Goal: Task Accomplishment & Management: Complete application form

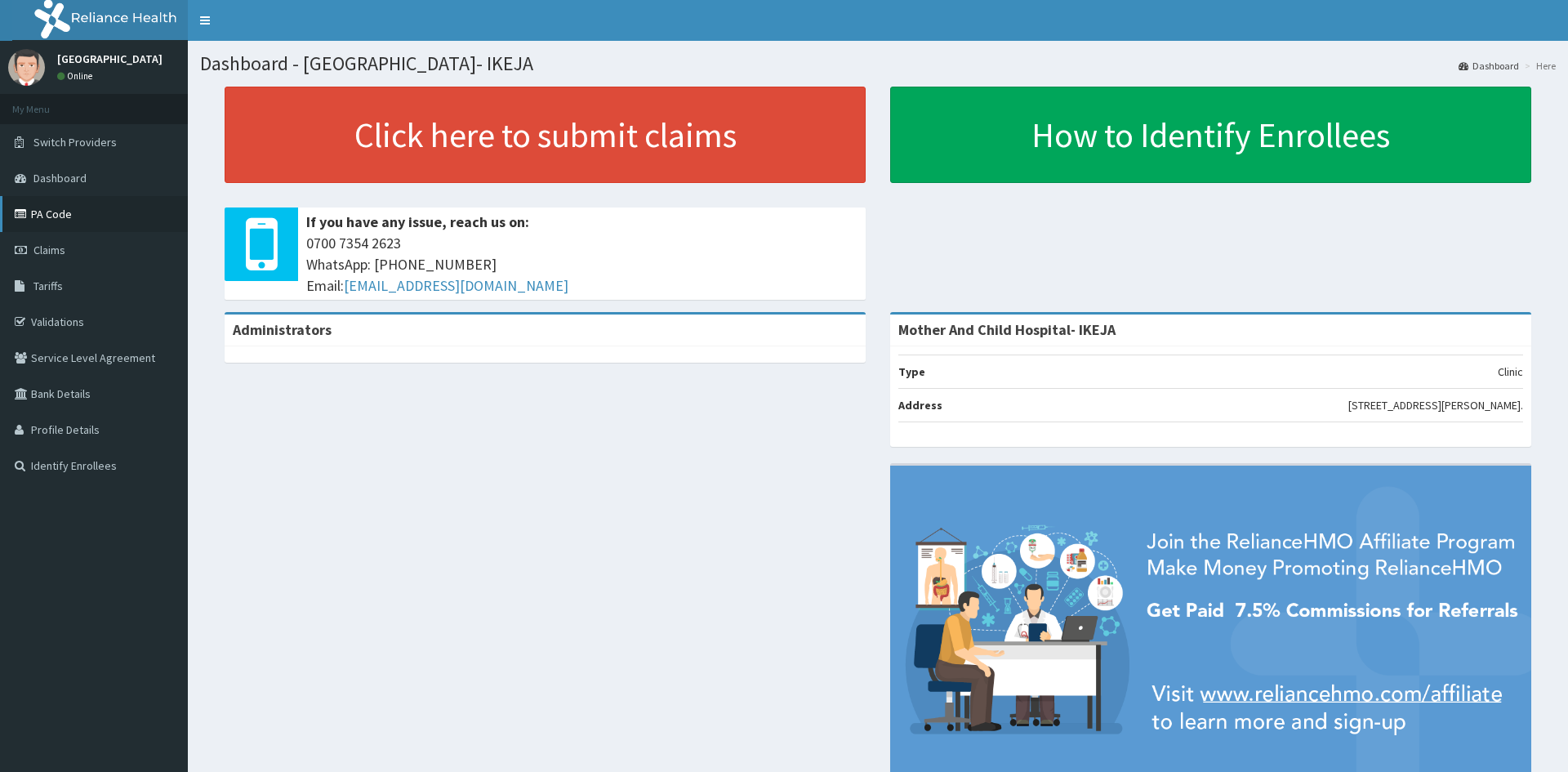
click at [49, 225] on link "PA Code" at bounding box center [93, 214] width 188 height 36
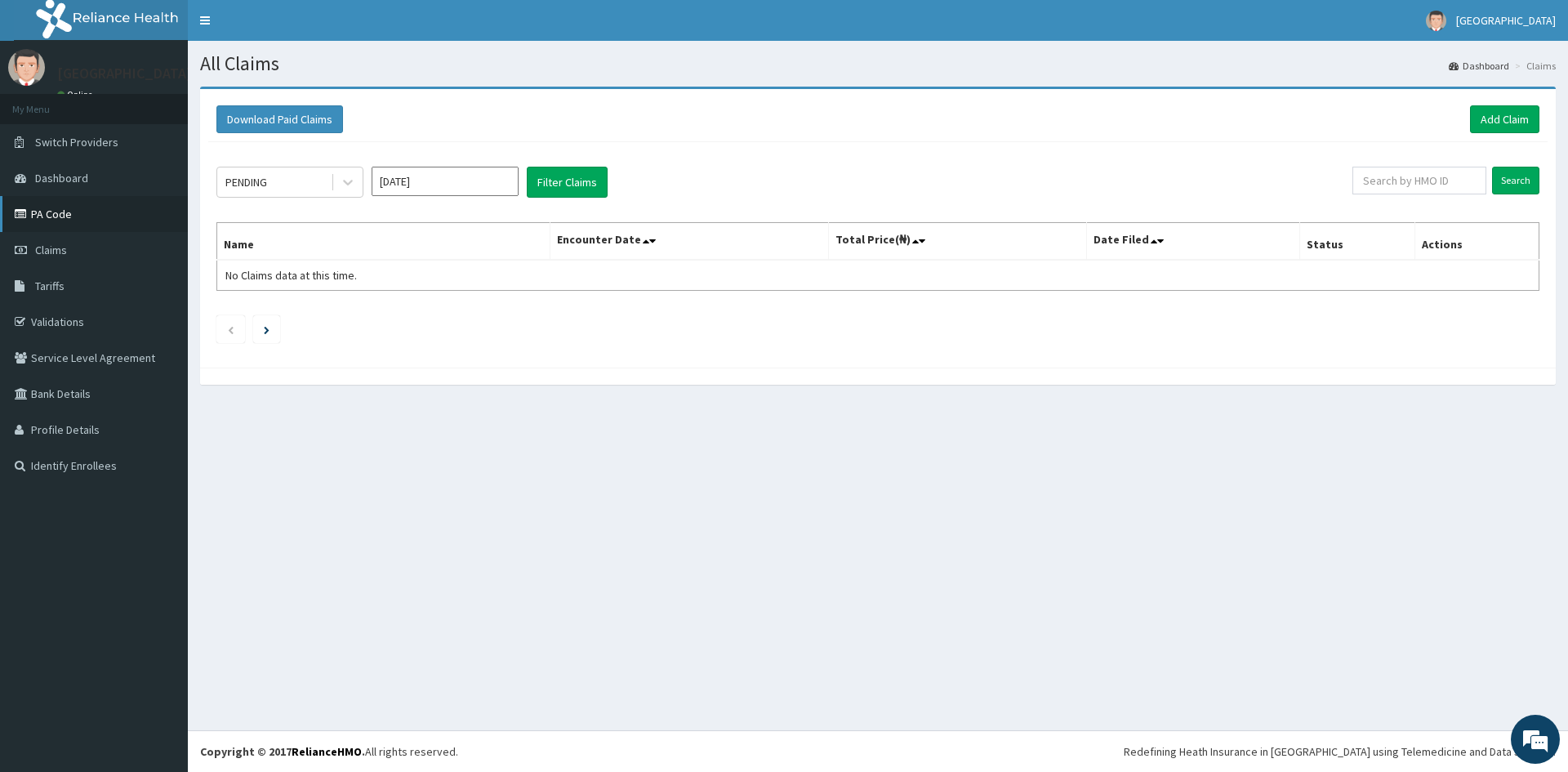
click at [62, 221] on link "PA Code" at bounding box center [93, 214] width 188 height 36
click at [1509, 114] on link "Add Claim" at bounding box center [1504, 119] width 70 height 28
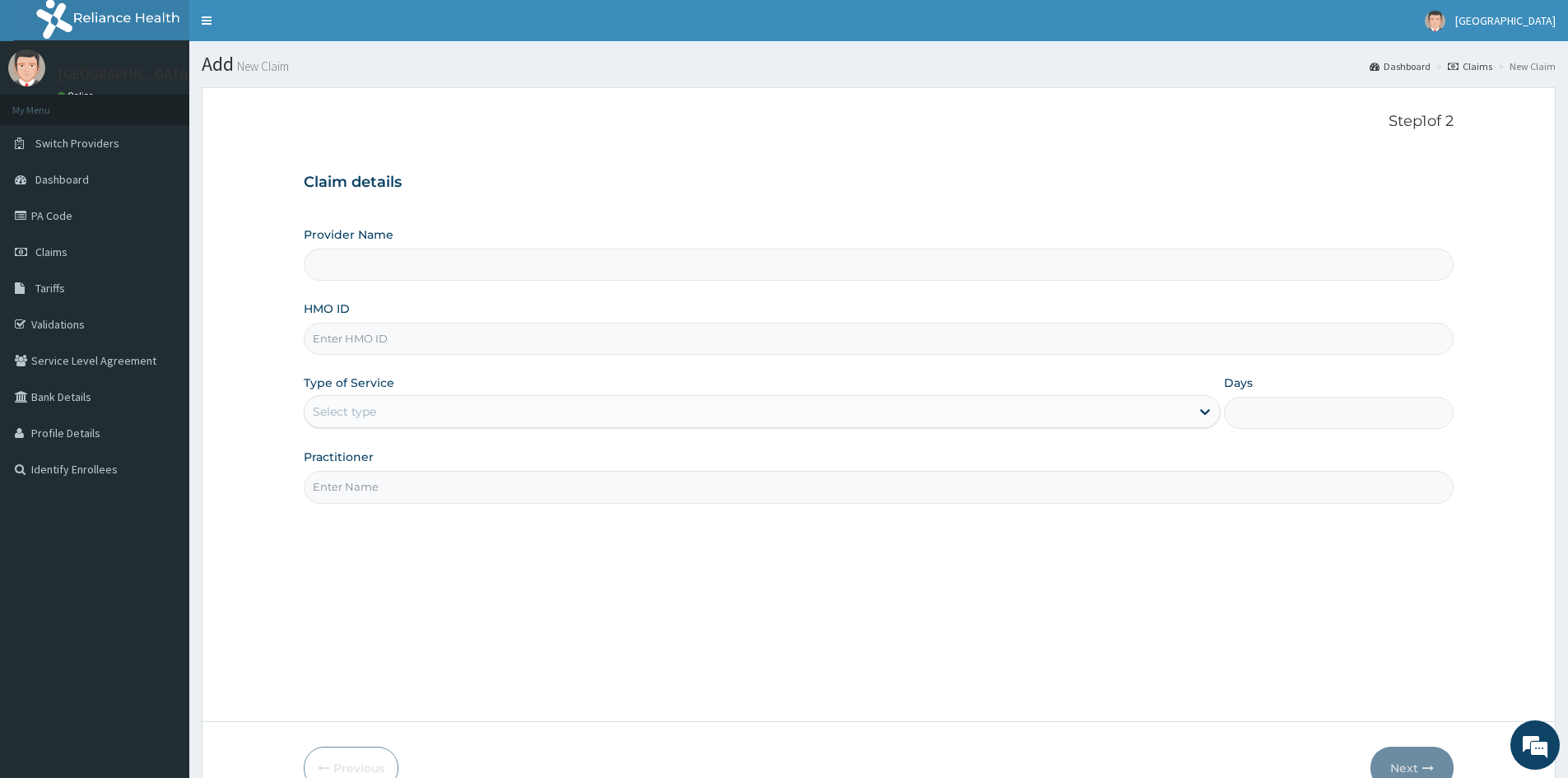
type input "Mother And Child Hospital- IKEJA"
click at [613, 342] on input "HMO ID" at bounding box center [879, 338] width 1150 height 32
type input "MFD/10114/C"
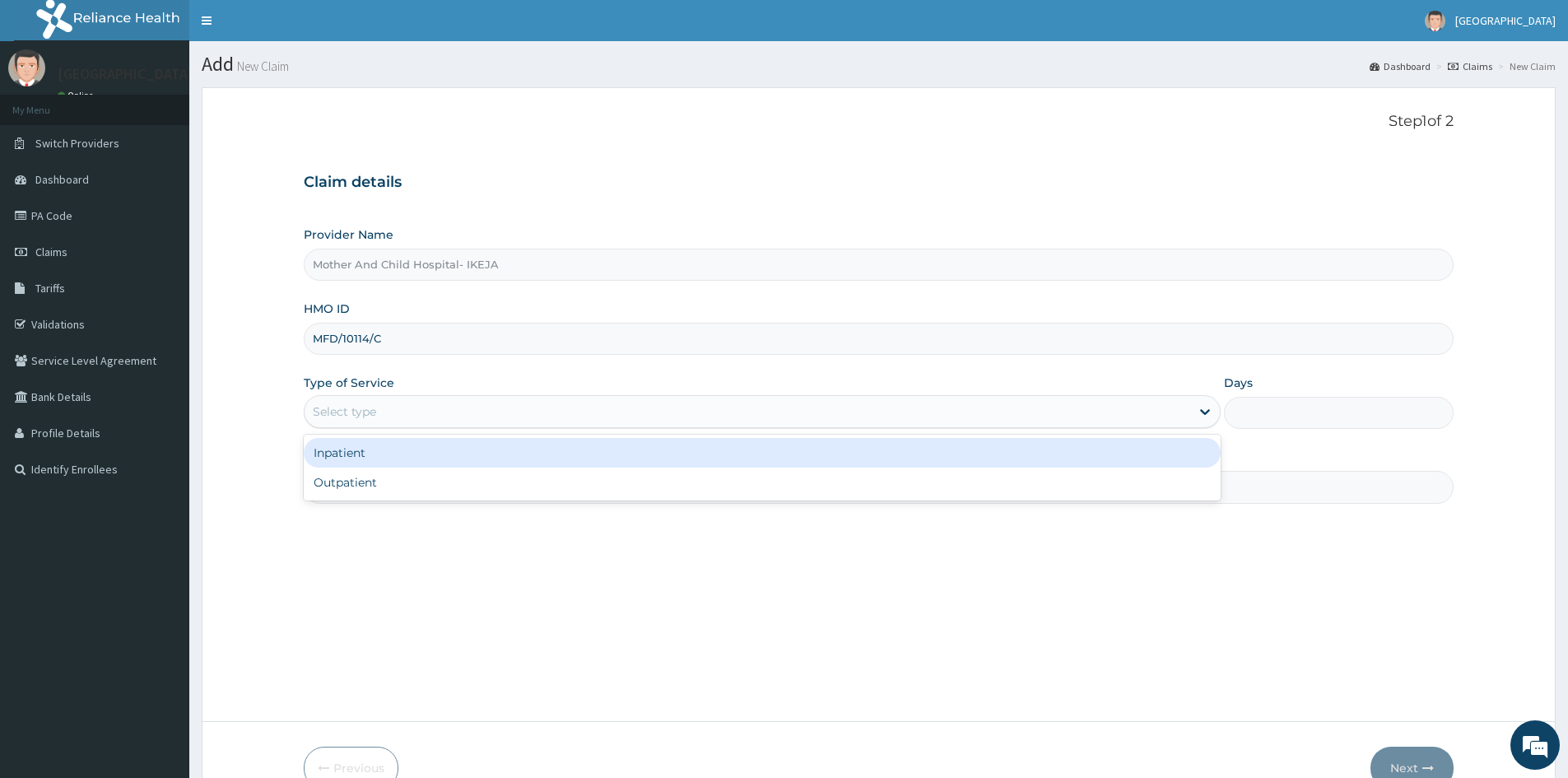
click at [443, 416] on div "Select type" at bounding box center [747, 411] width 886 height 27
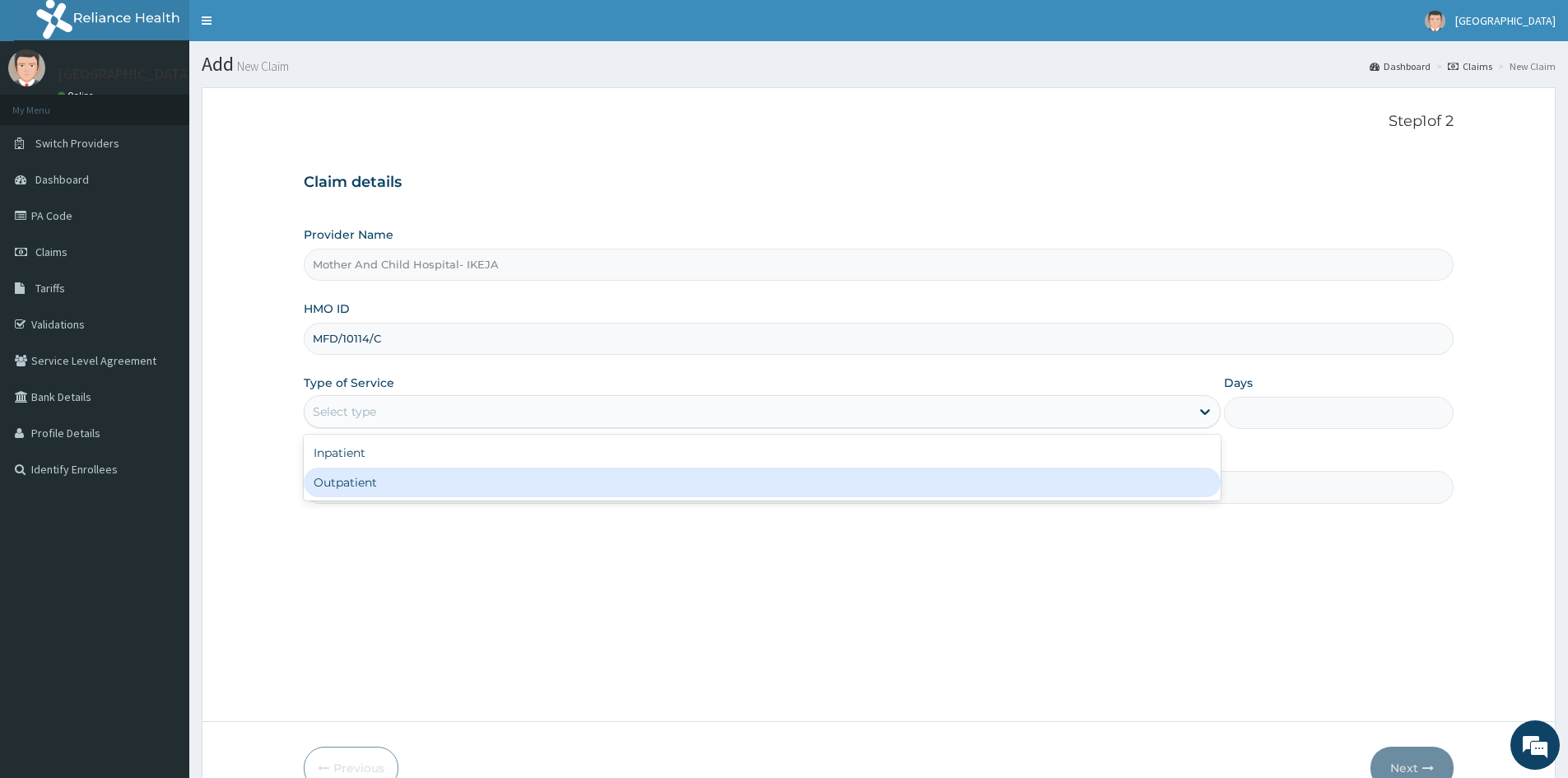
click at [396, 468] on div "Outpatient" at bounding box center [762, 482] width 917 height 29
type input "1"
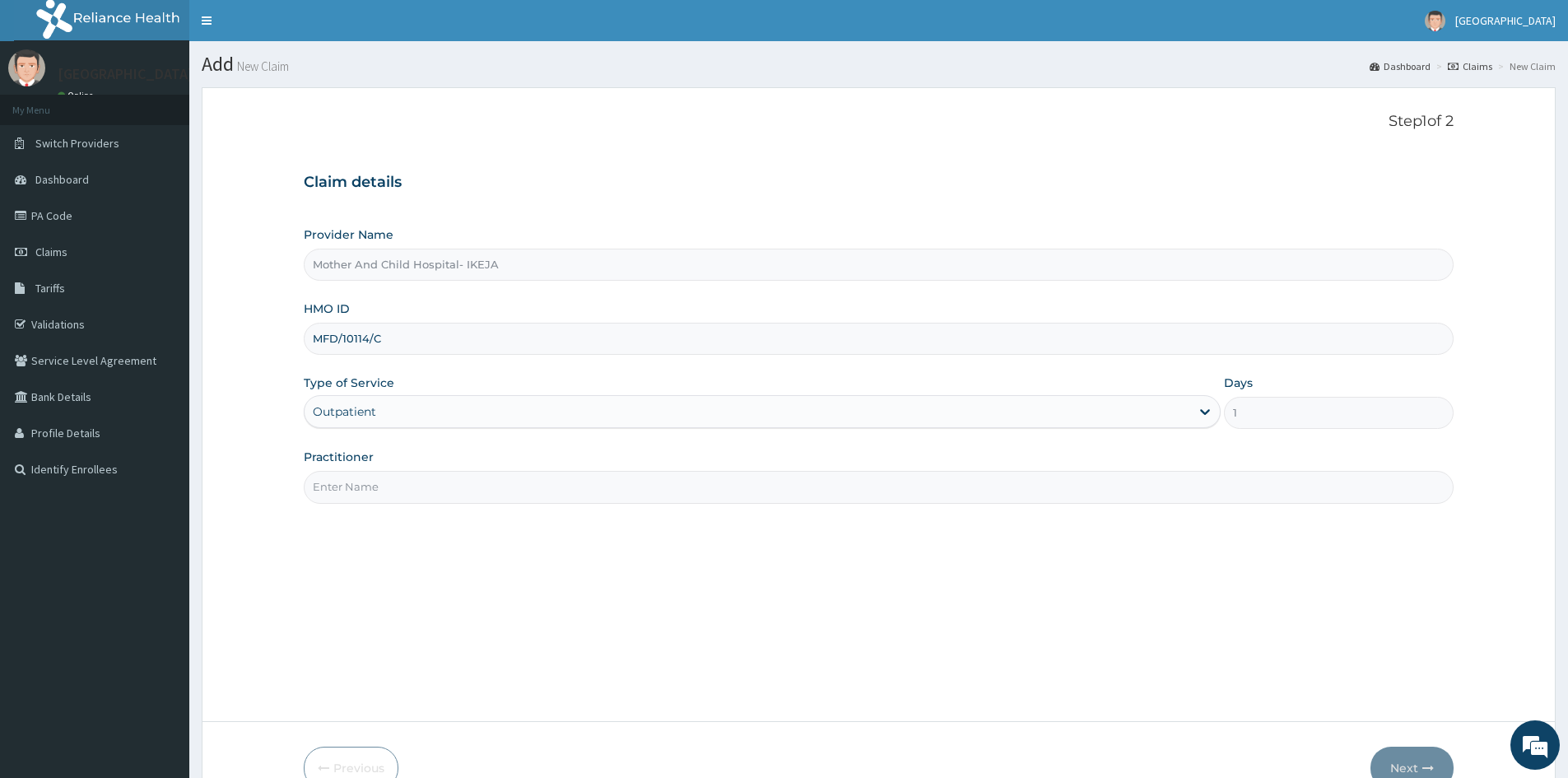
click at [399, 497] on input "Practitioner" at bounding box center [879, 486] width 1150 height 32
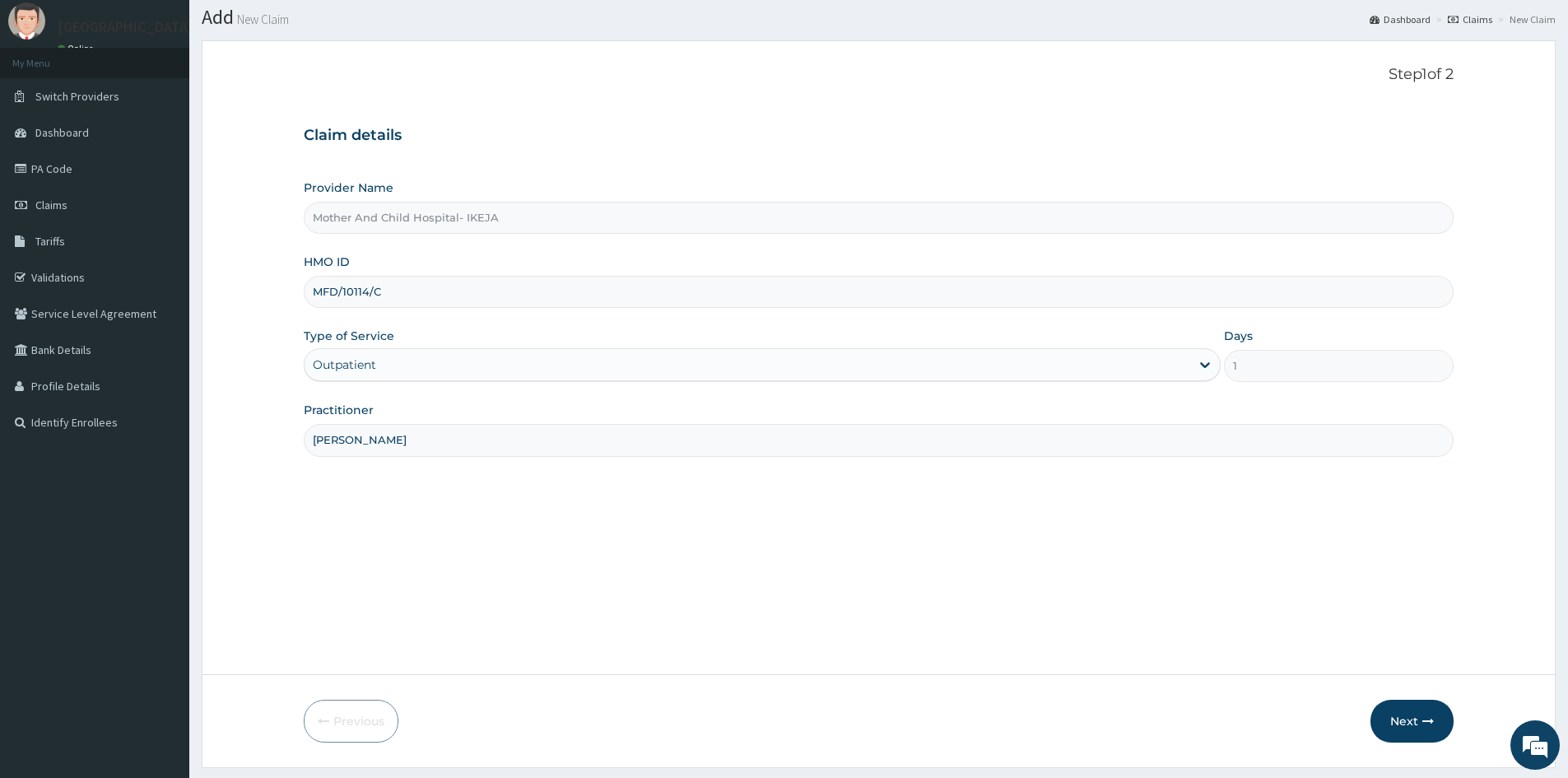
scroll to position [91, 0]
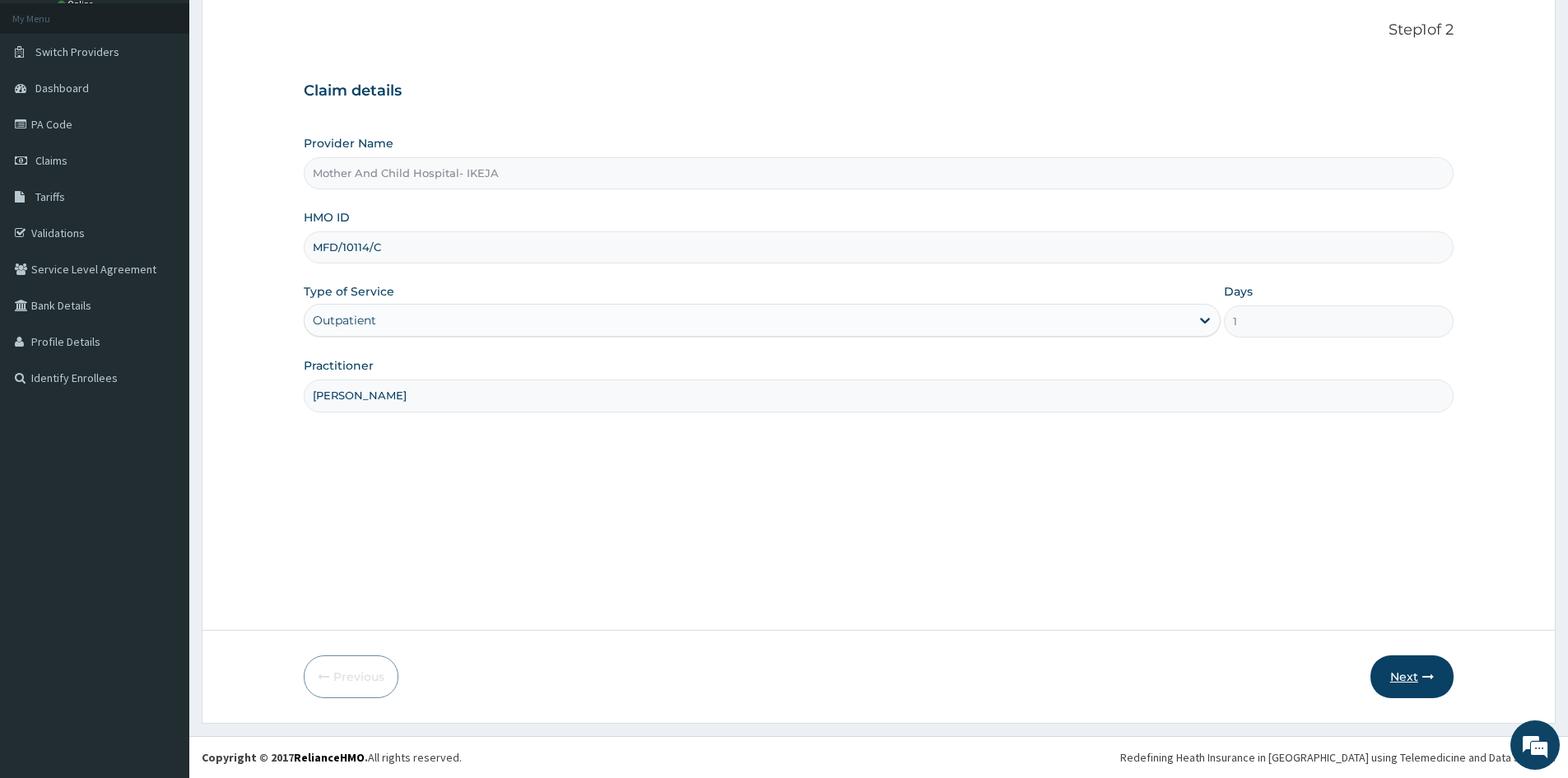
type input "DR OHAGWU"
click at [1432, 689] on button "Next" at bounding box center [1412, 677] width 83 height 43
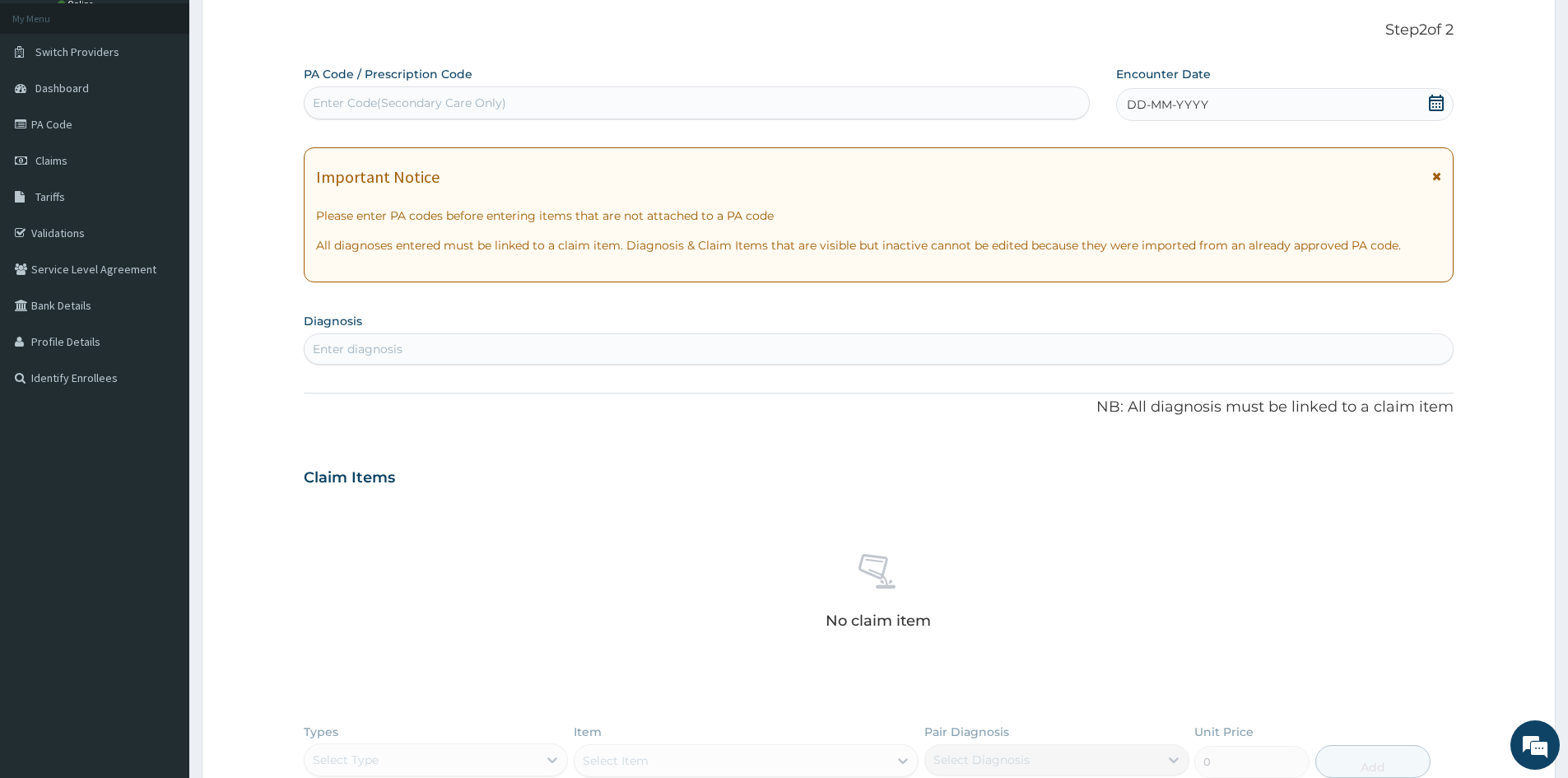
click at [731, 104] on div "Enter Code(Secondary Care Only)" at bounding box center [697, 102] width 784 height 27
paste input "PA/9BE2E4"
type input "PA/9BE2E4"
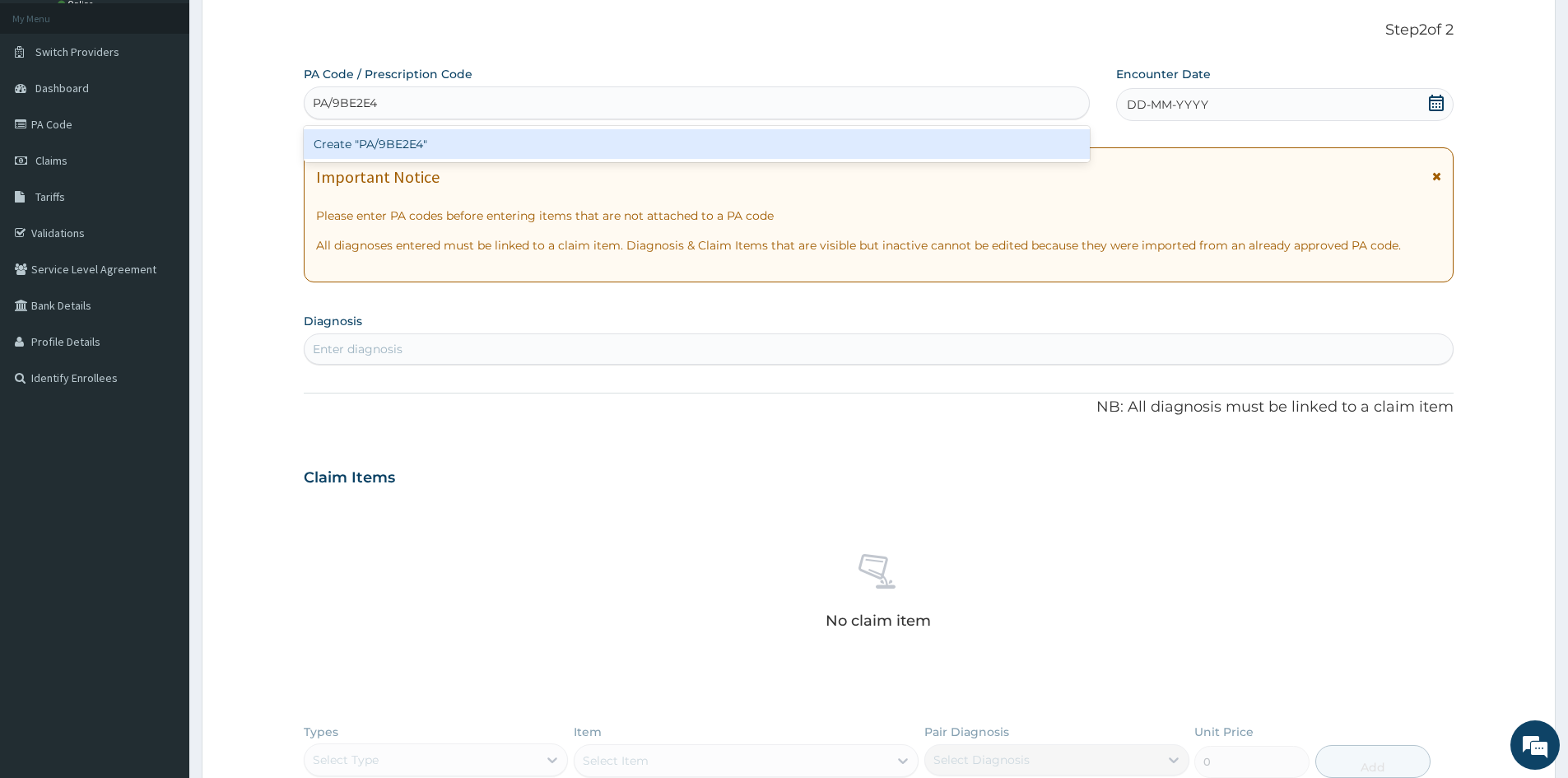
click at [813, 141] on div "Create "PA/9BE2E4"" at bounding box center [697, 144] width 786 height 29
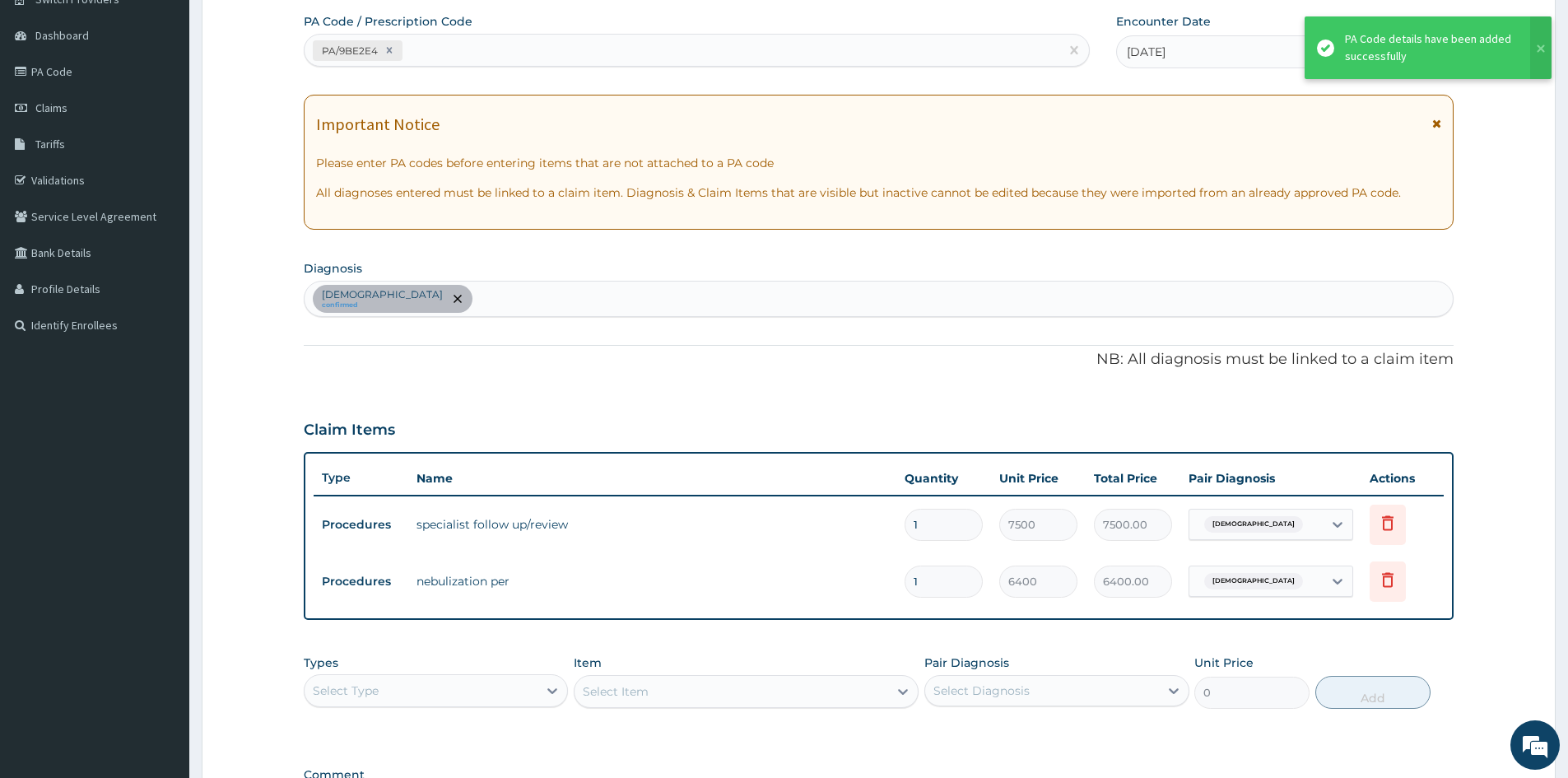
scroll to position [174, 0]
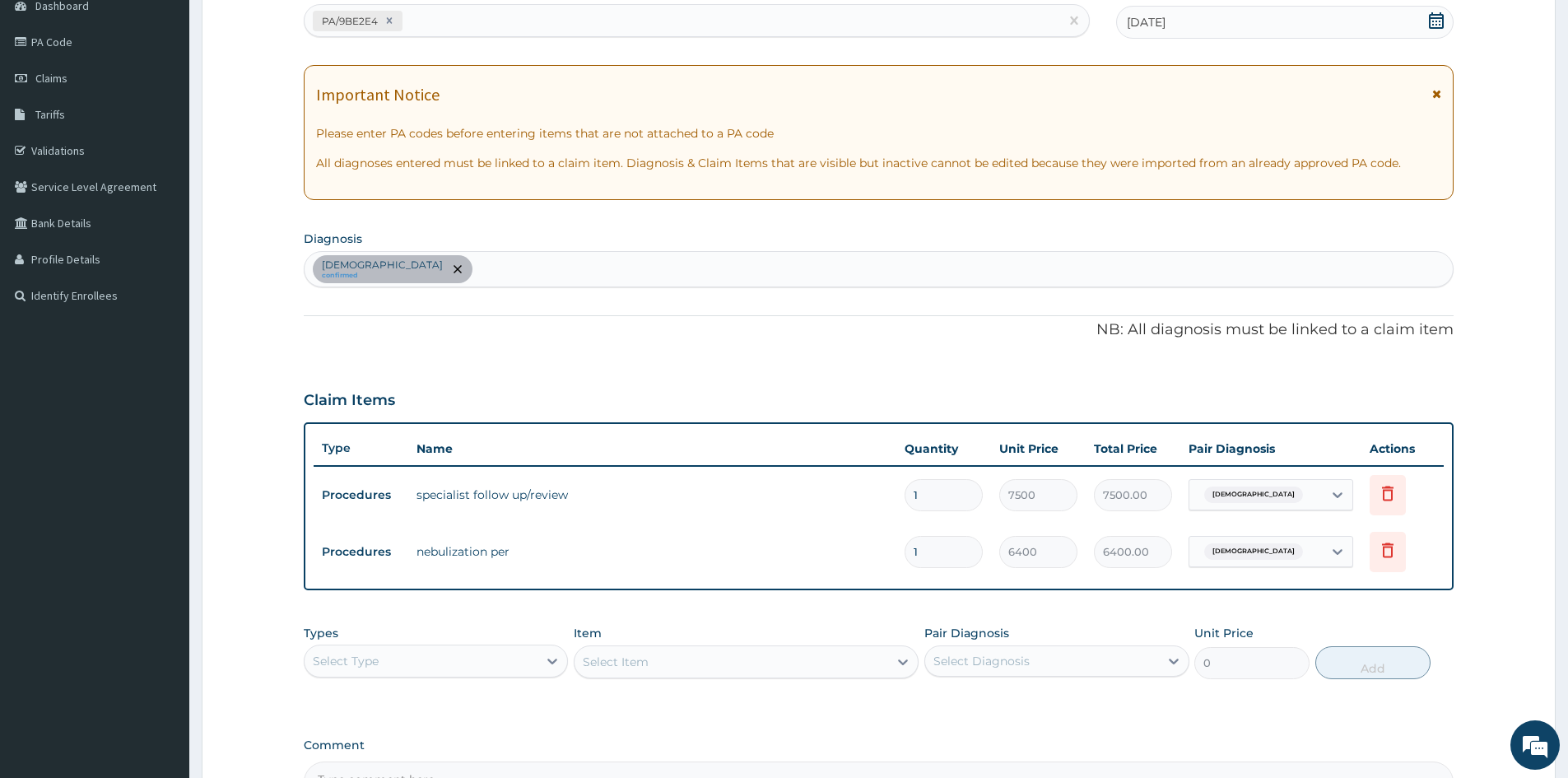
click at [389, 667] on div "Select Type" at bounding box center [421, 660] width 233 height 27
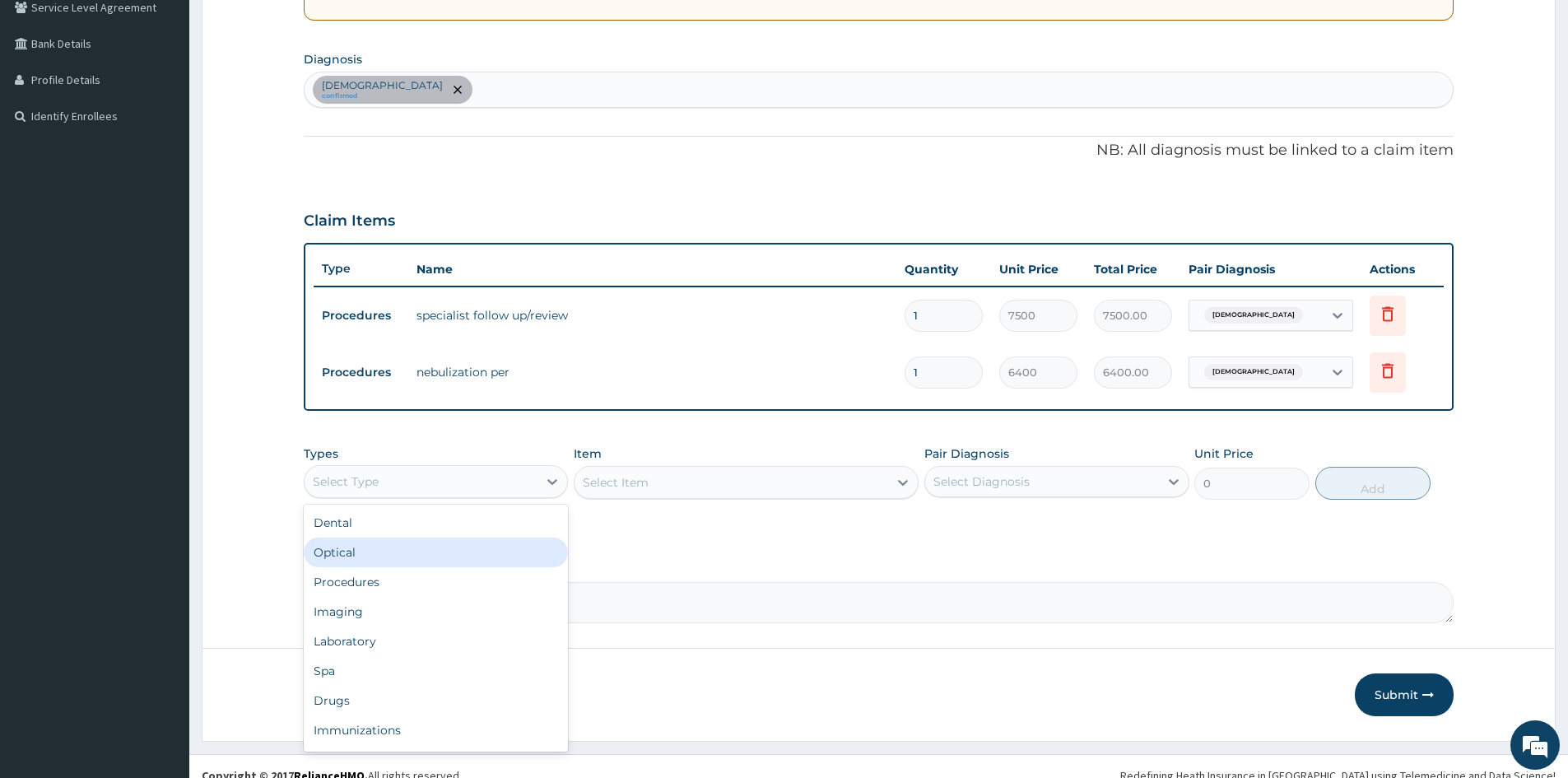
scroll to position [371, 0]
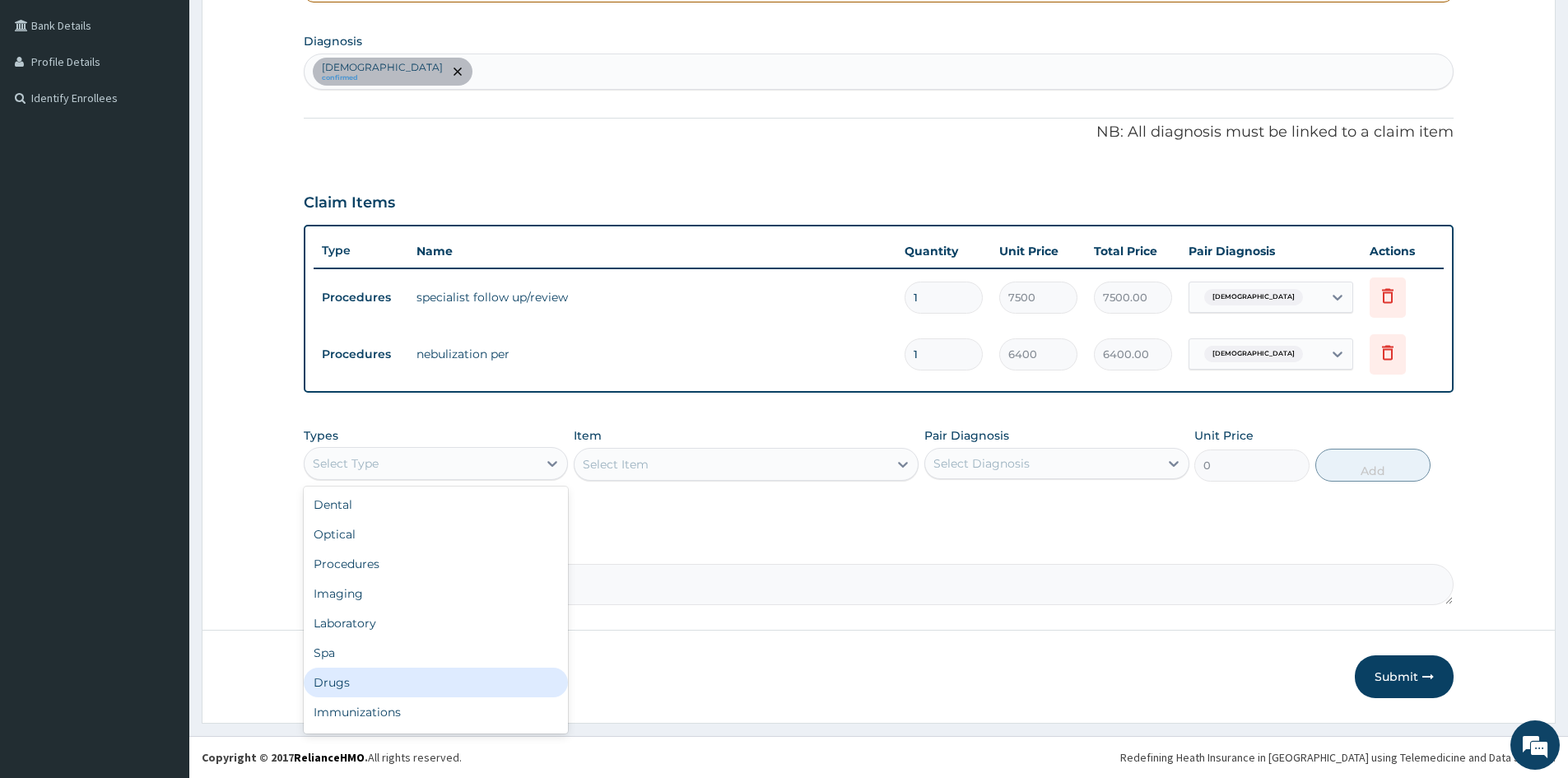
click at [355, 683] on div "Drugs" at bounding box center [435, 682] width 264 height 29
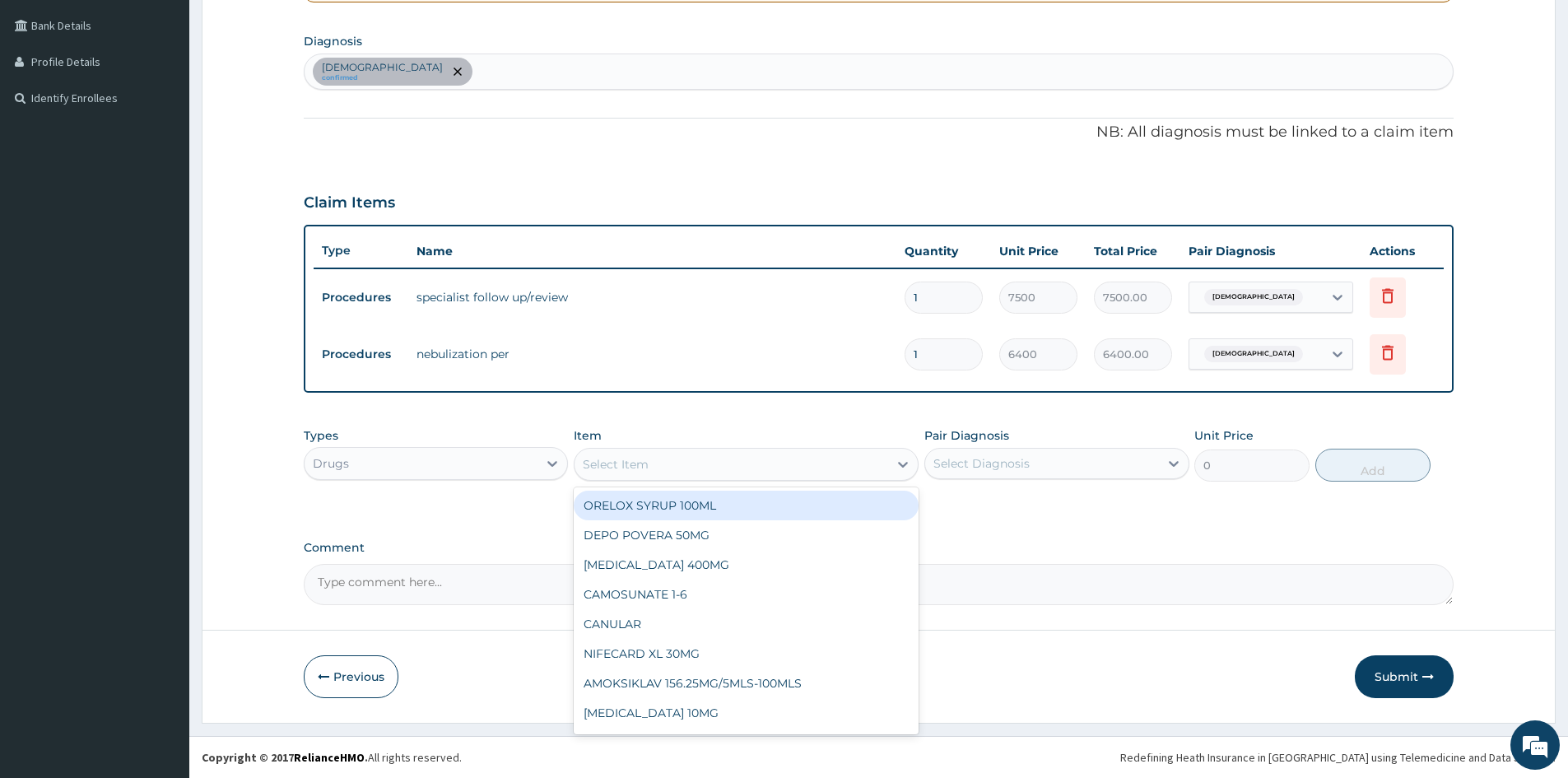
click at [721, 475] on div "Select Item" at bounding box center [731, 464] width 314 height 27
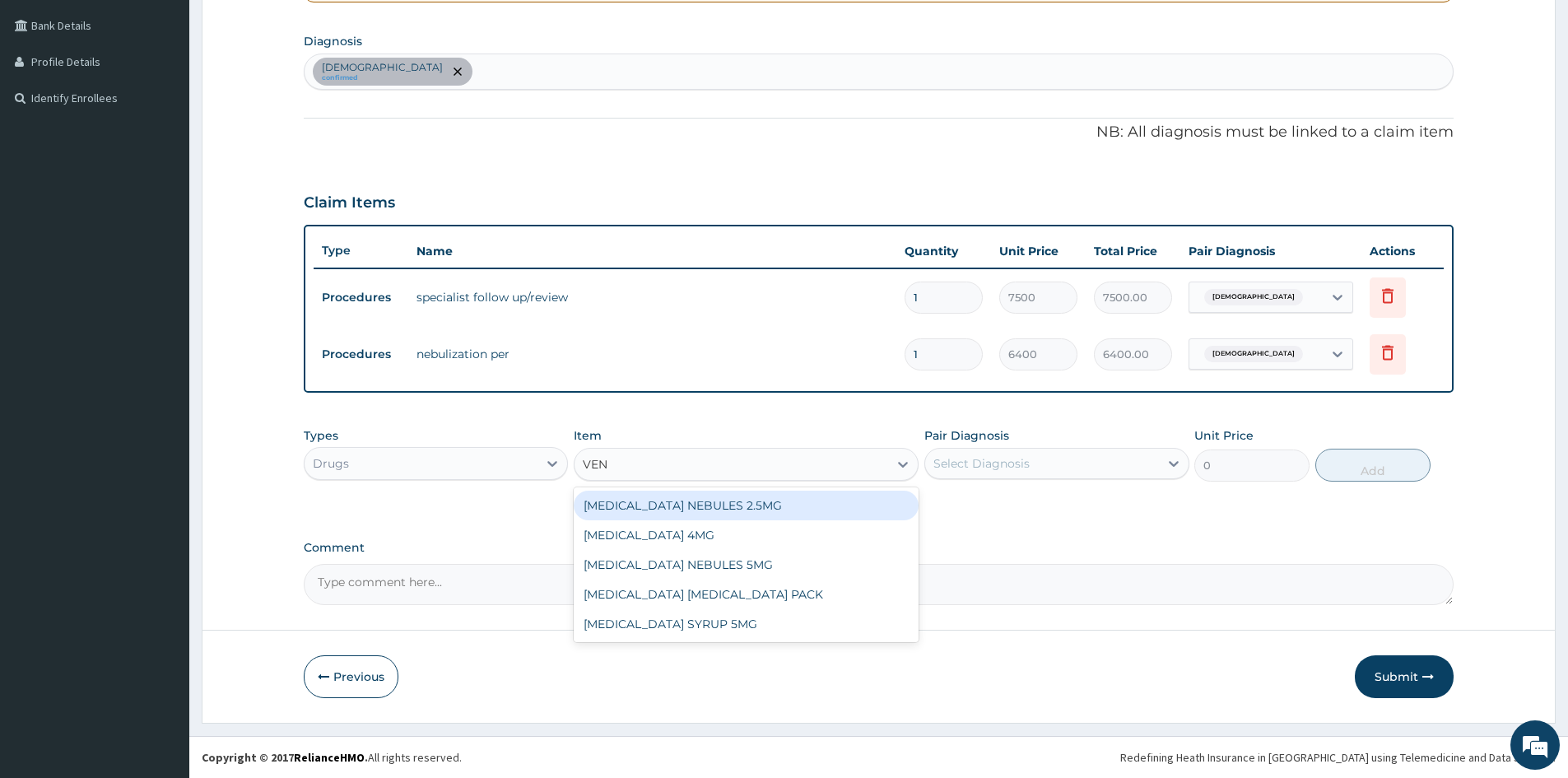
type input "VENT"
click at [716, 508] on div "VENTOLIN NEBULES 2.5MG" at bounding box center [745, 506] width 345 height 29
type input "380"
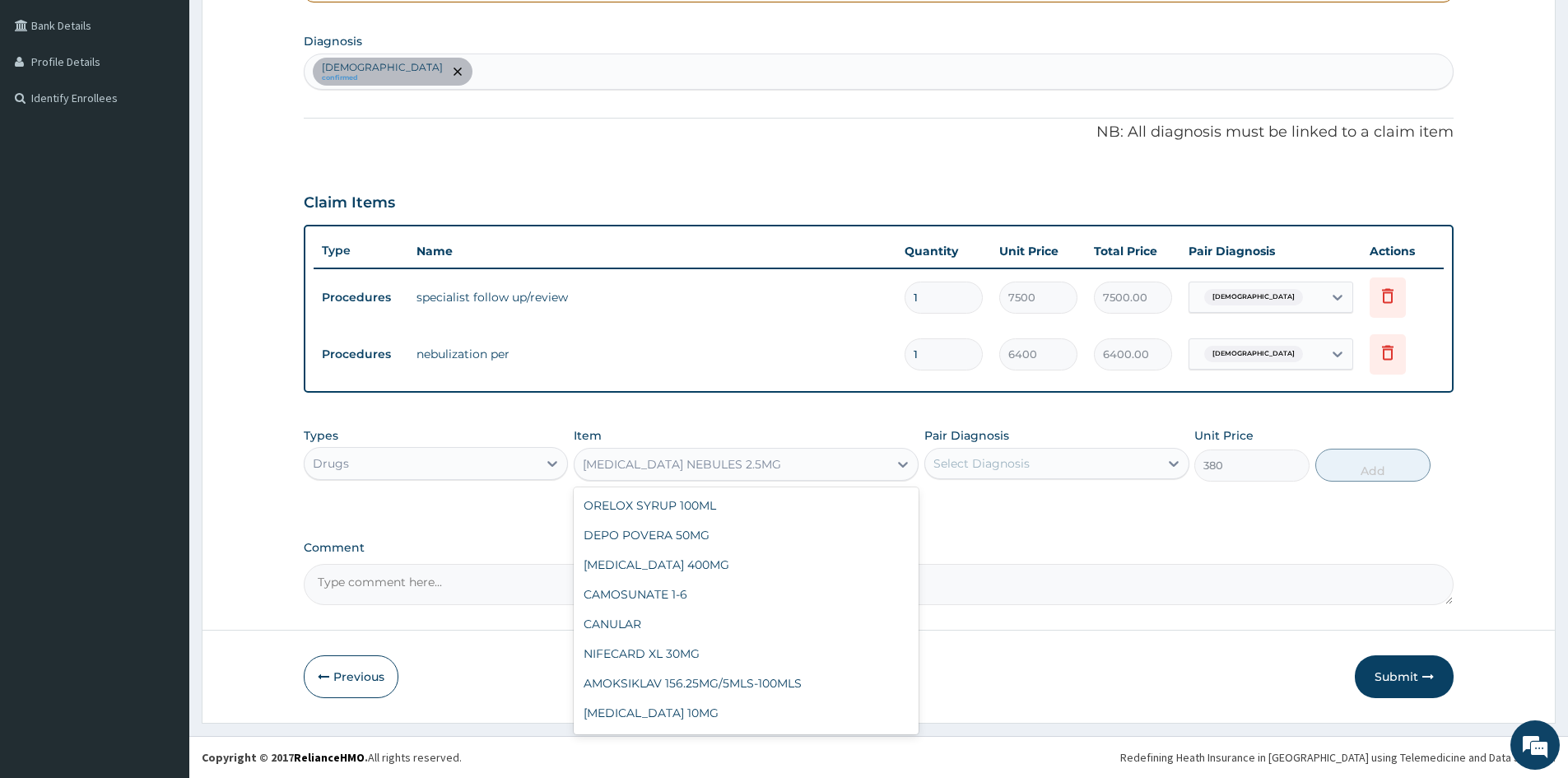
click at [662, 456] on div "VENTOLIN NEBULES 2.5MG" at bounding box center [681, 464] width 198 height 16
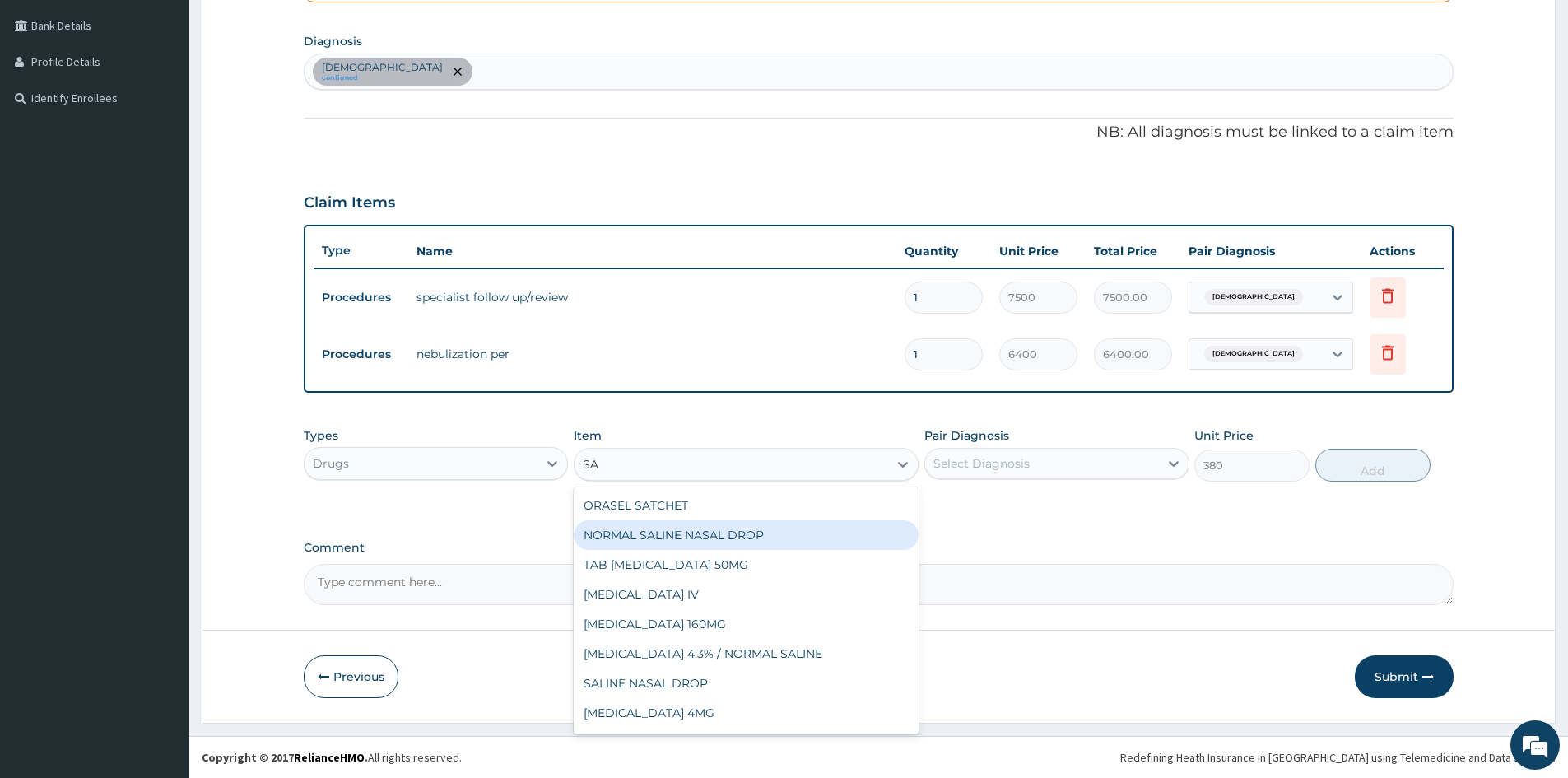
type input "S"
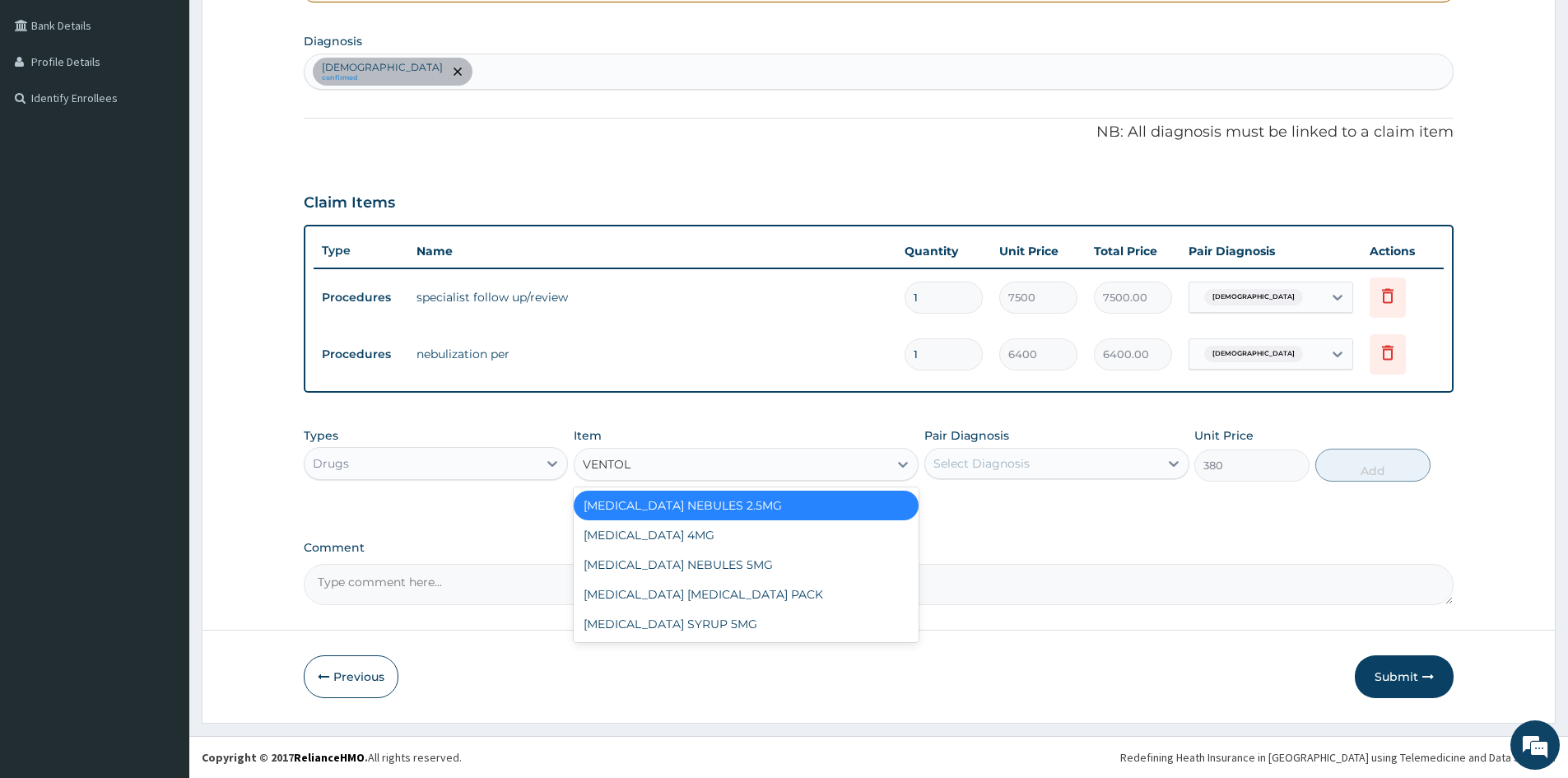
type input "VENTOLI"
click at [694, 560] on div "VENTOLIN NEBULES 5MG" at bounding box center [745, 564] width 345 height 29
type input "500"
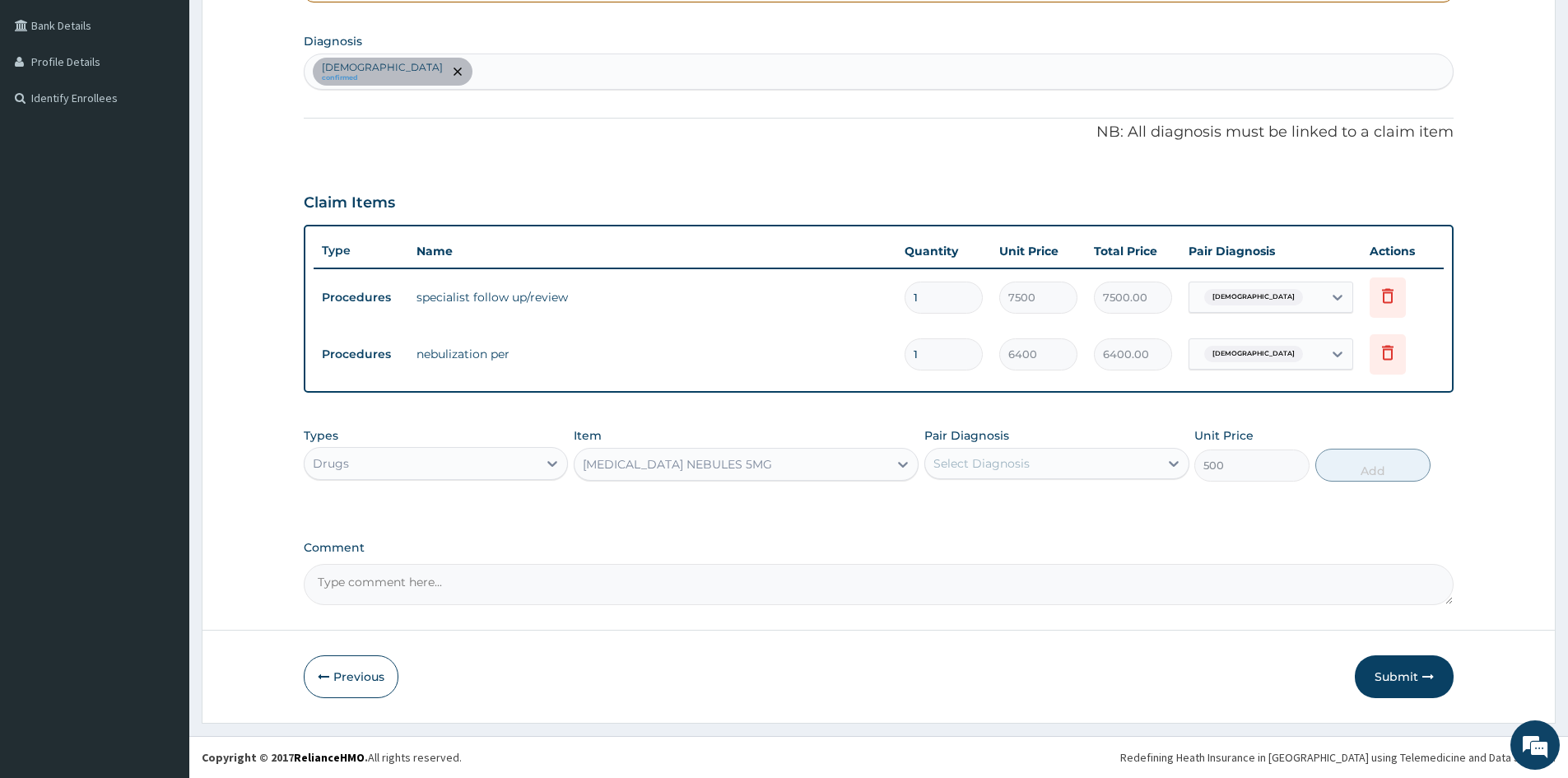
click at [859, 422] on div "Types Drugs Item VENTOLIN NEBULES 5MG Pair Diagnosis Select Diagnosis Unit Pric…" at bounding box center [879, 453] width 1150 height 70
click at [1382, 680] on button "Submit" at bounding box center [1404, 677] width 99 height 43
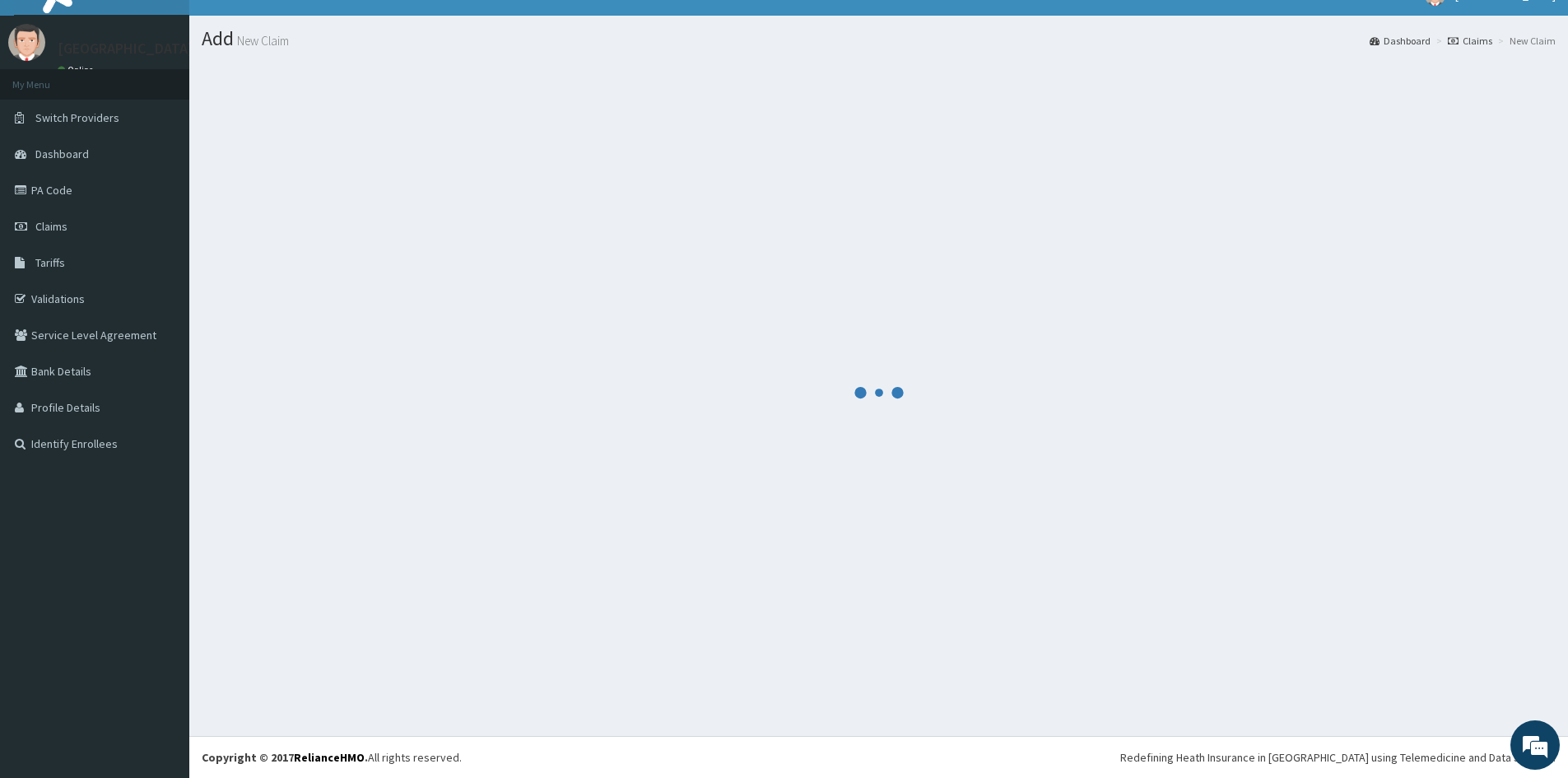
scroll to position [371, 0]
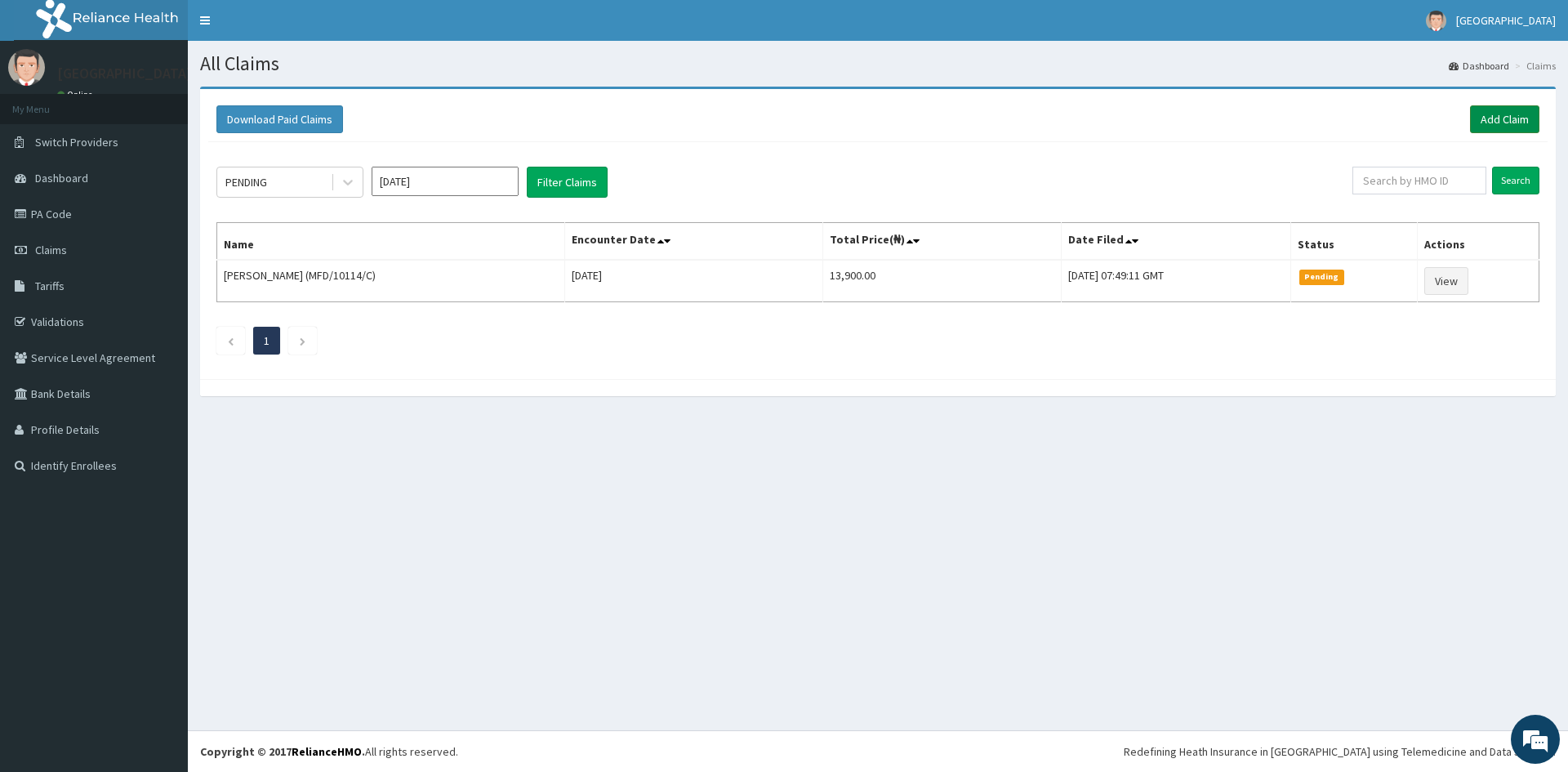
click at [1507, 119] on link "Add Claim" at bounding box center [1504, 119] width 70 height 28
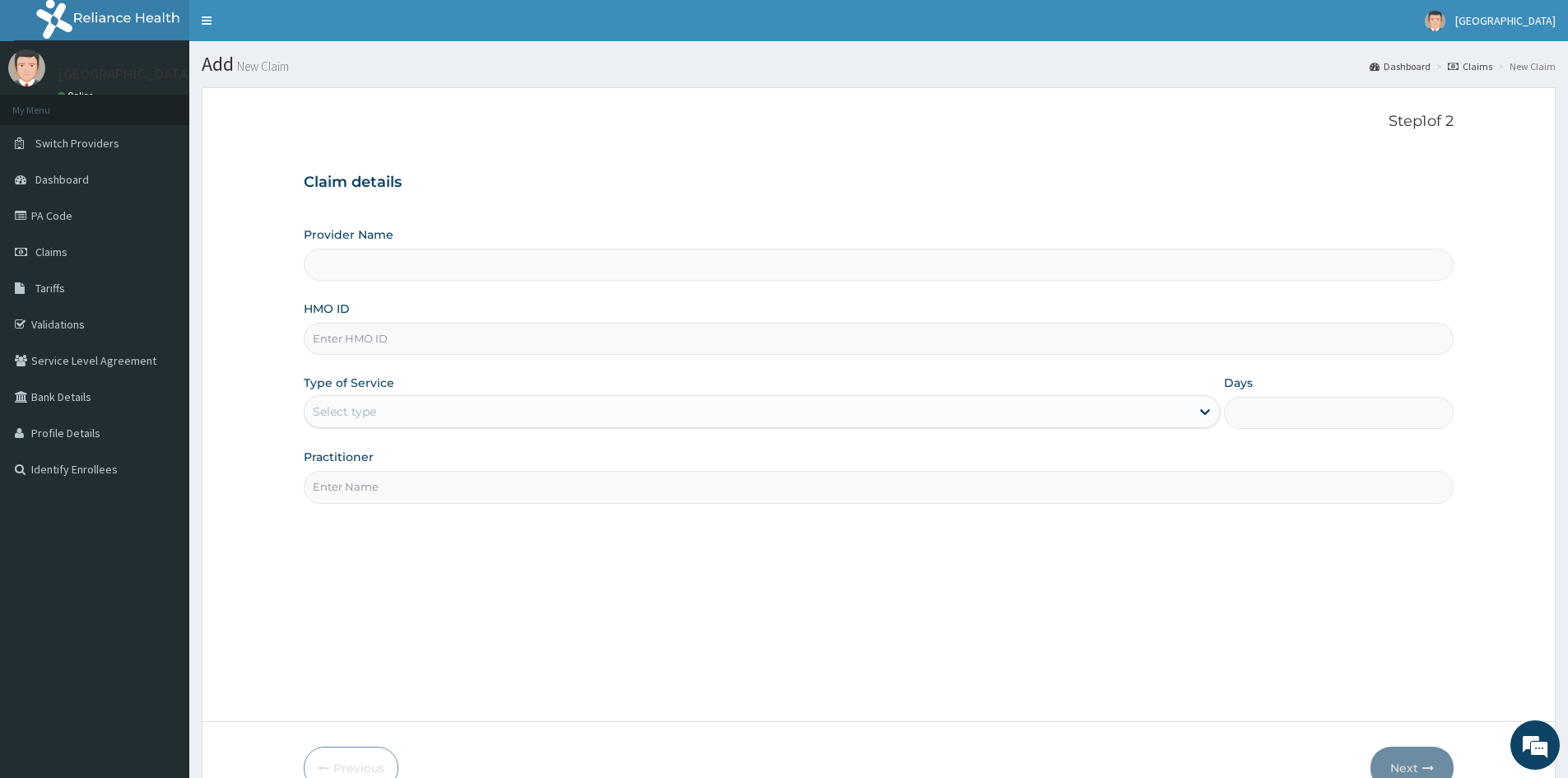
type input "Mother And Child Hospital- IKEJA"
type input "[PERSON_NAME]/10011/B"
click at [346, 418] on div "Select type" at bounding box center [344, 411] width 63 height 16
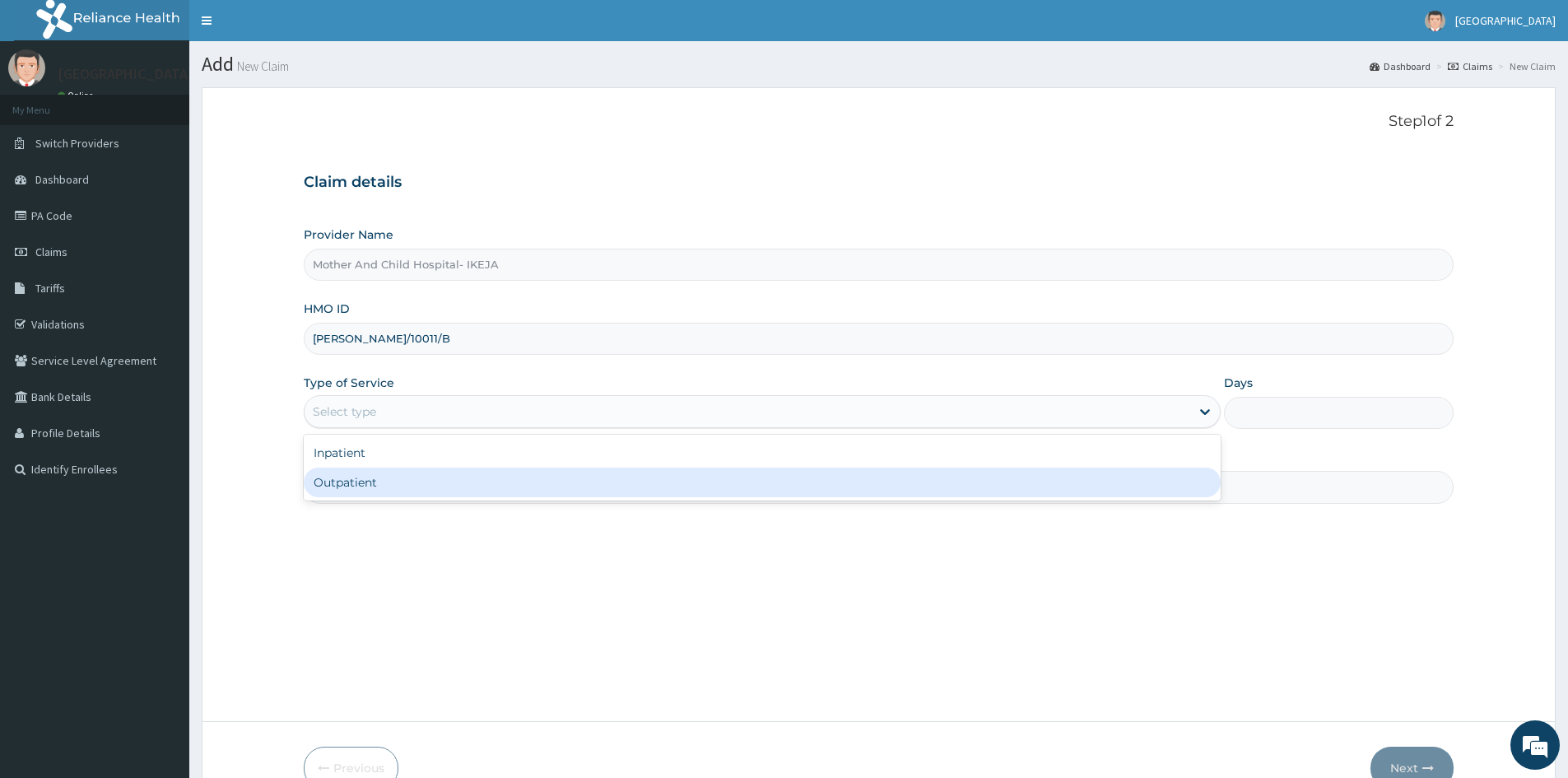
click at [372, 485] on div "Outpatient" at bounding box center [762, 482] width 917 height 29
type input "1"
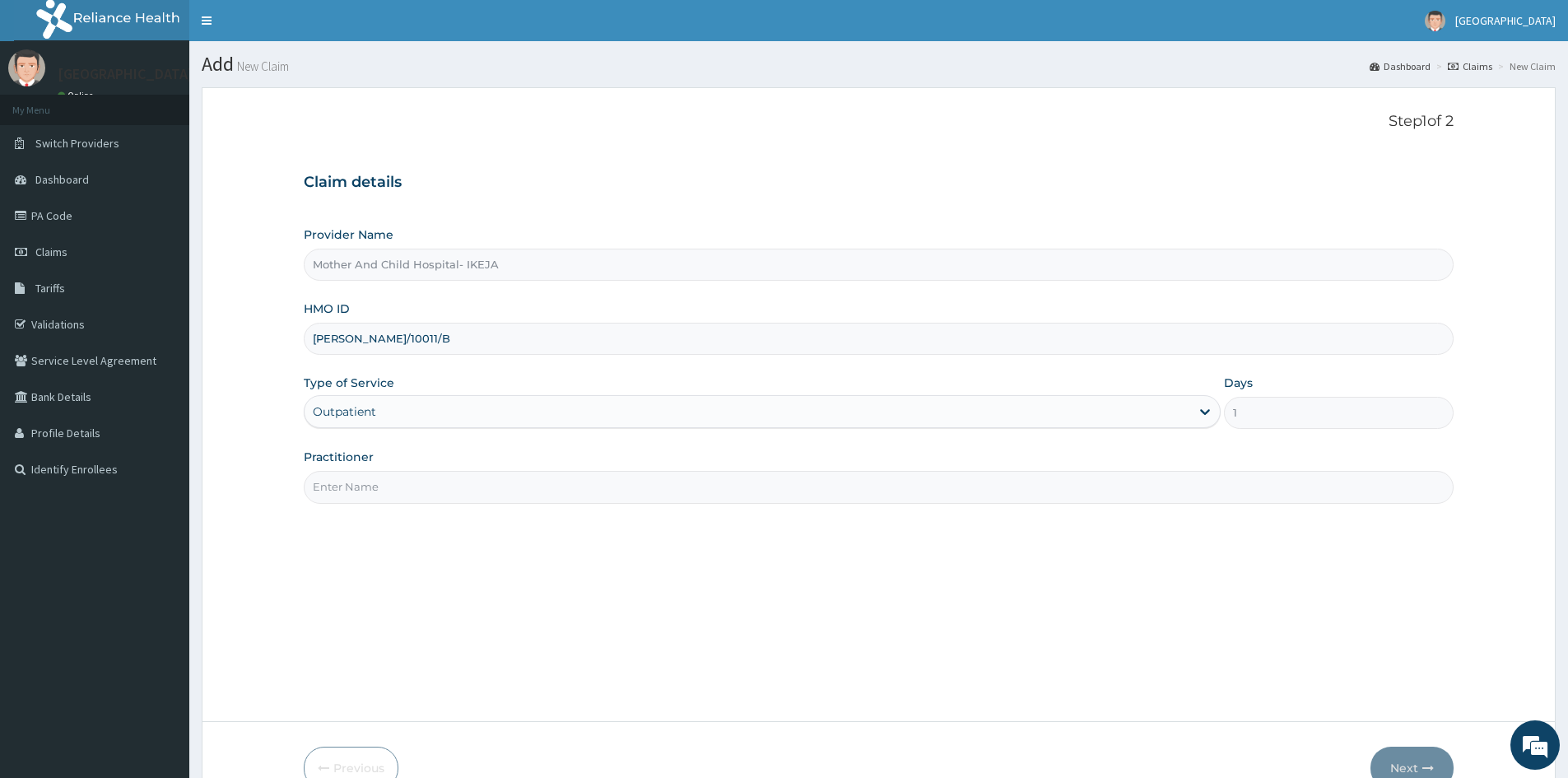
click at [379, 484] on input "Practitioner" at bounding box center [879, 486] width 1150 height 32
type input "DR HAMZAT"
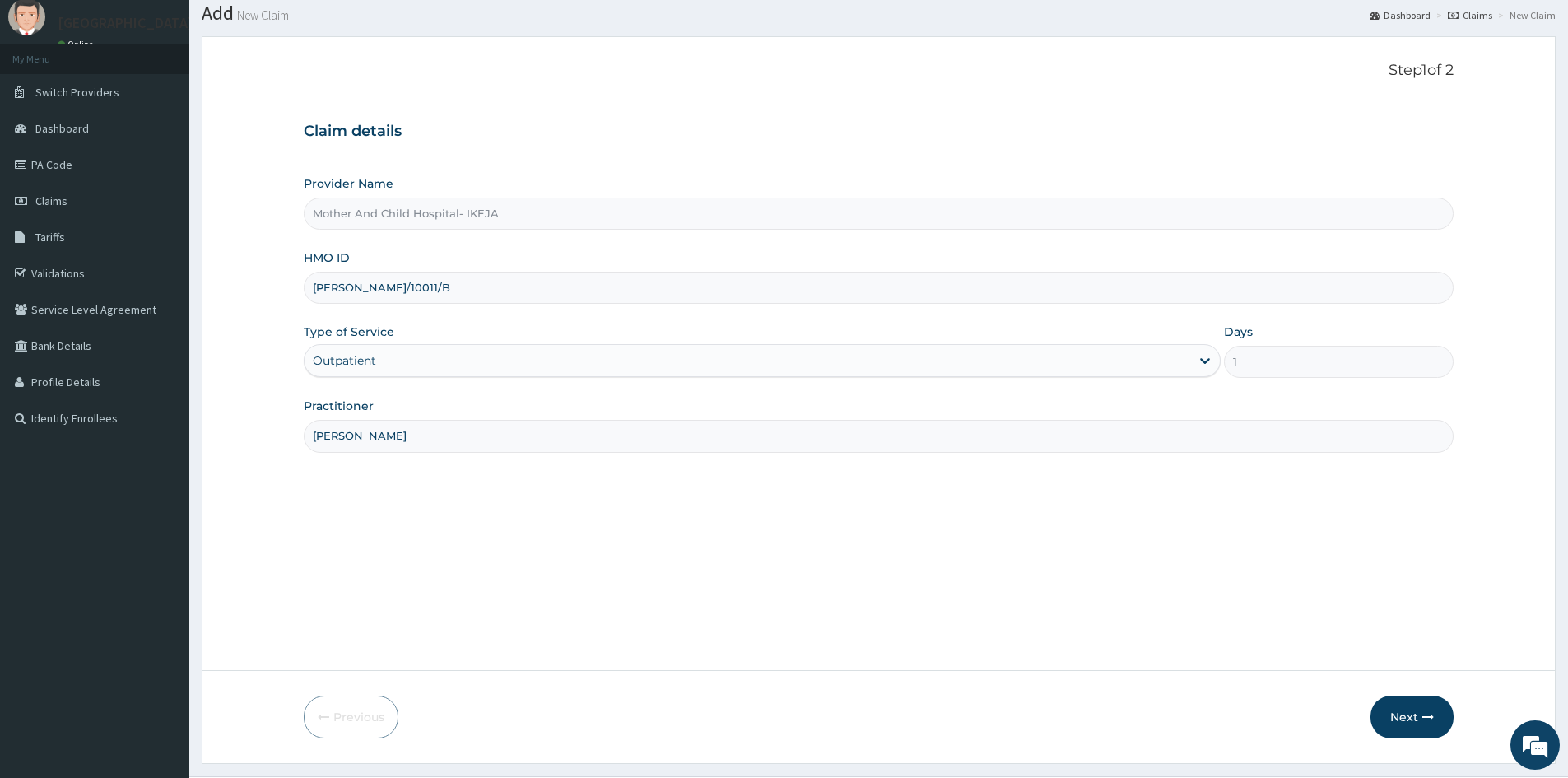
scroll to position [91, 0]
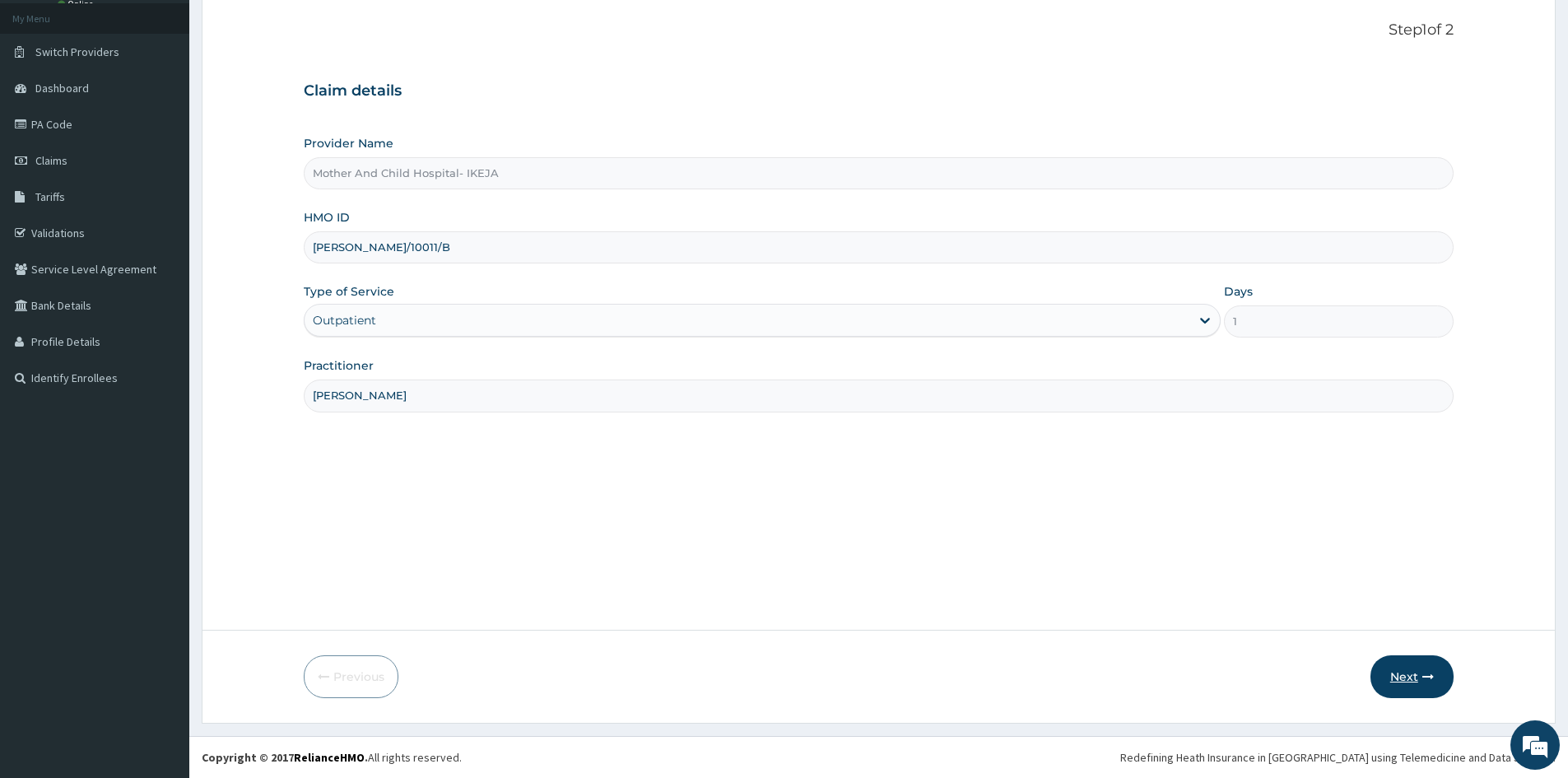
click at [1423, 664] on button "Next" at bounding box center [1412, 677] width 83 height 43
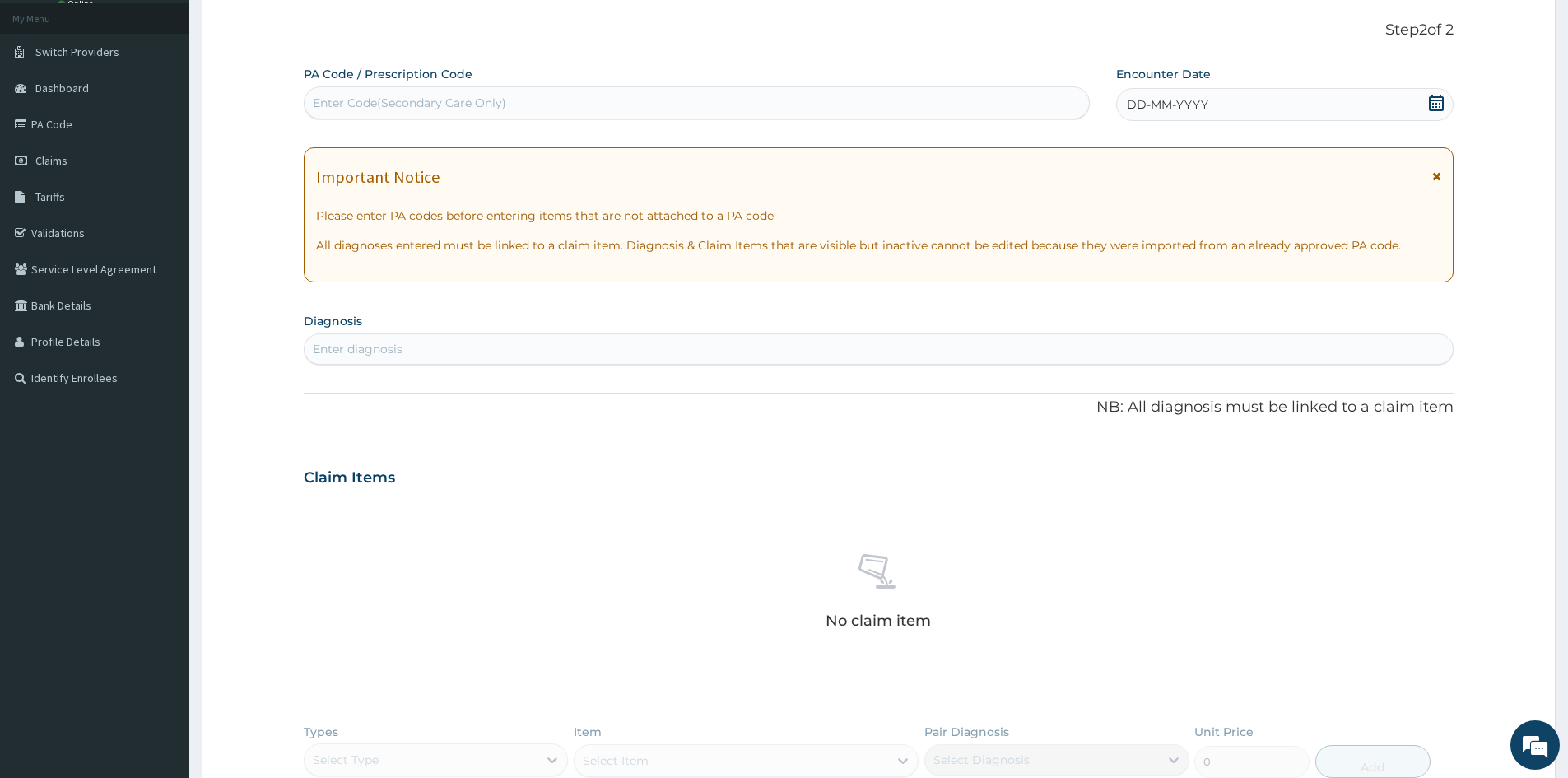
click at [1440, 102] on icon at bounding box center [1436, 103] width 16 height 16
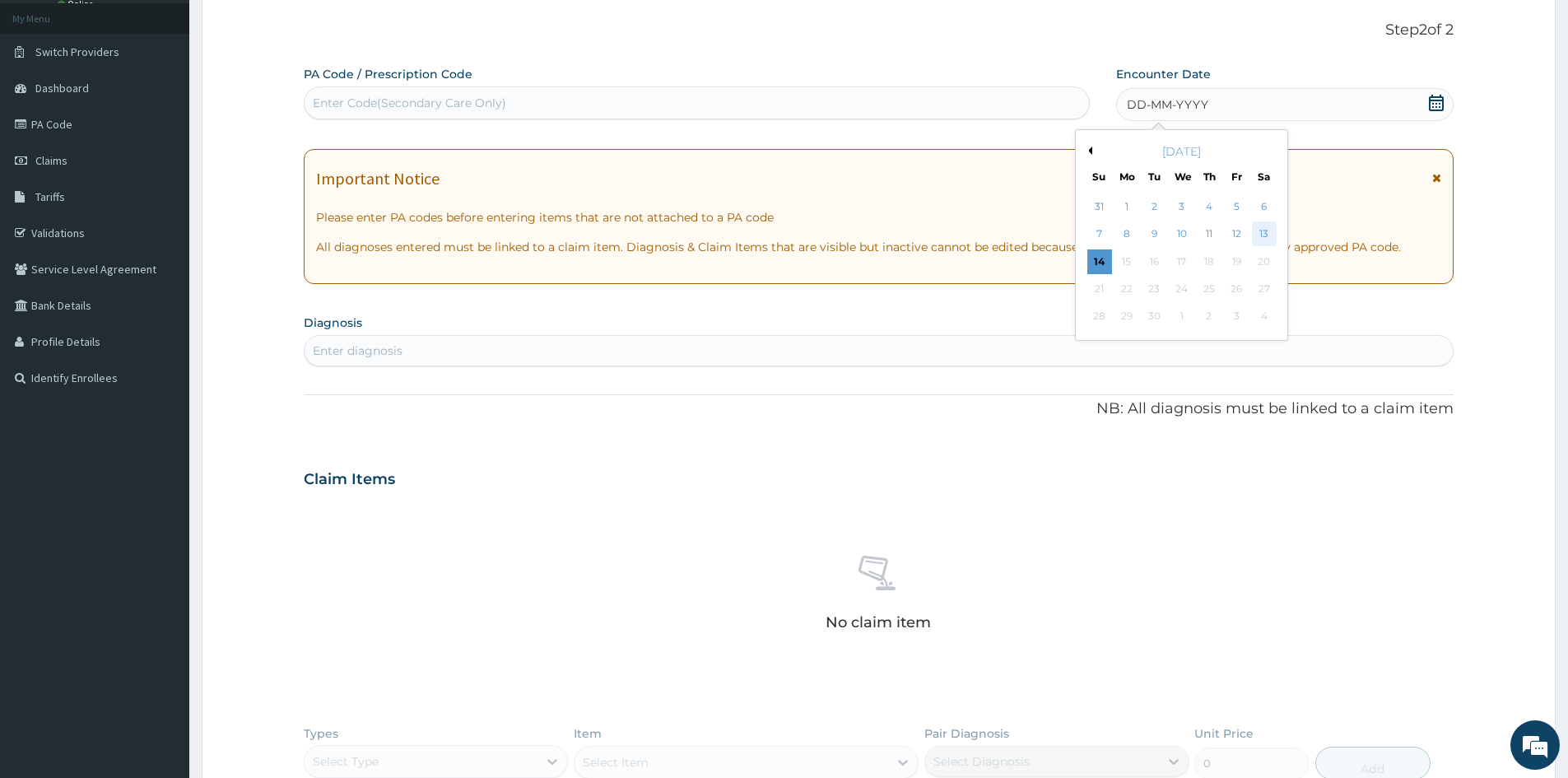
click at [1264, 226] on div "13" at bounding box center [1264, 234] width 25 height 25
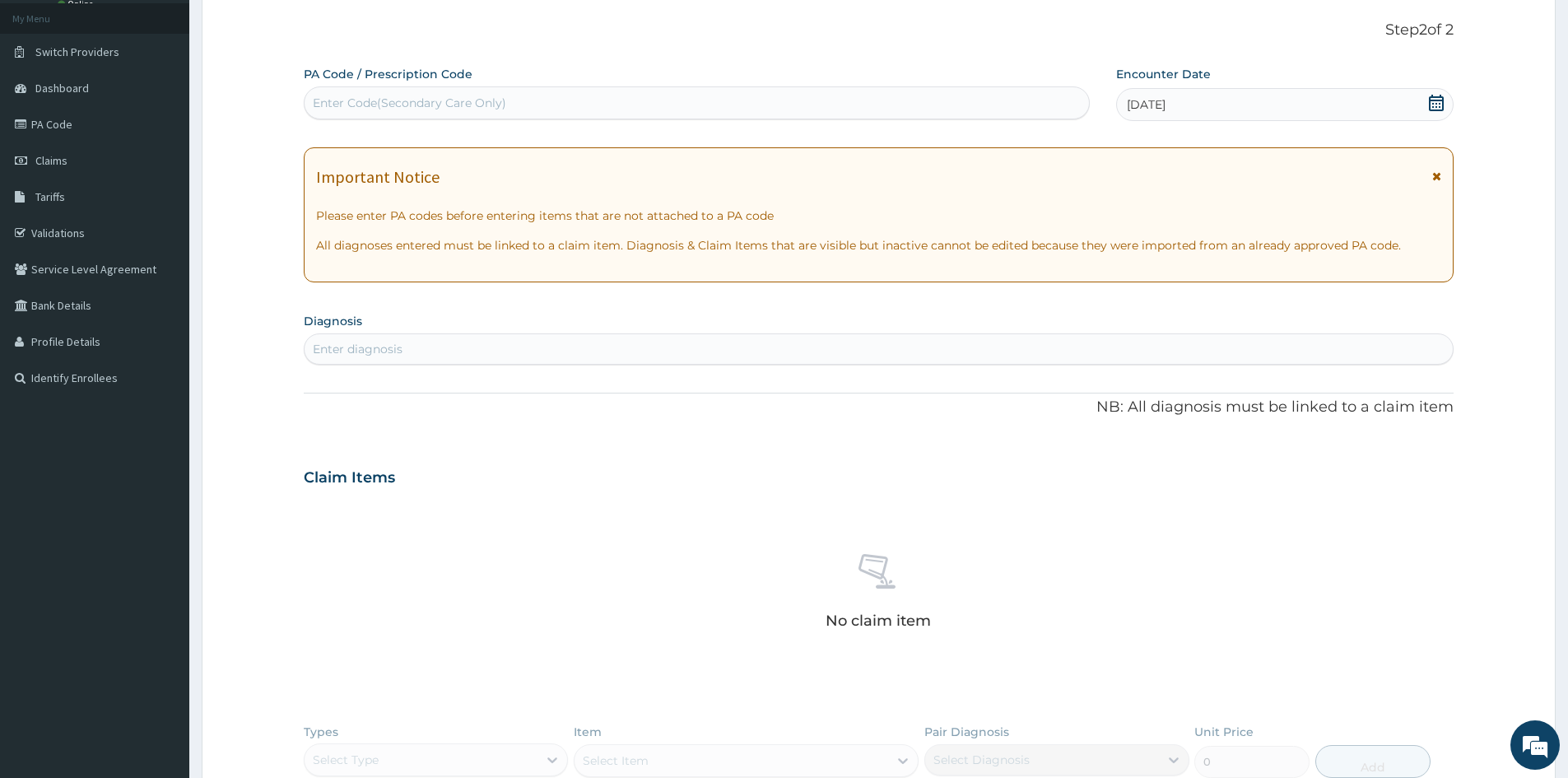
click at [598, 359] on div "Enter diagnosis" at bounding box center [879, 348] width 1148 height 27
type input "BURN"
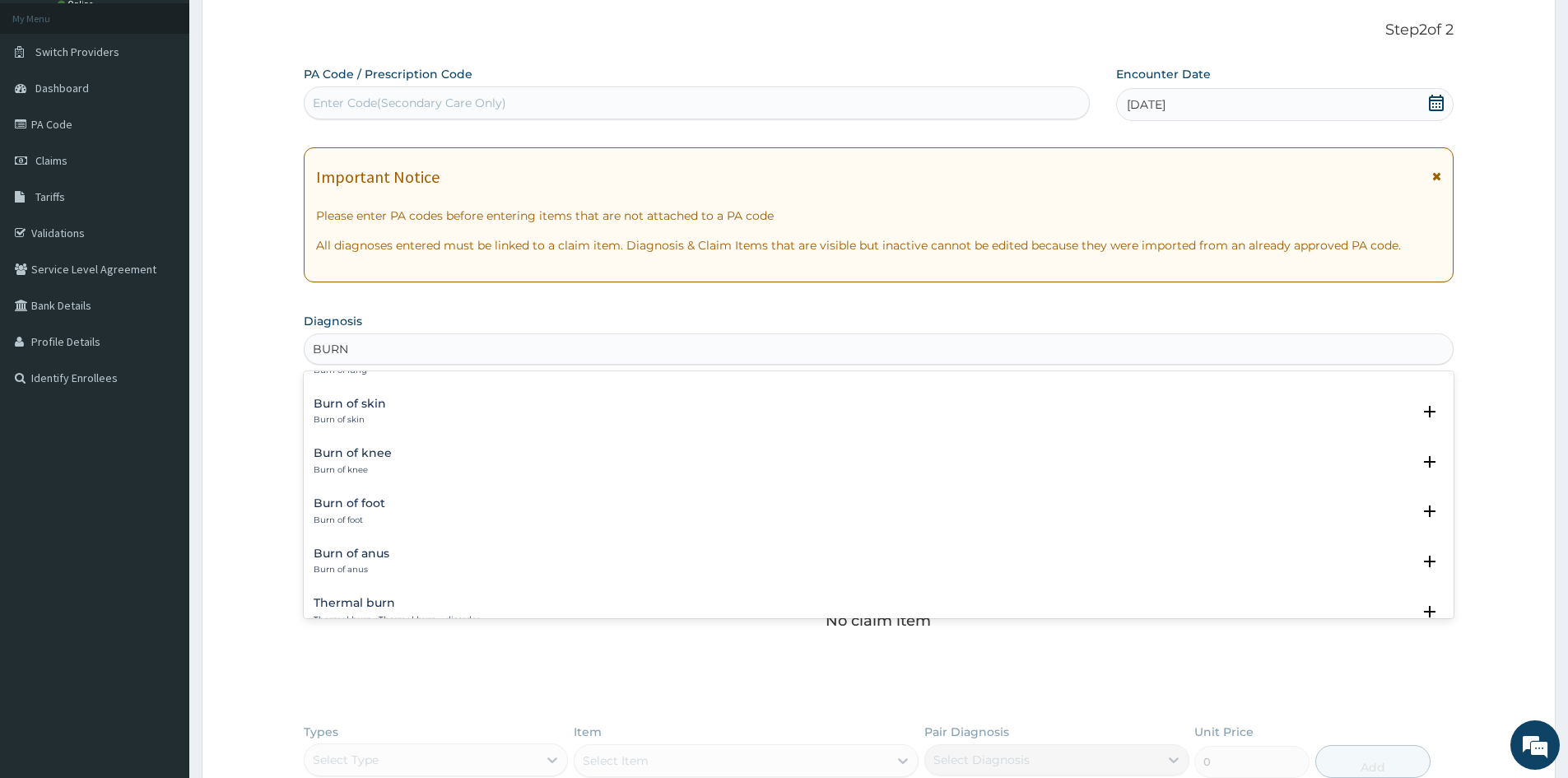
scroll to position [1104, 0]
click at [344, 538] on div "Burn of foot Burn of foot" at bounding box center [349, 539] width 71 height 29
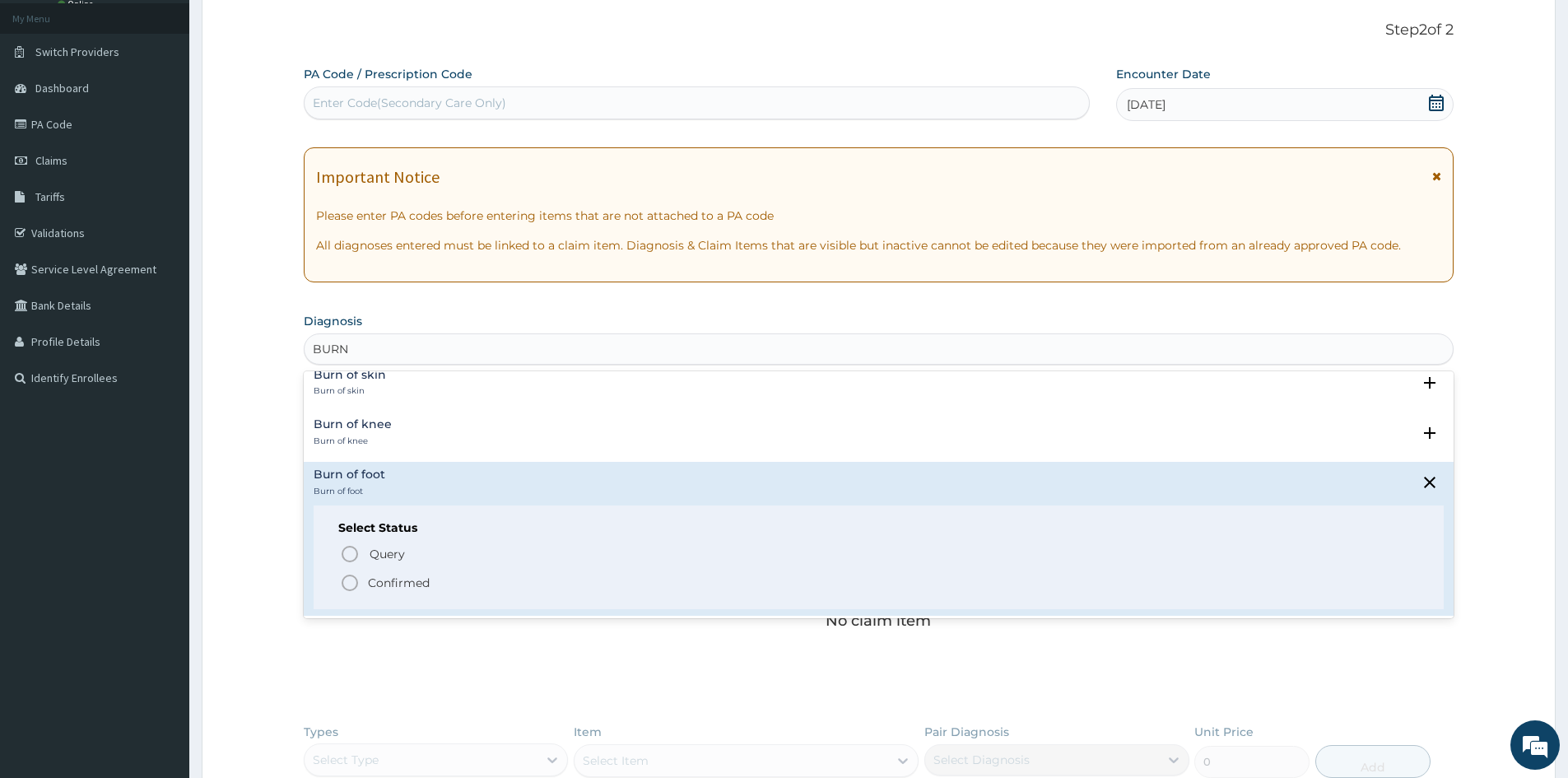
scroll to position [1187, 0]
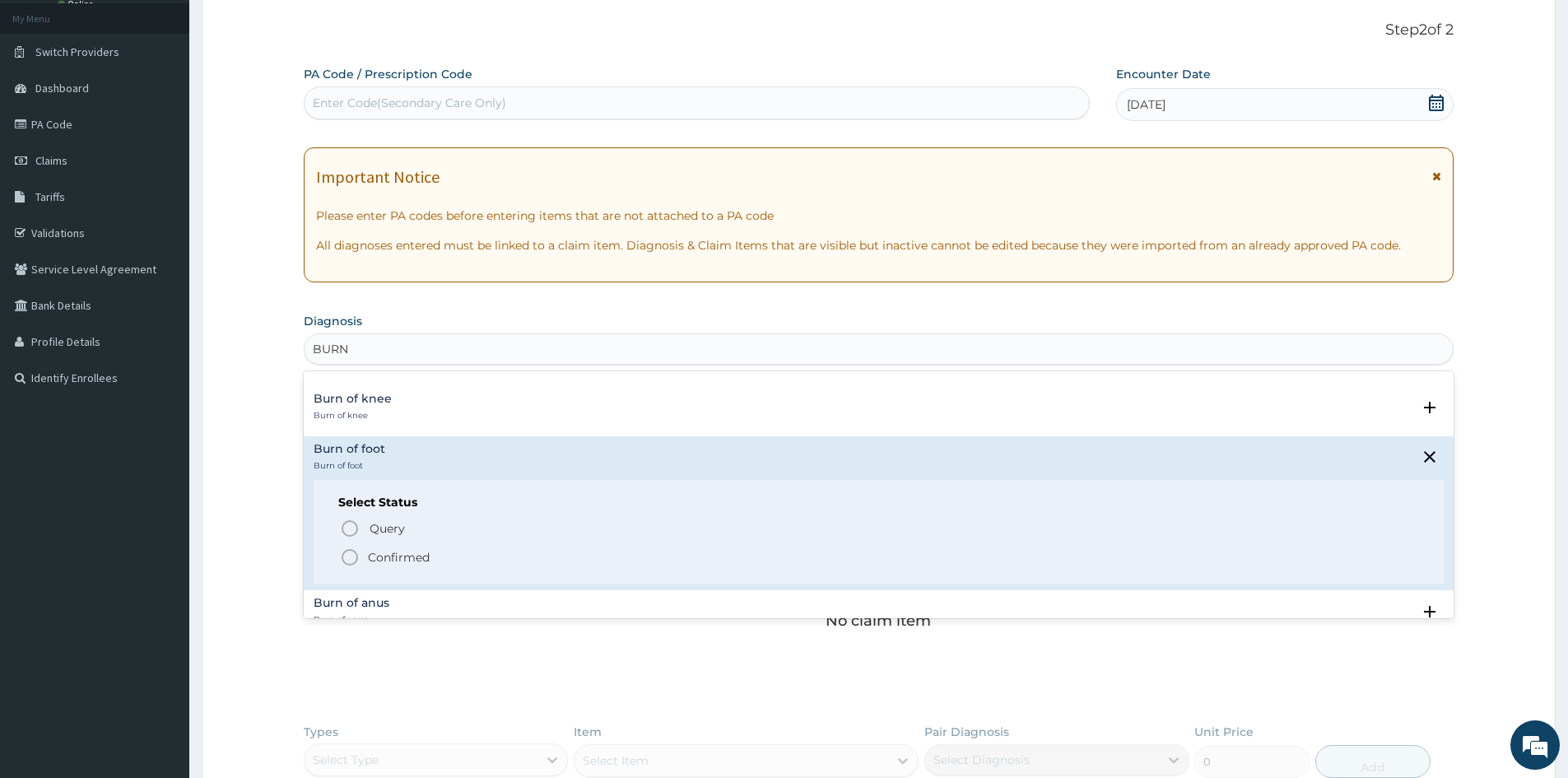
click at [348, 557] on icon "status option filled" at bounding box center [350, 558] width 20 height 20
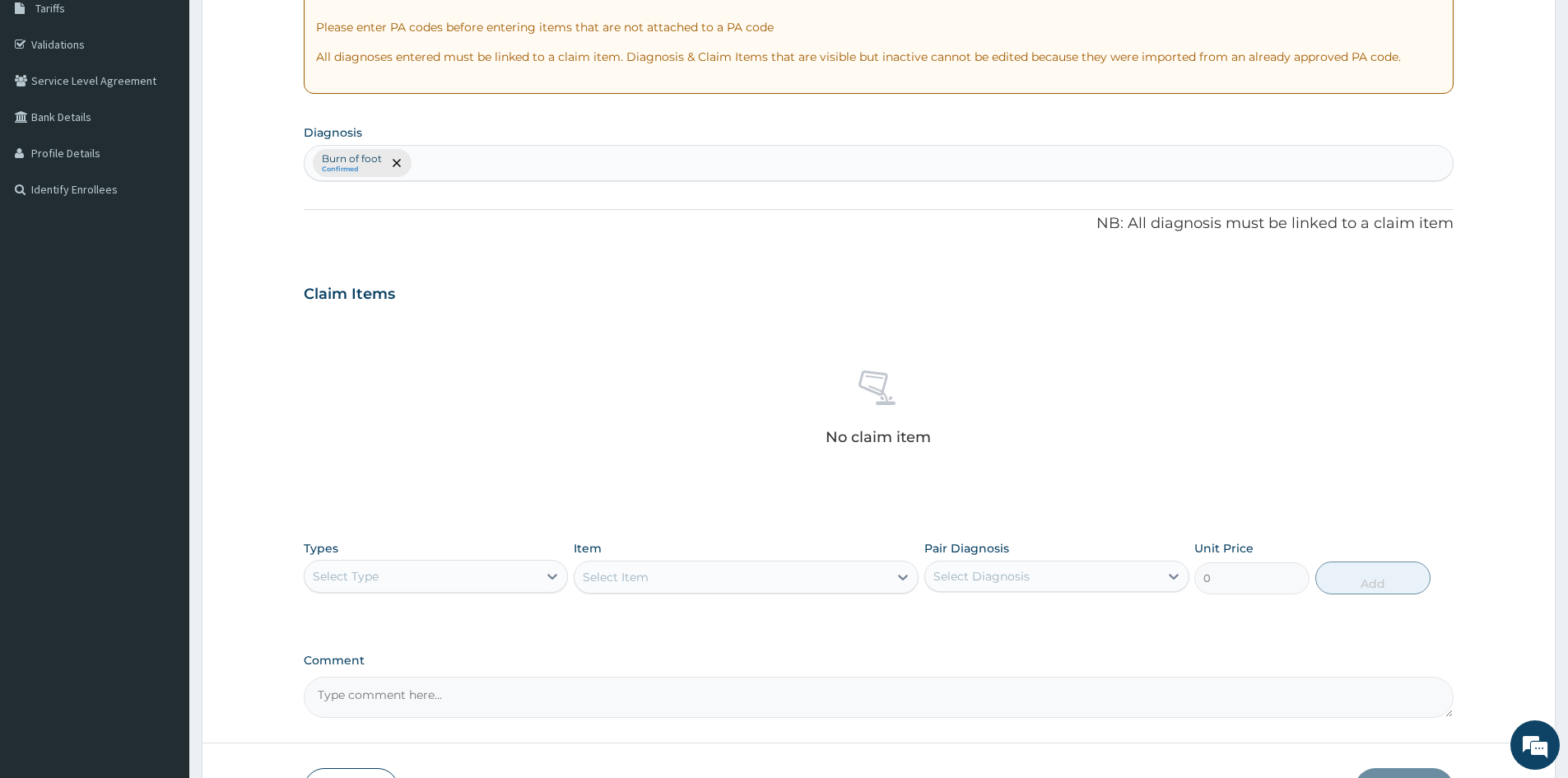
scroll to position [338, 0]
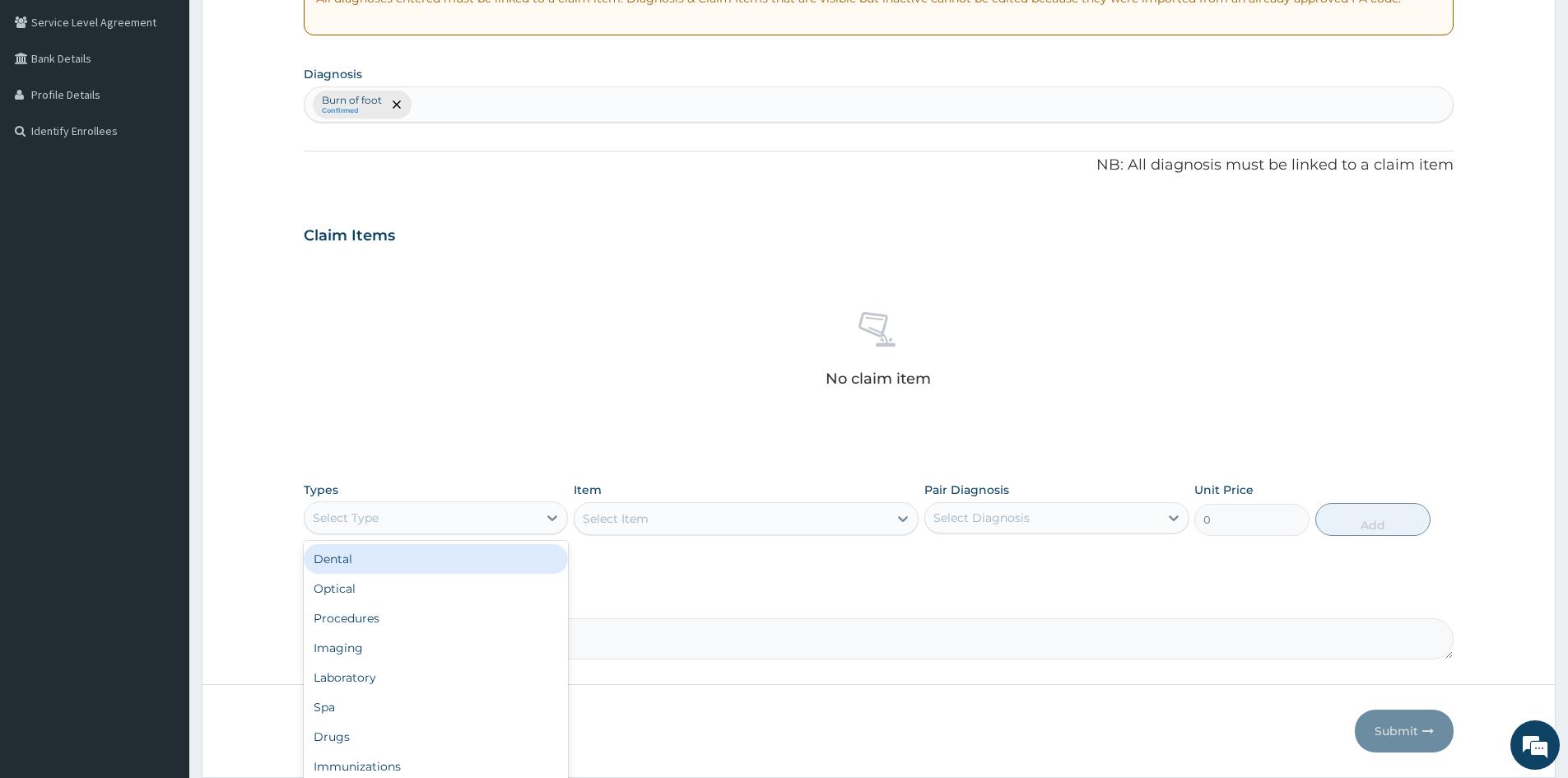
click at [420, 517] on div "Select Type" at bounding box center [421, 517] width 233 height 27
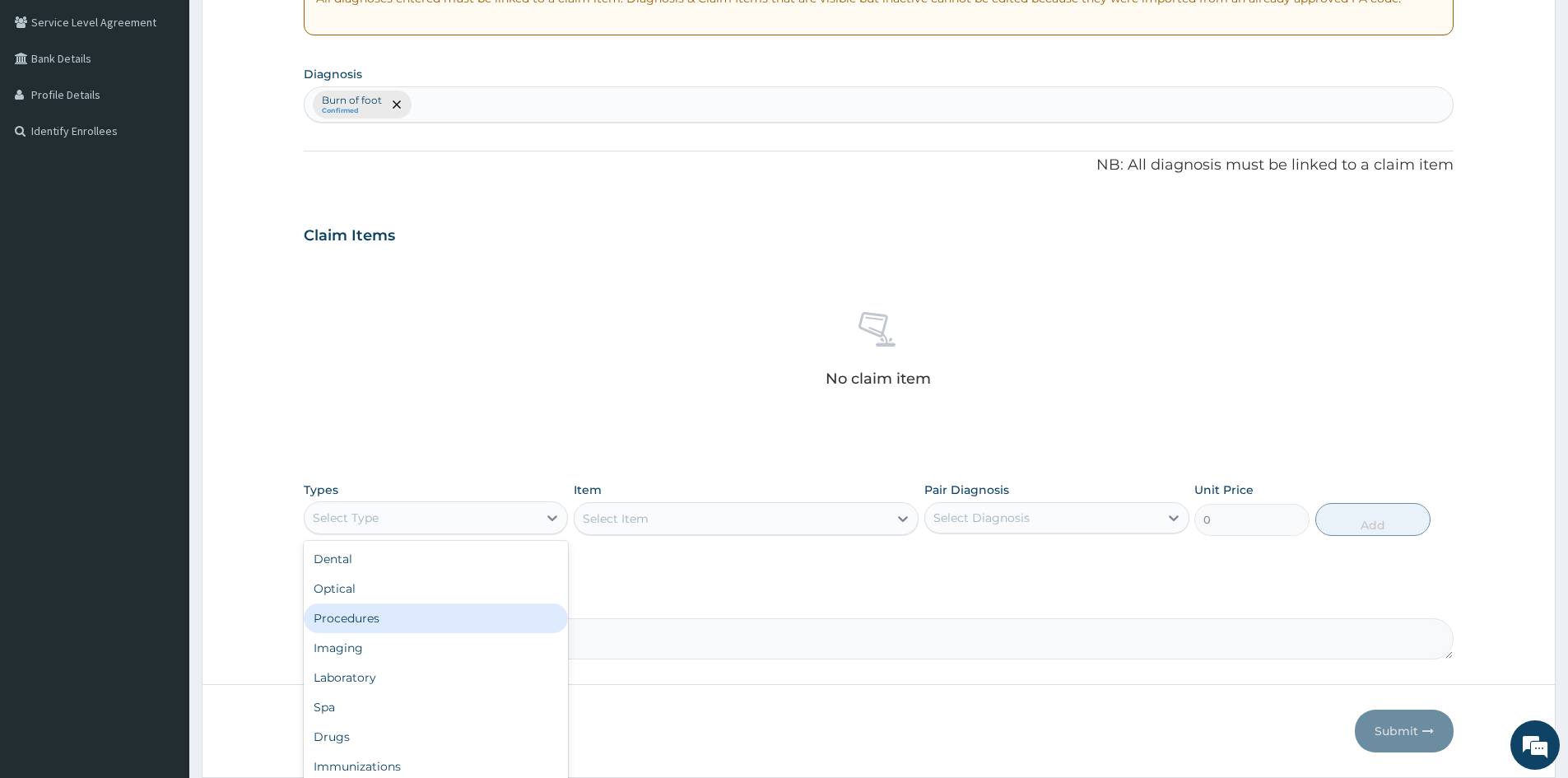
click at [391, 626] on div "Procedures" at bounding box center [435, 618] width 264 height 29
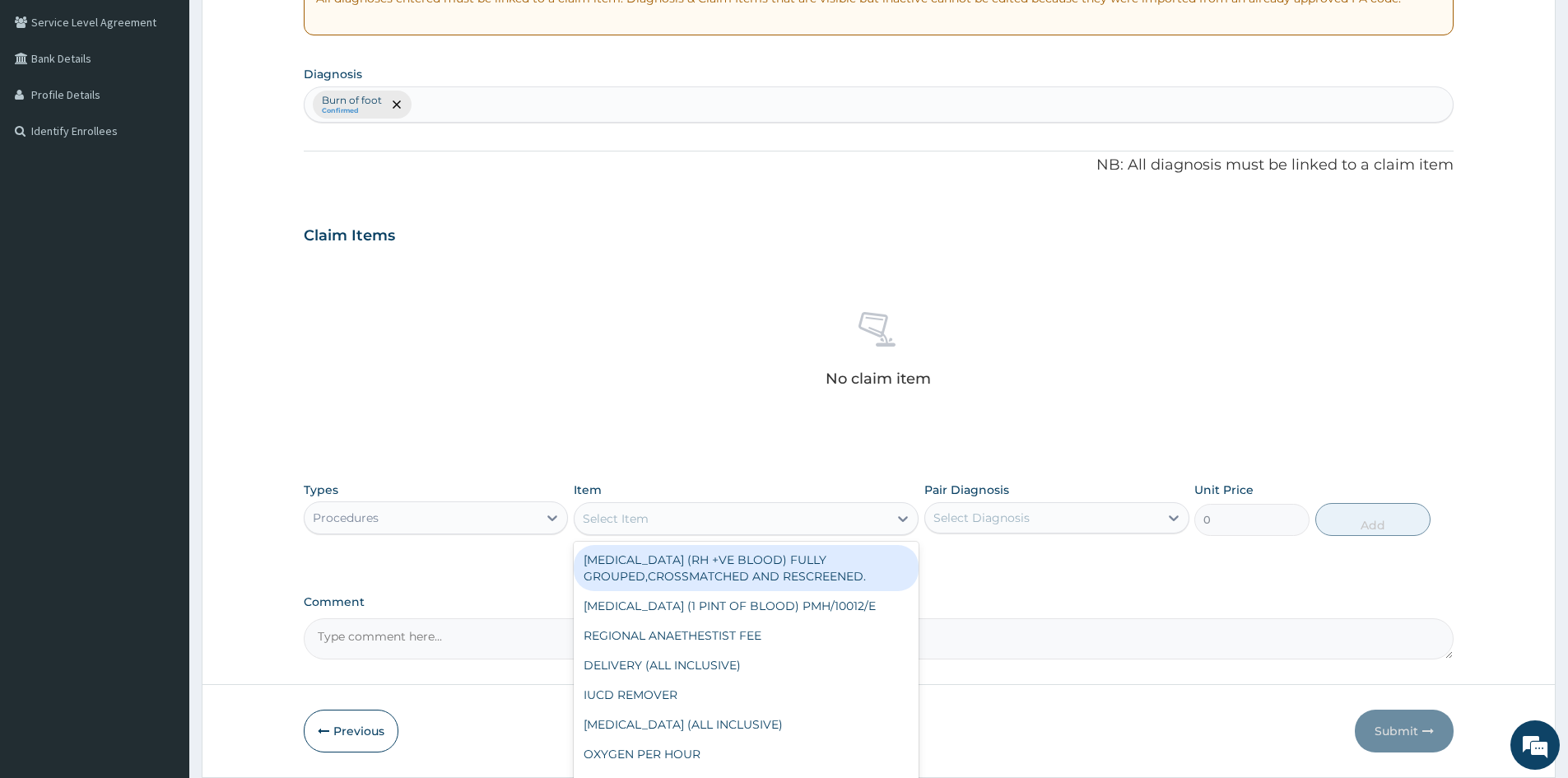
click at [675, 528] on div "Select Item" at bounding box center [731, 518] width 314 height 27
type input "GP"
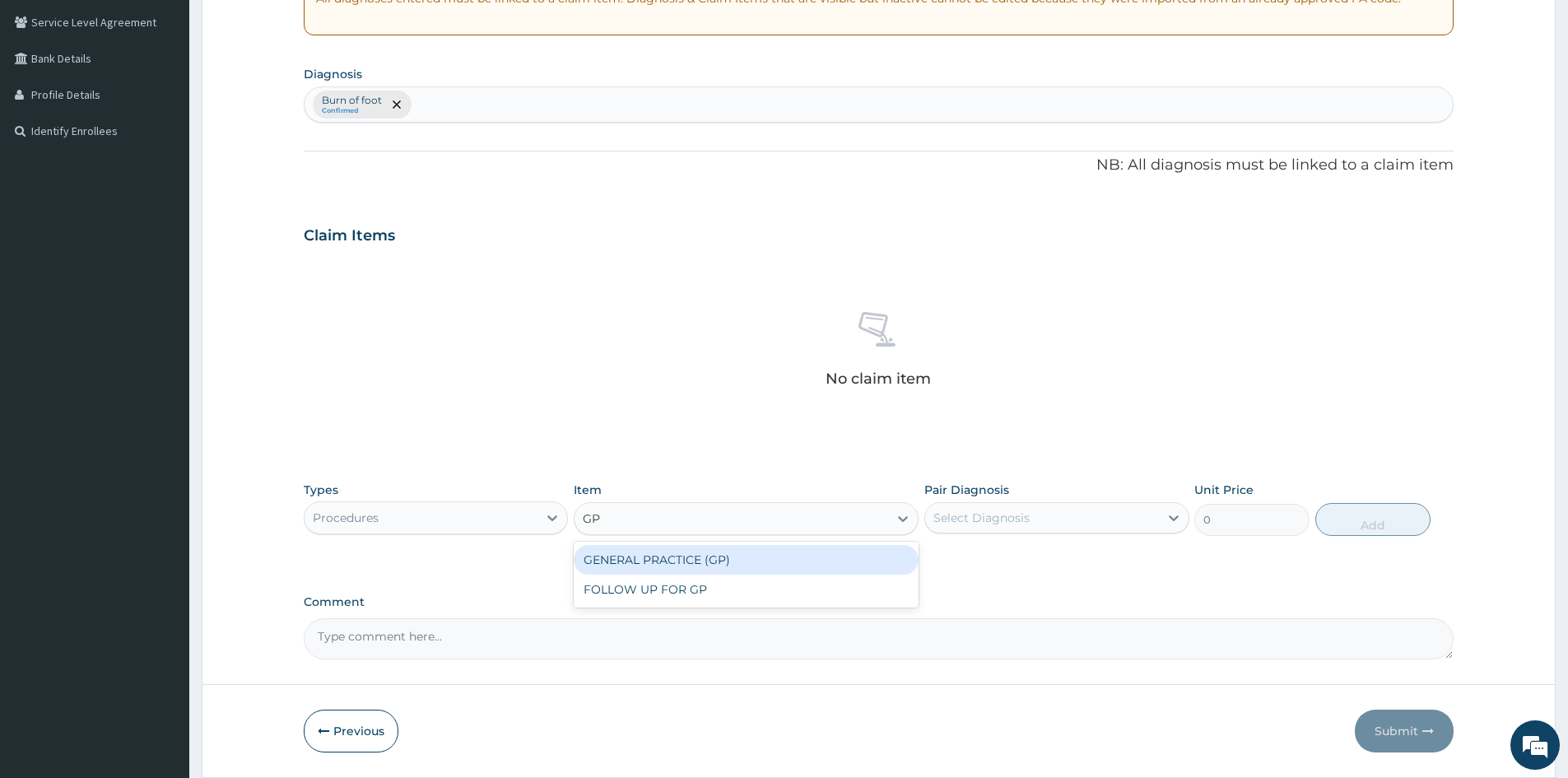
click at [689, 563] on div "GENERAL PRACTICE (GP)" at bounding box center [745, 560] width 345 height 29
type input "4000"
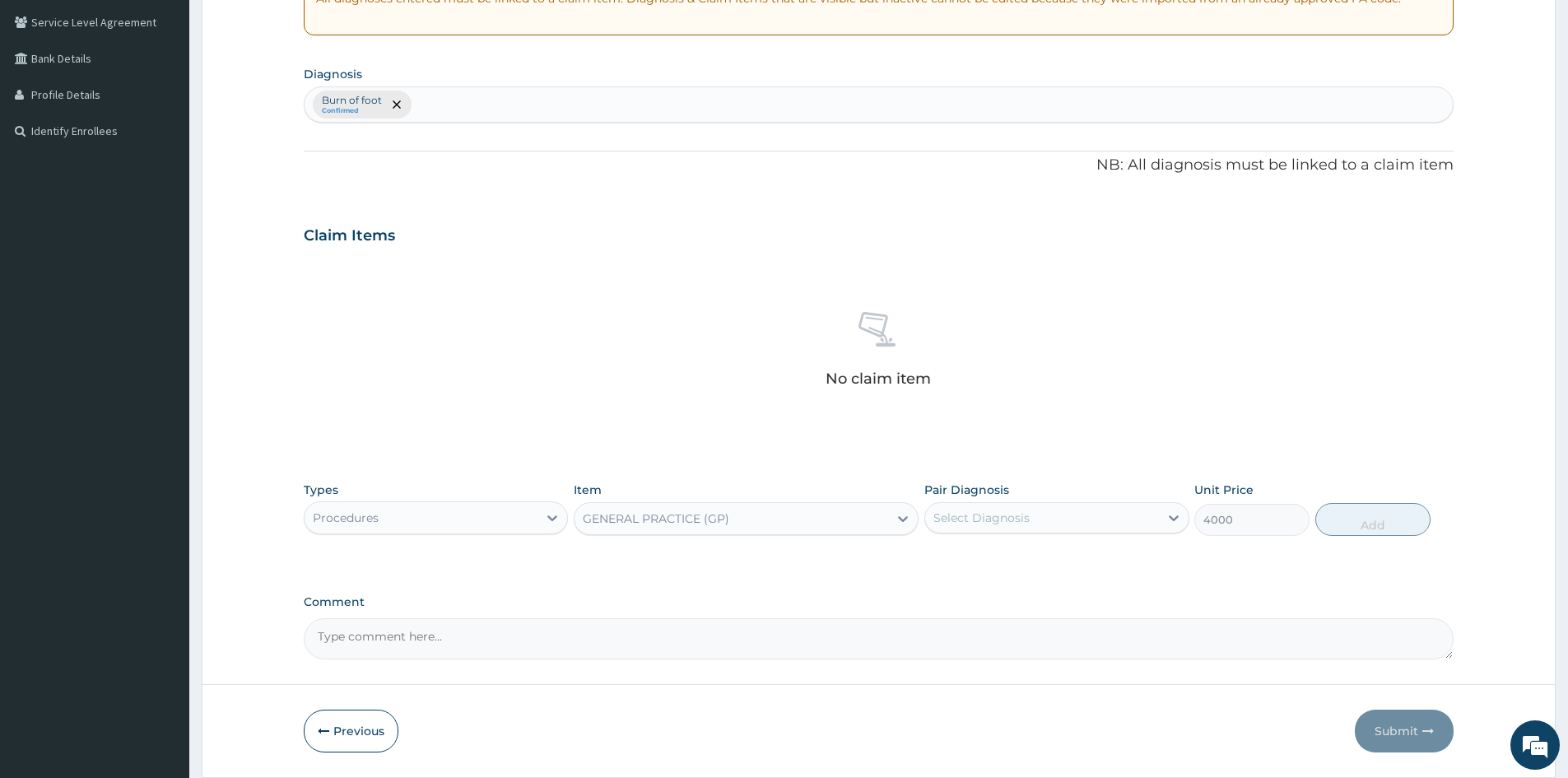
click at [987, 520] on div "Select Diagnosis" at bounding box center [981, 517] width 96 height 16
click at [982, 563] on label "Burn of foot" at bounding box center [987, 558] width 71 height 16
checkbox input "true"
click at [1325, 520] on button "Add" at bounding box center [1373, 519] width 115 height 33
type input "0"
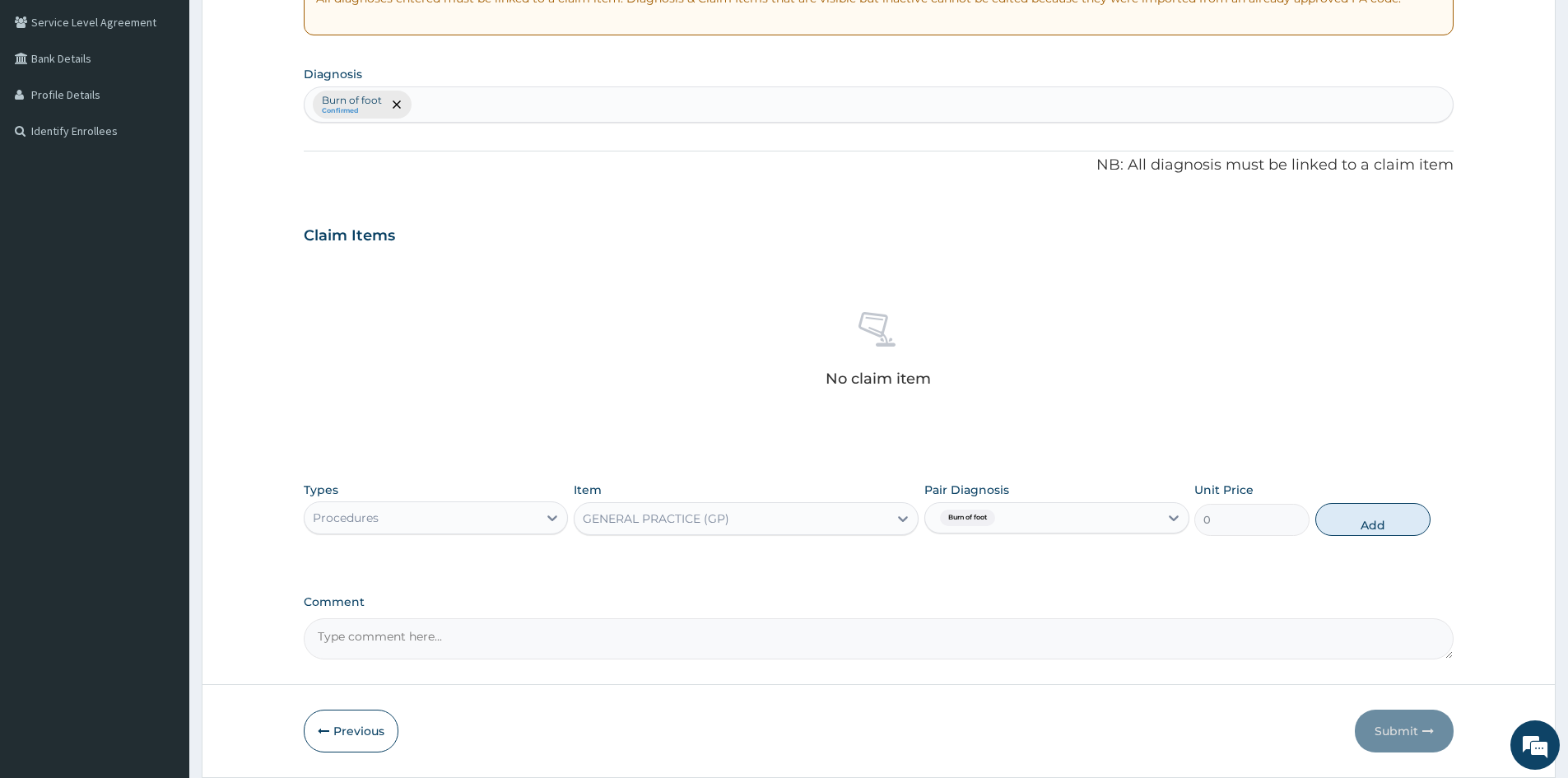
scroll to position [314, 0]
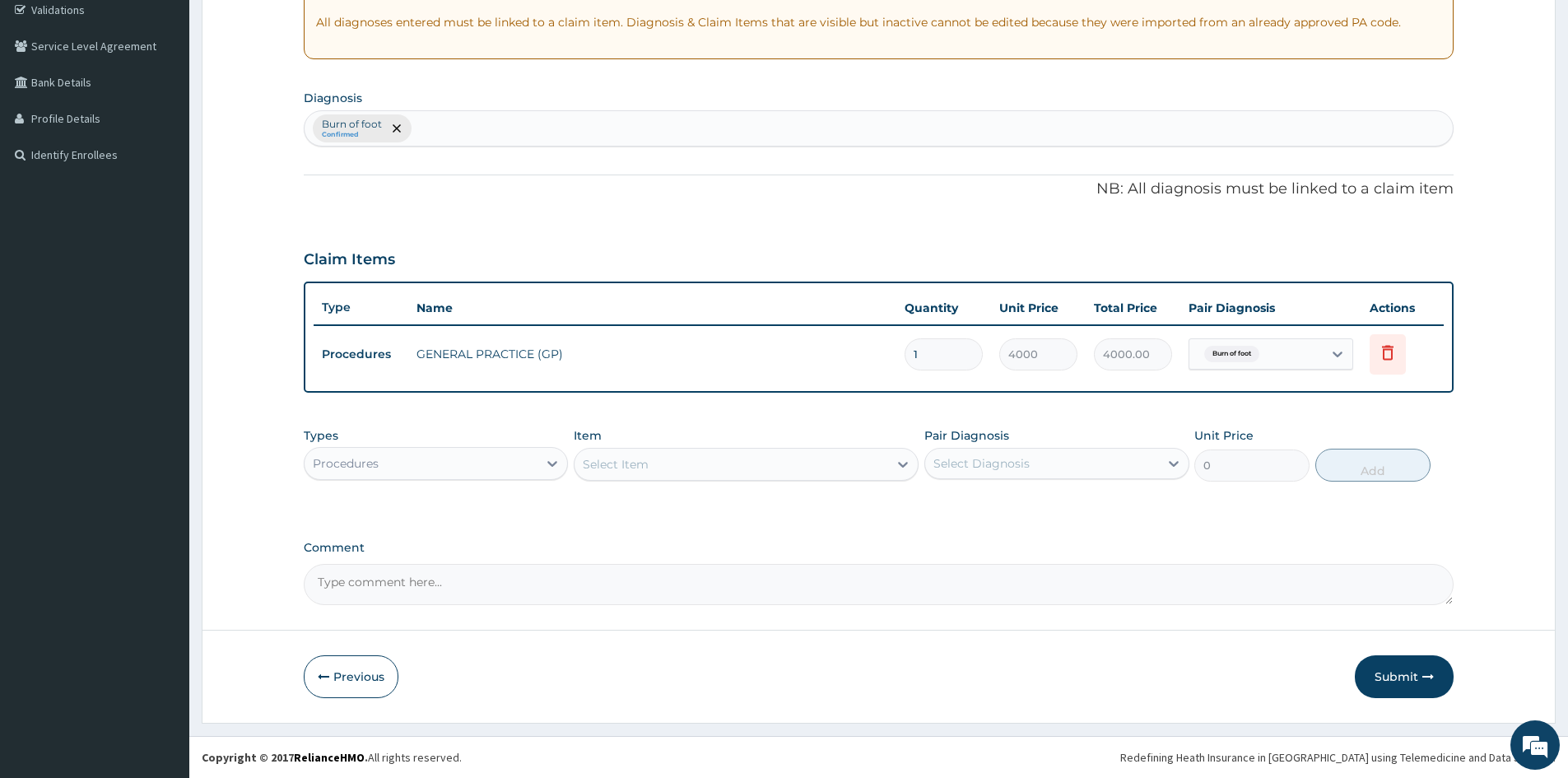
click at [506, 474] on div "Procedures" at bounding box center [421, 463] width 233 height 27
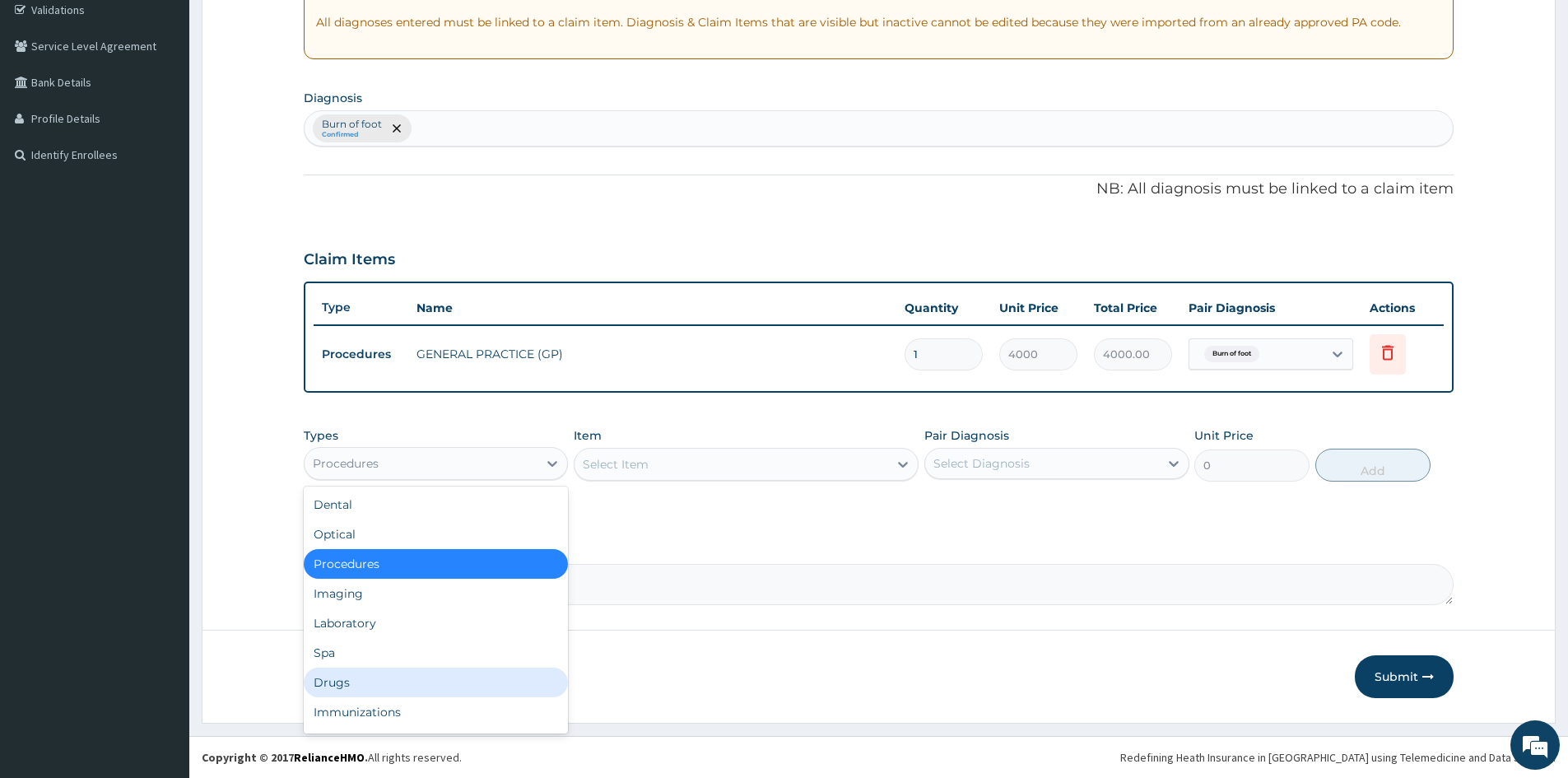
click at [399, 667] on div "Drugs" at bounding box center [435, 682] width 264 height 29
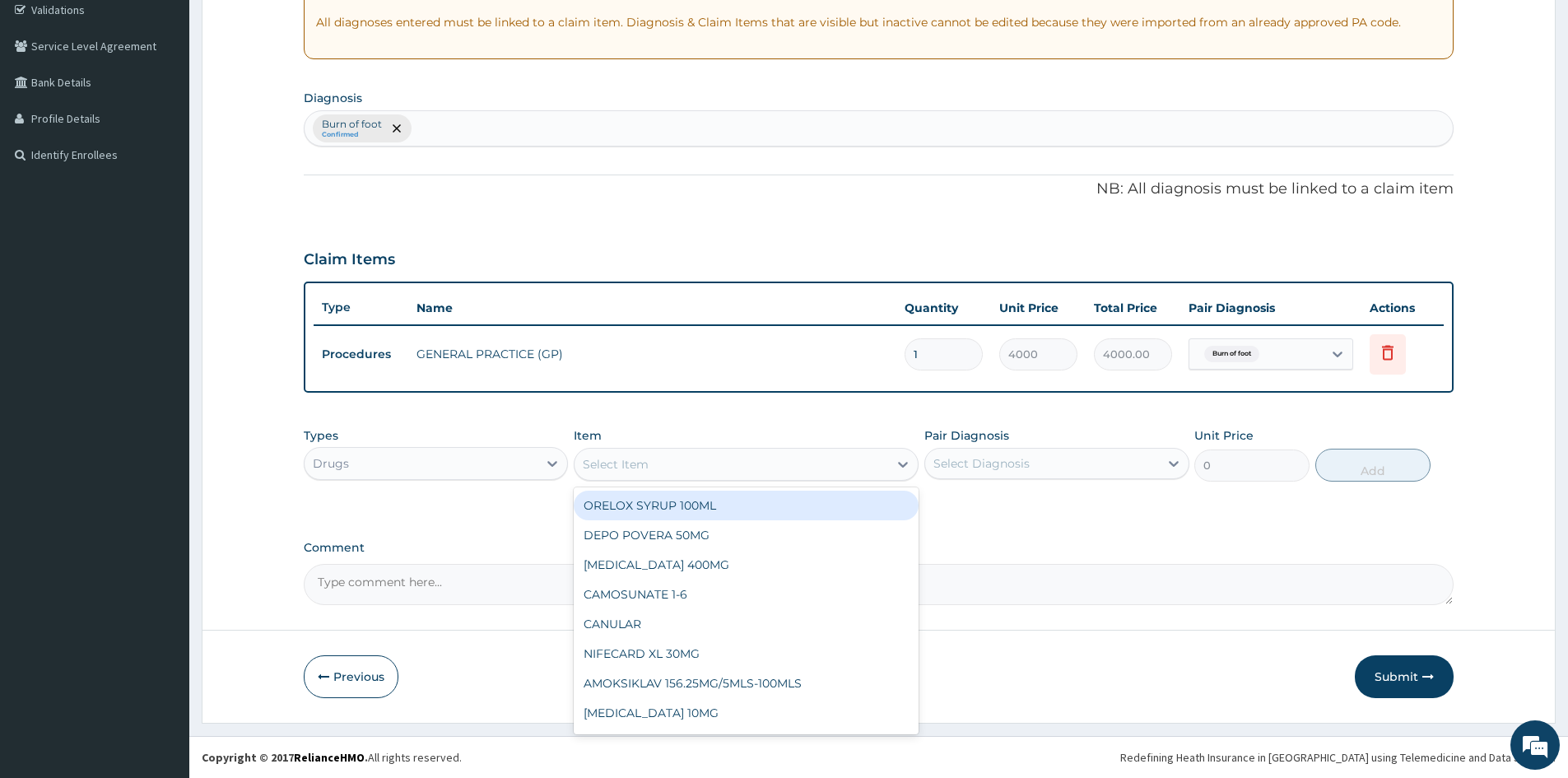
click at [648, 468] on div "Select Item" at bounding box center [731, 464] width 314 height 27
type input "PARACET"
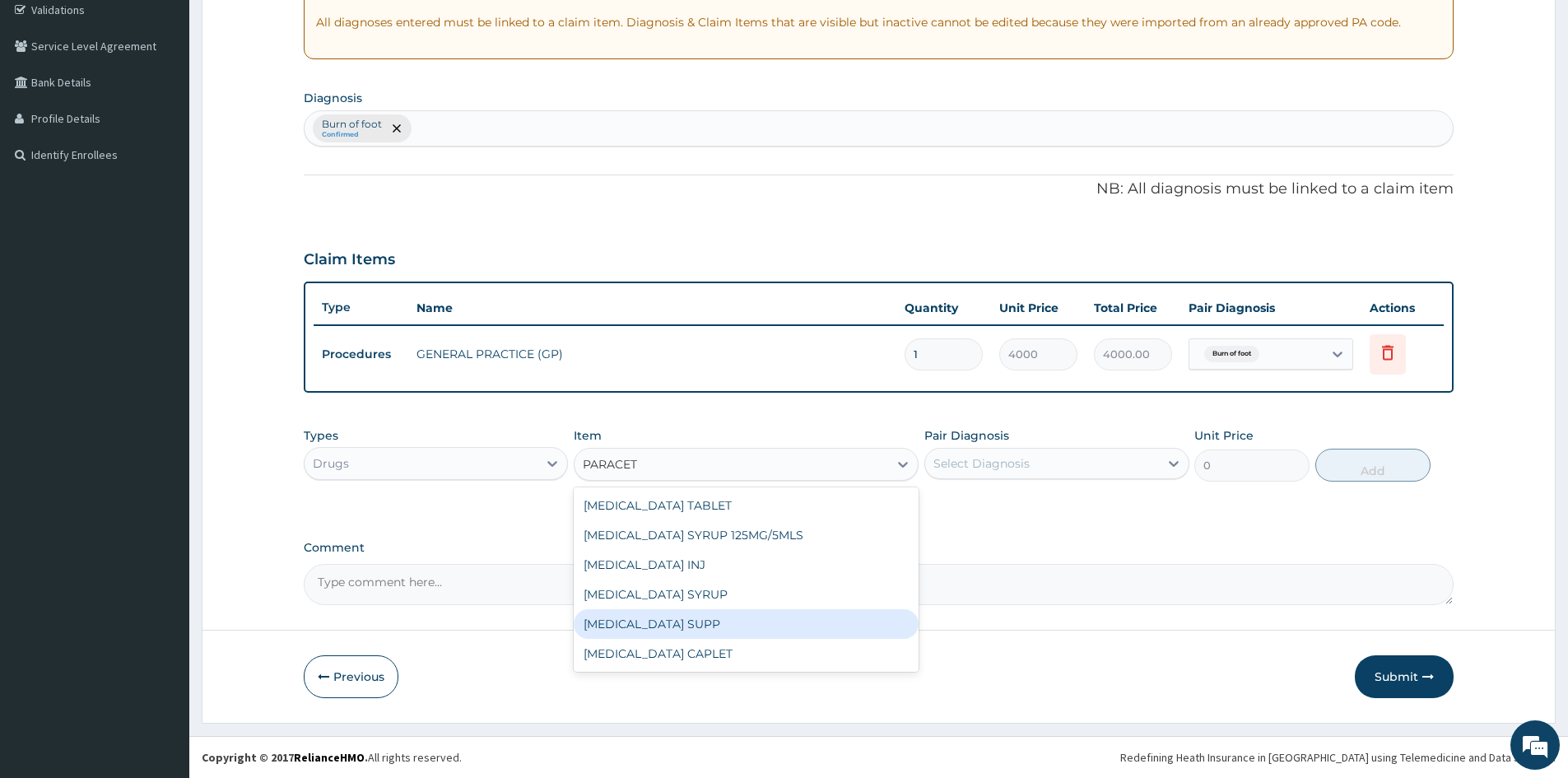
click at [722, 634] on div "PARACETAMOL SUPP" at bounding box center [745, 623] width 345 height 29
type input "400"
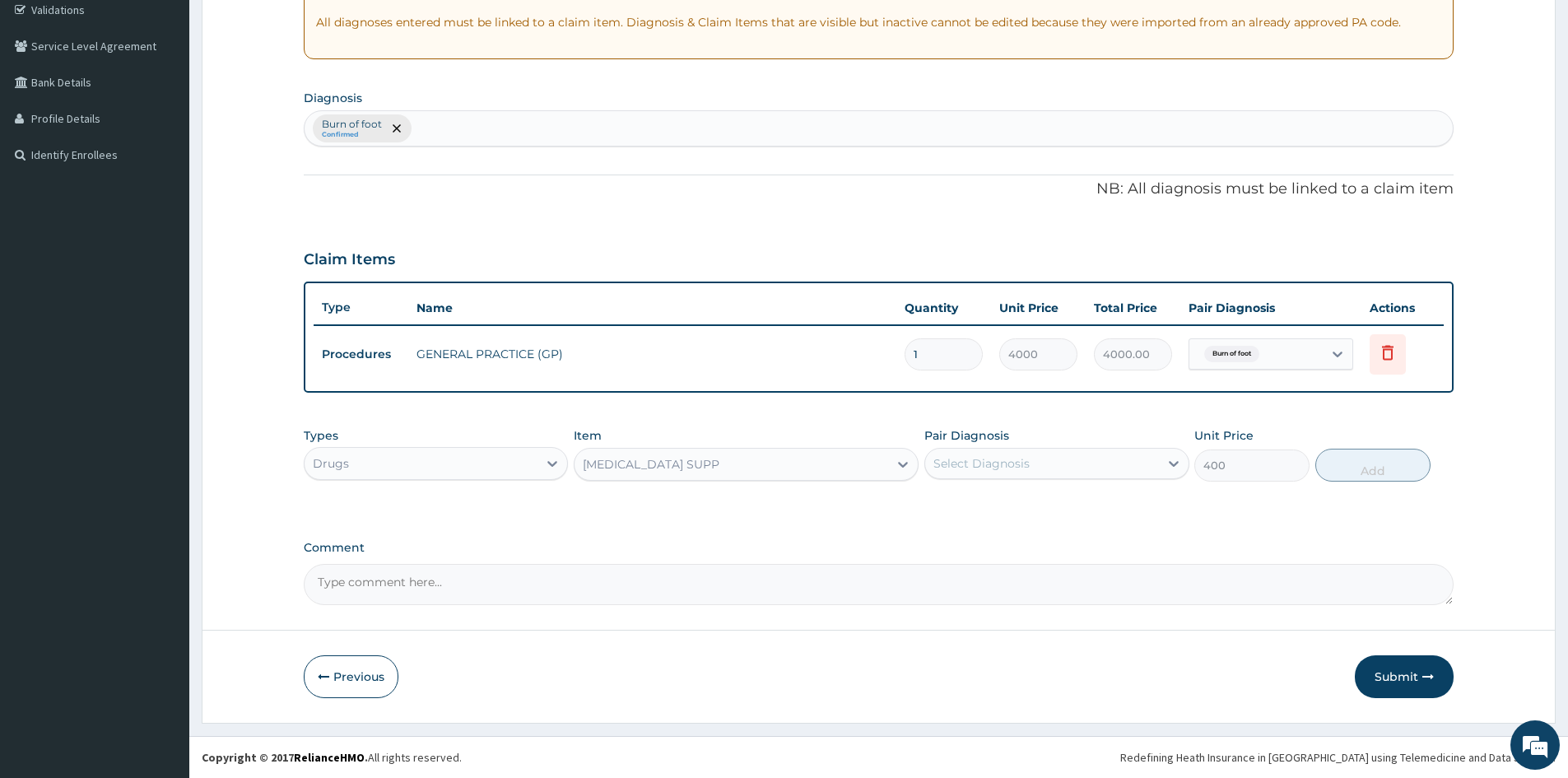
click at [944, 461] on div "Select Diagnosis" at bounding box center [981, 464] width 96 height 16
click at [968, 509] on label "Burn of foot" at bounding box center [987, 504] width 71 height 16
checkbox input "true"
click at [1372, 470] on button "Add" at bounding box center [1373, 465] width 115 height 33
type input "0"
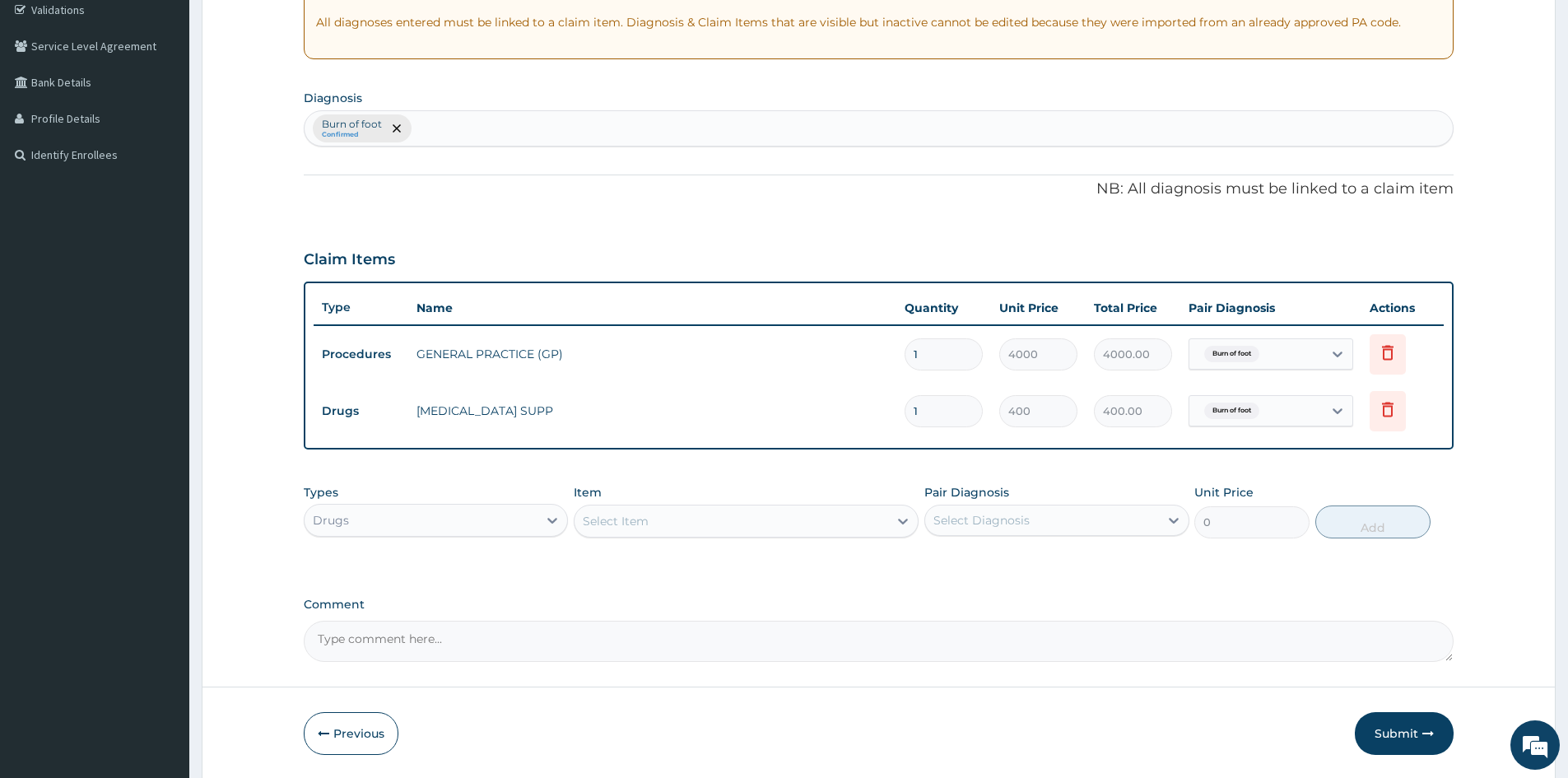
click at [644, 528] on div "Select Item" at bounding box center [615, 521] width 66 height 16
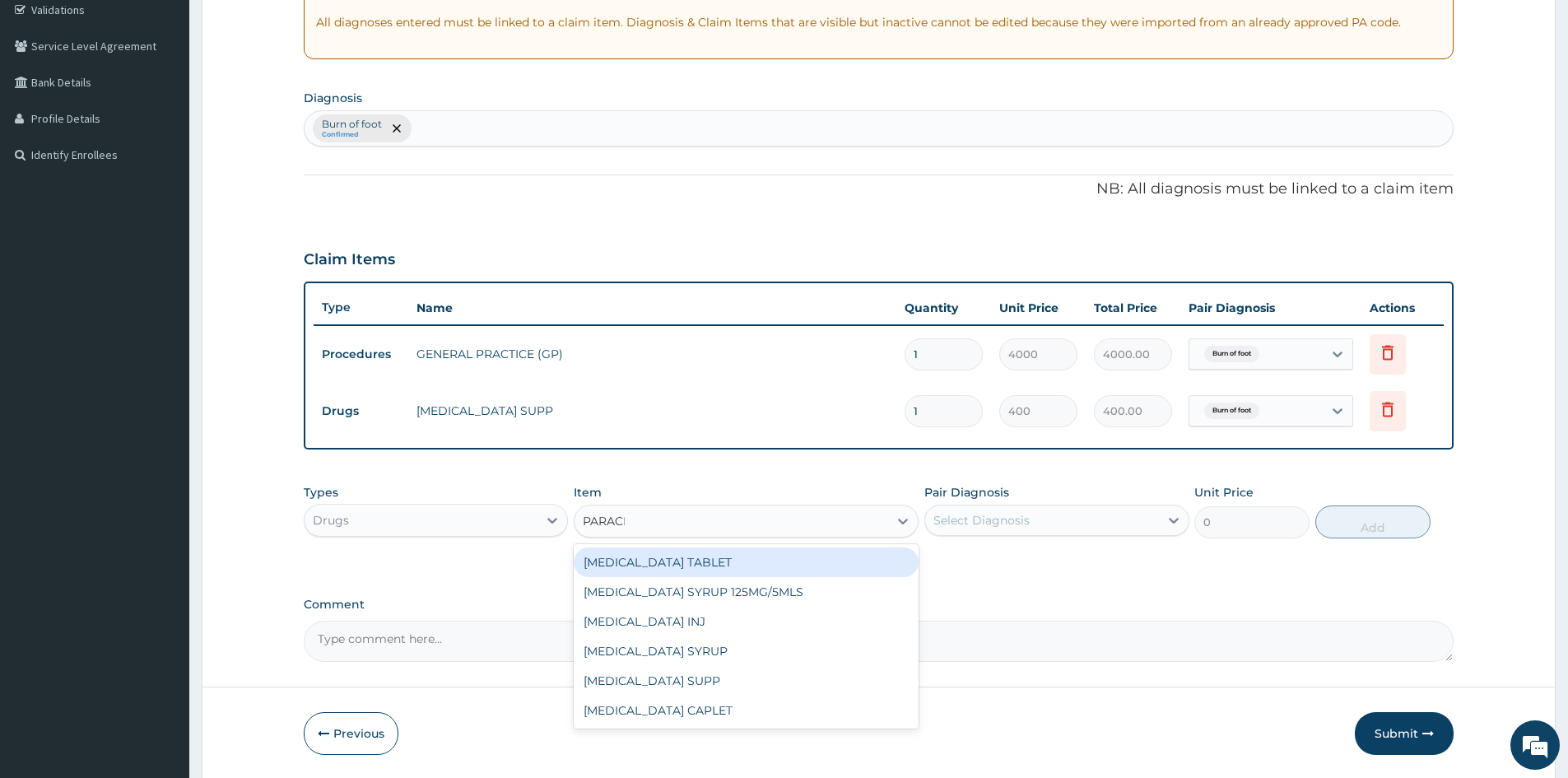
type input "PARACET"
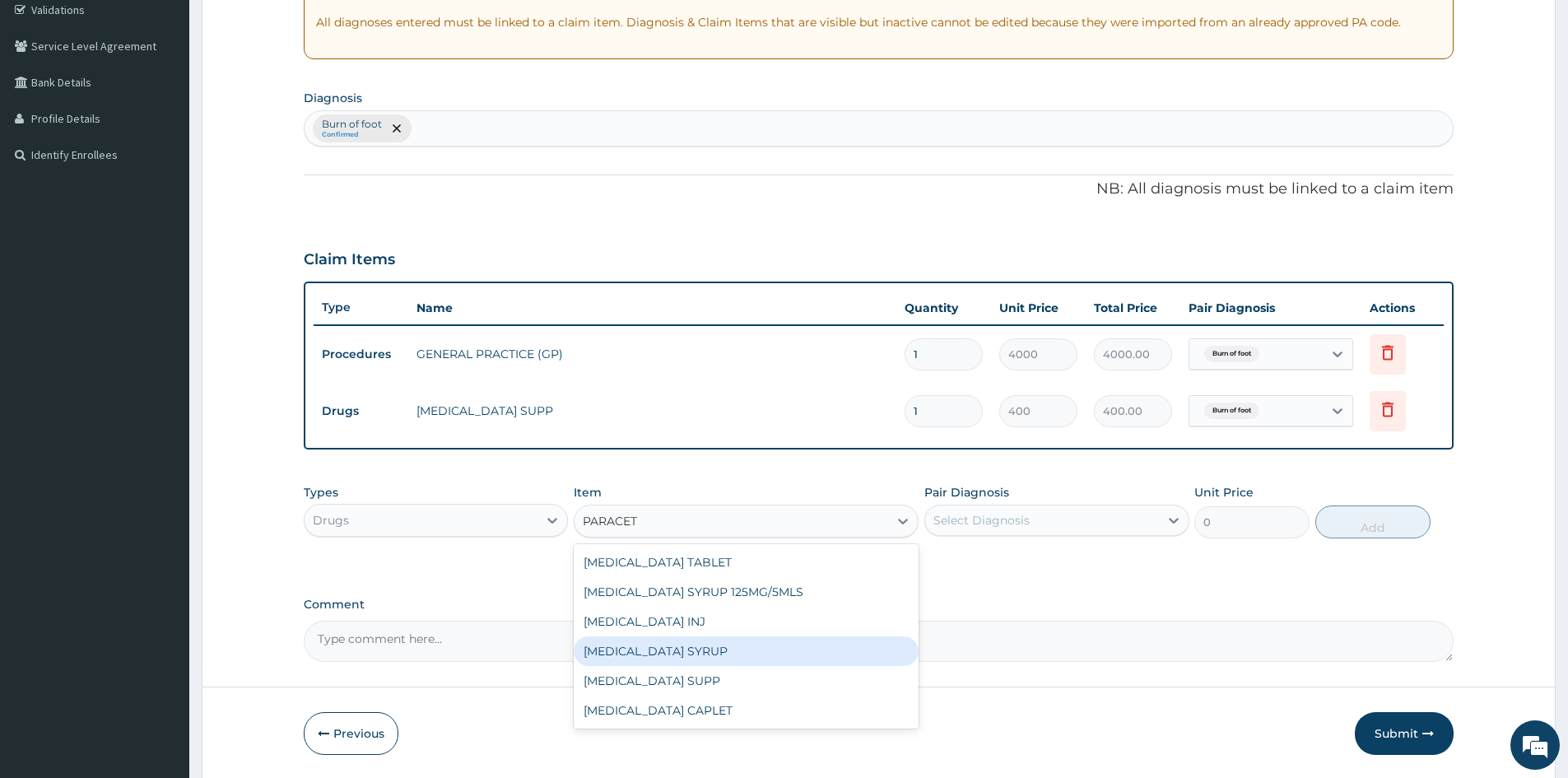
click at [688, 653] on div "PARACETAMOL SYRUP" at bounding box center [745, 651] width 345 height 29
type input "600"
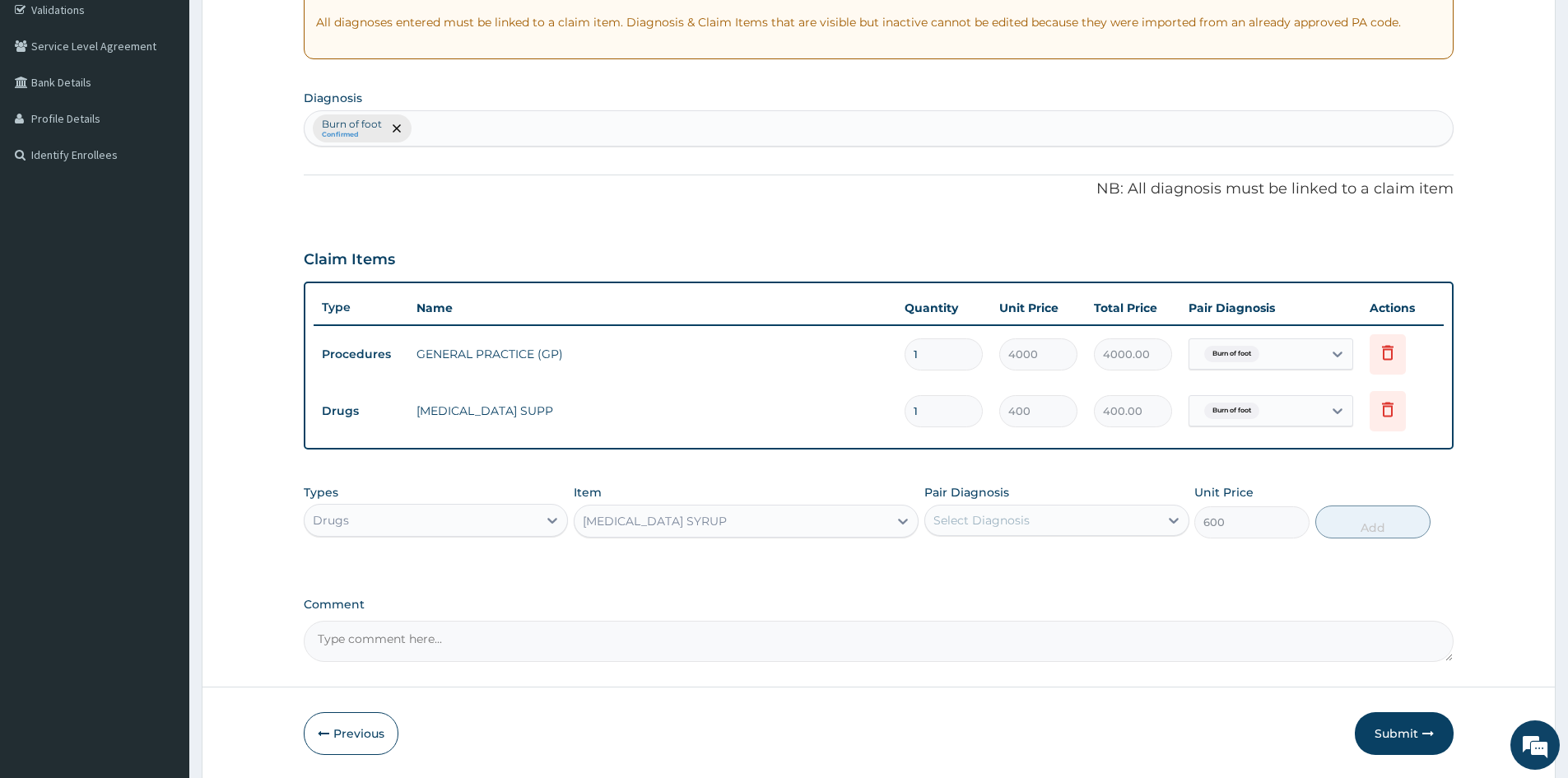
click at [1006, 528] on div "Select Diagnosis" at bounding box center [981, 520] width 96 height 16
click at [997, 568] on label "Burn of foot" at bounding box center [987, 560] width 71 height 16
checkbox input "true"
click at [1370, 527] on button "Add" at bounding box center [1373, 522] width 115 height 33
type input "0"
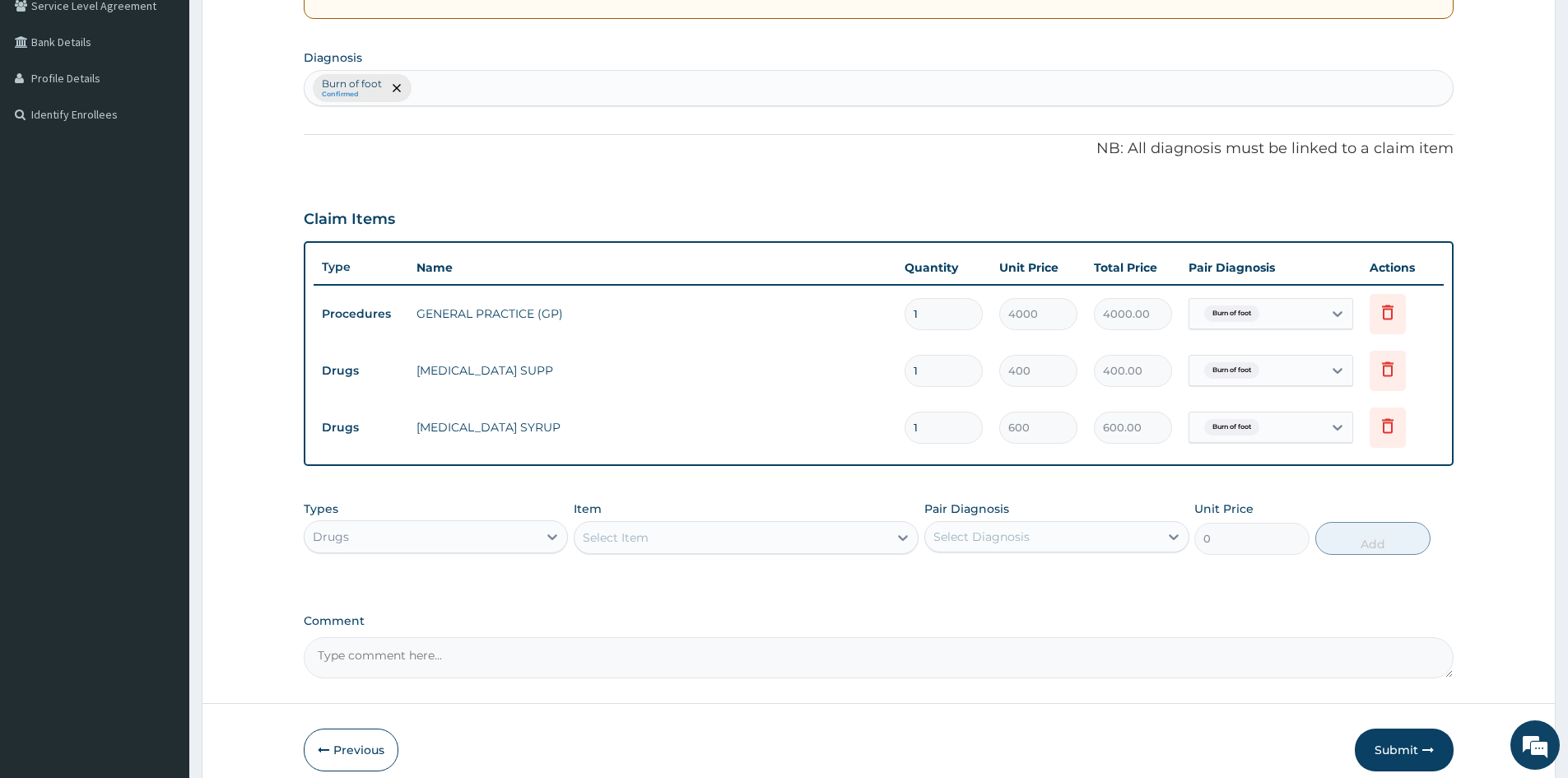
scroll to position [428, 0]
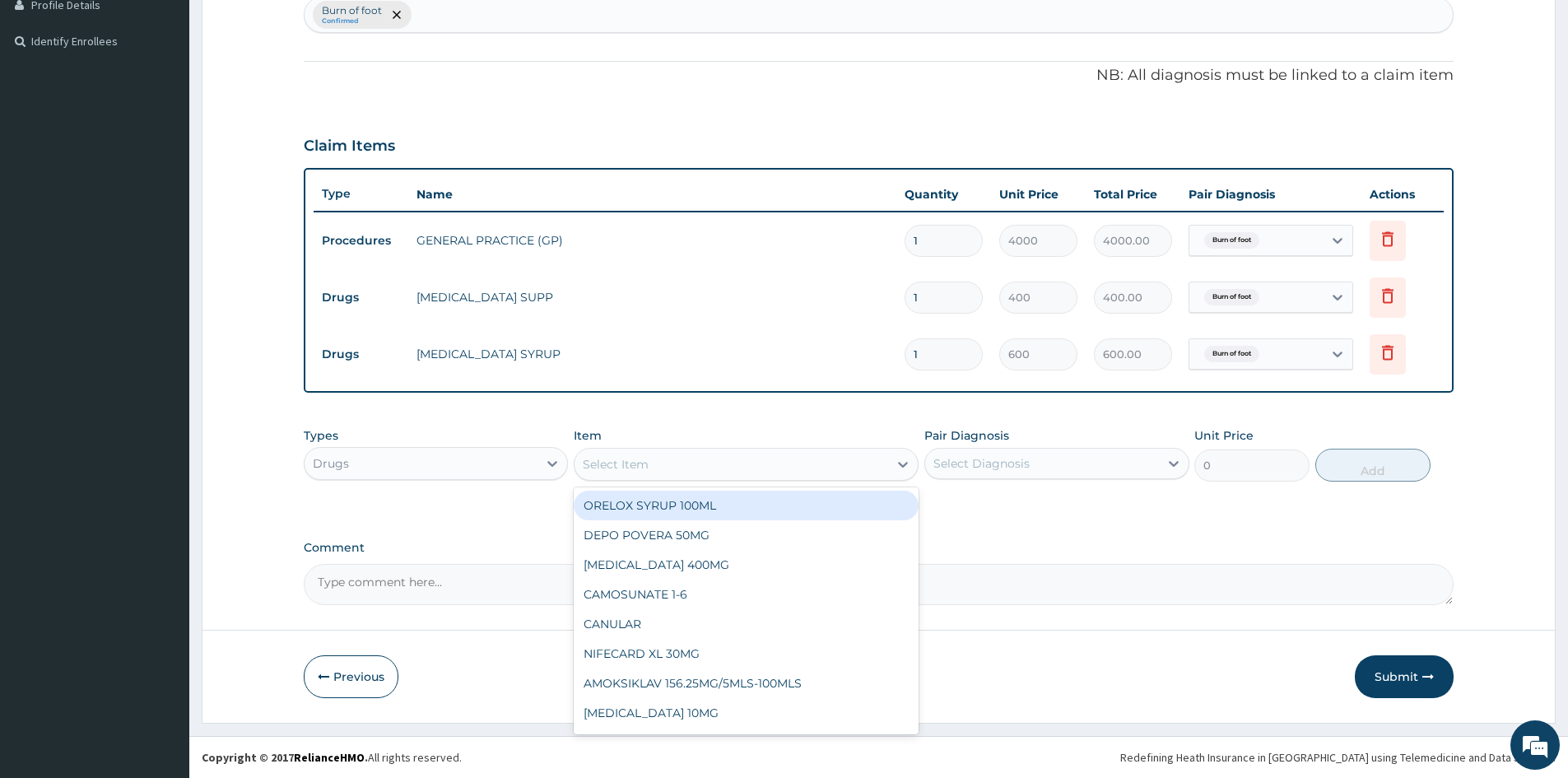
click at [638, 471] on div "Select Item" at bounding box center [615, 464] width 66 height 16
type input "AMOXI"
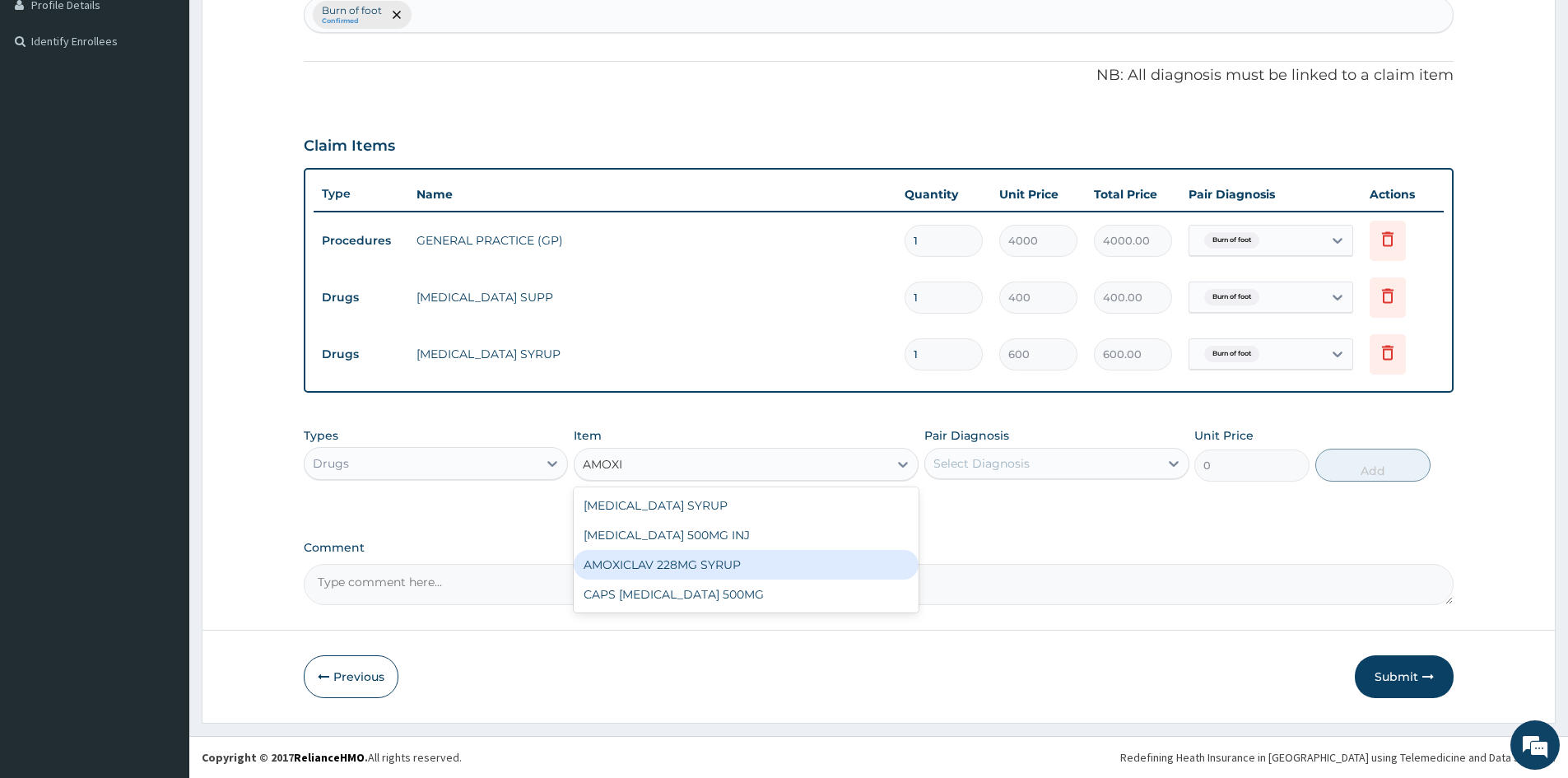
click at [688, 573] on div "AMOXICLAV 228MG SYRUP" at bounding box center [745, 564] width 345 height 29
type input "2300"
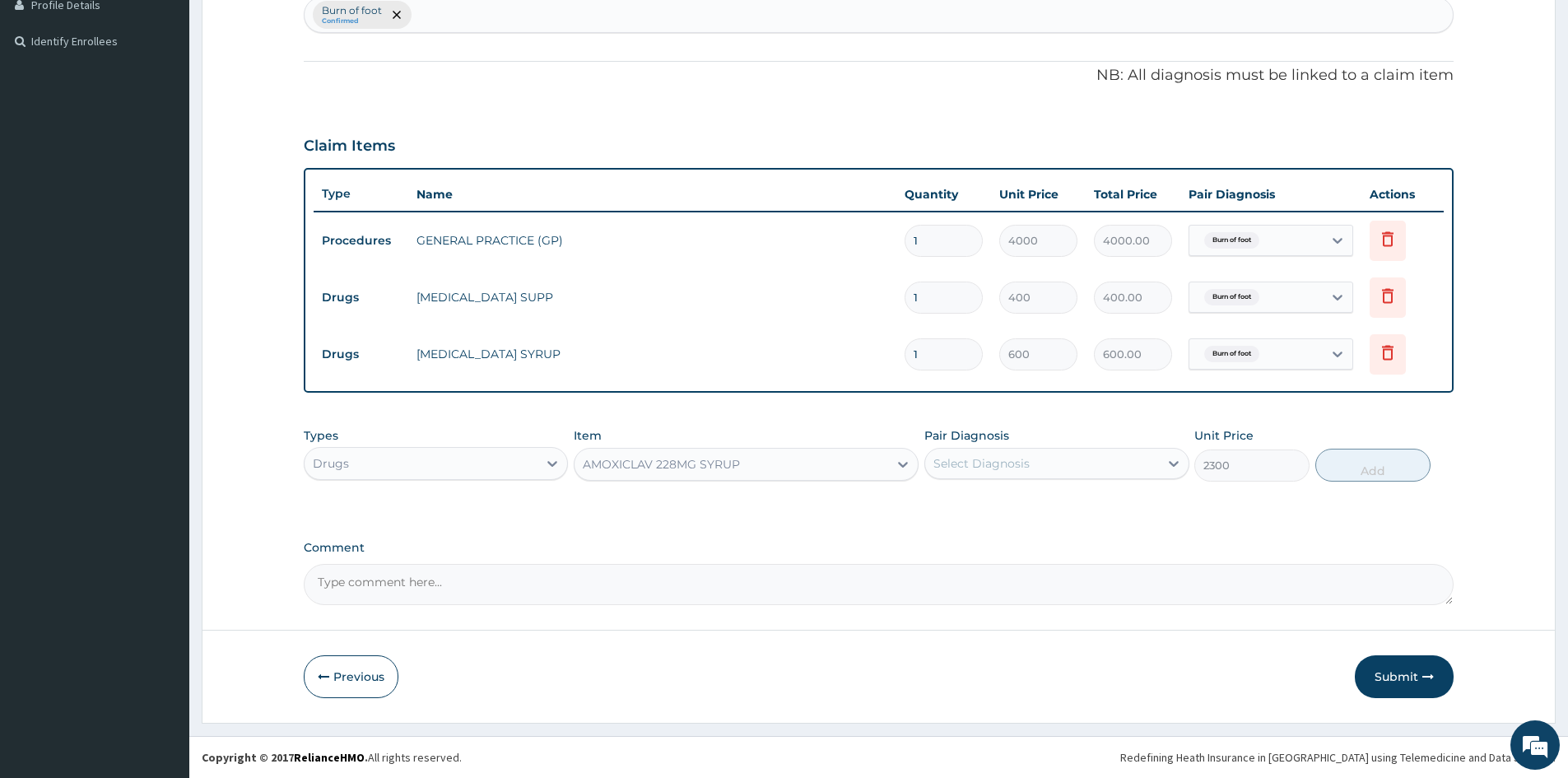
click at [645, 462] on div "AMOXICLAV 228MG SYRUP" at bounding box center [661, 464] width 157 height 16
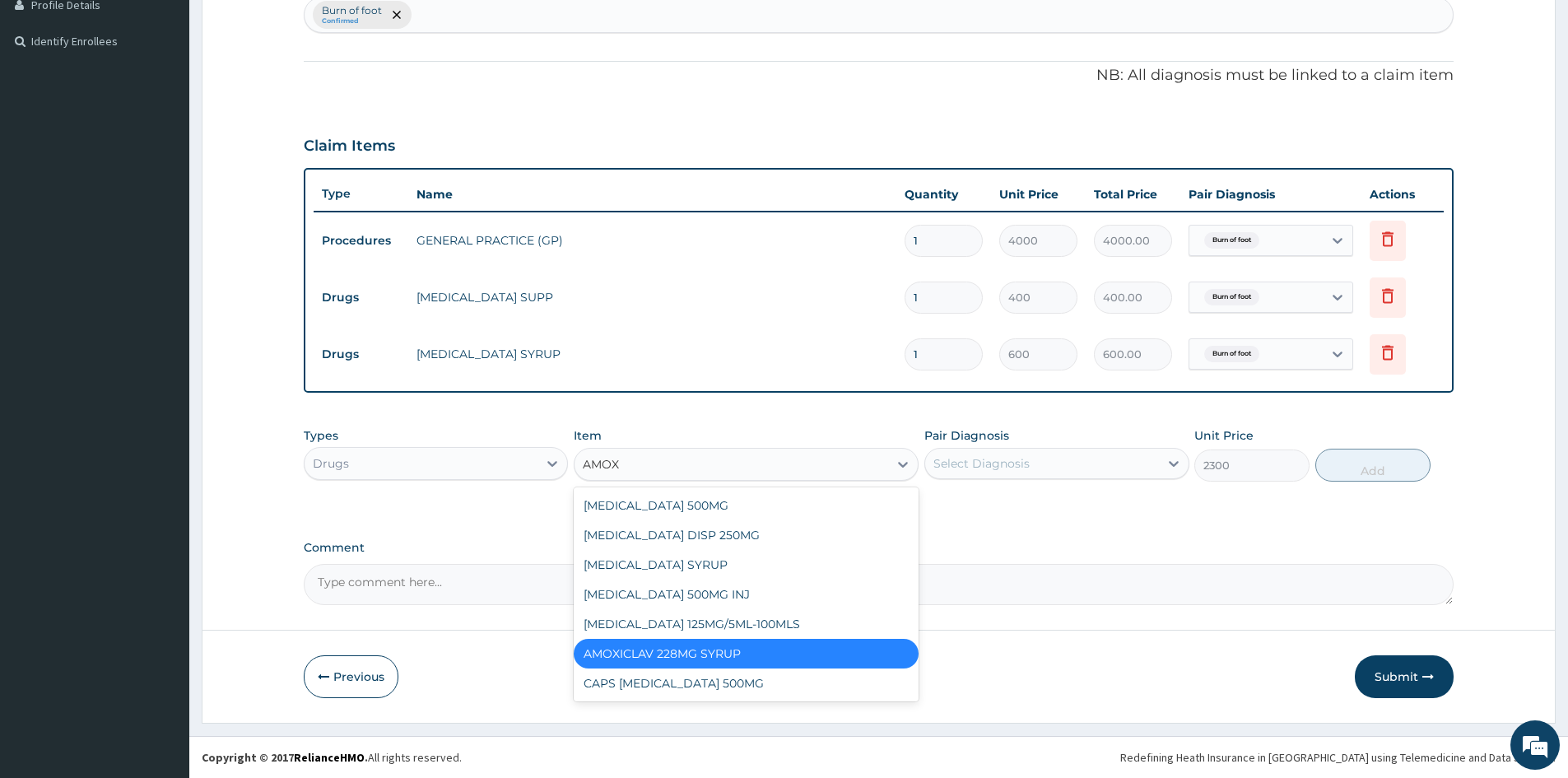
scroll to position [0, 0]
type input "AMOXI"
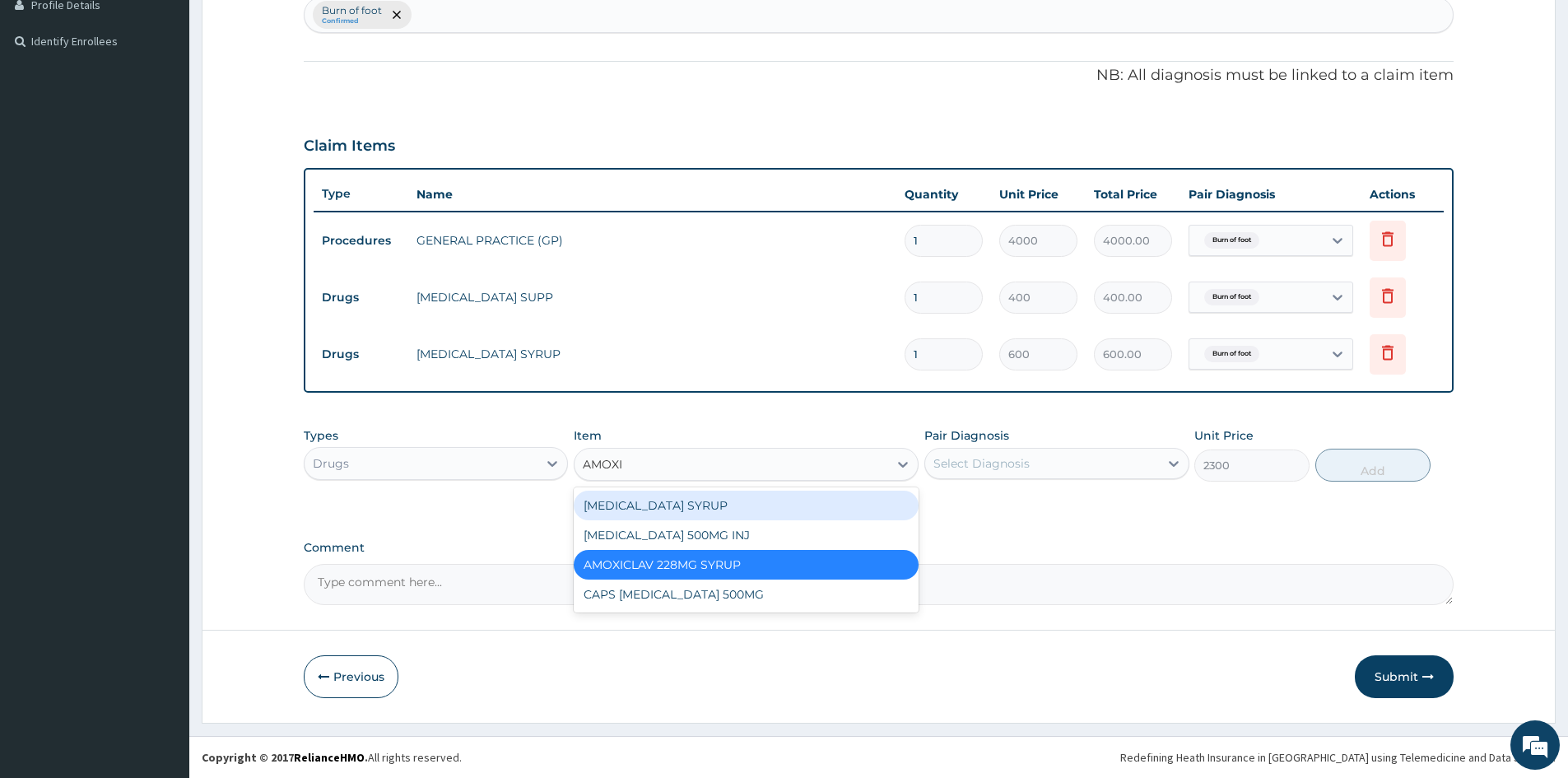
click at [636, 494] on div "AMOXIL SYRUP" at bounding box center [745, 506] width 345 height 29
type input "1400"
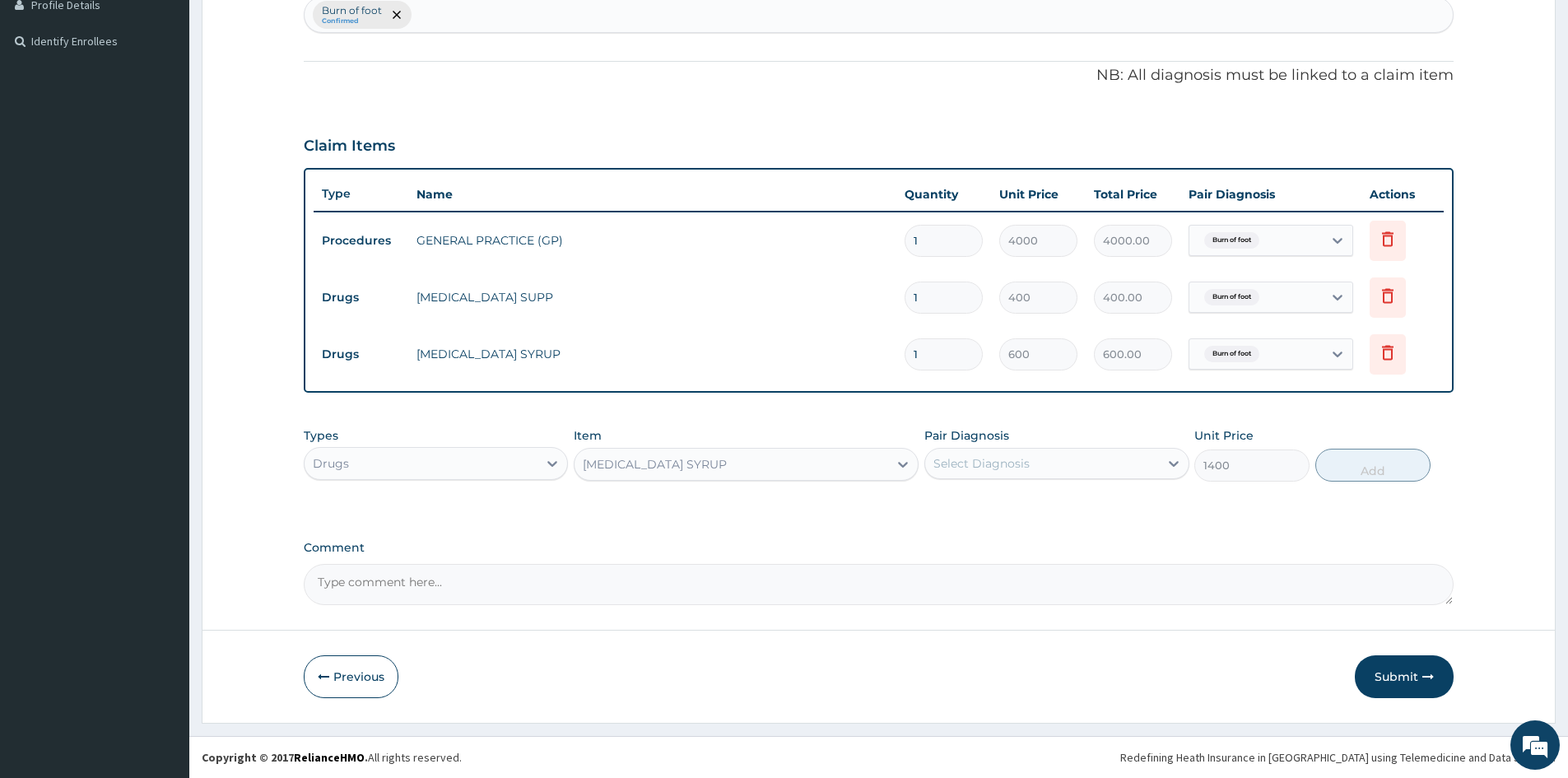
click at [741, 471] on div "AMOXIL SYRUP" at bounding box center [731, 464] width 314 height 27
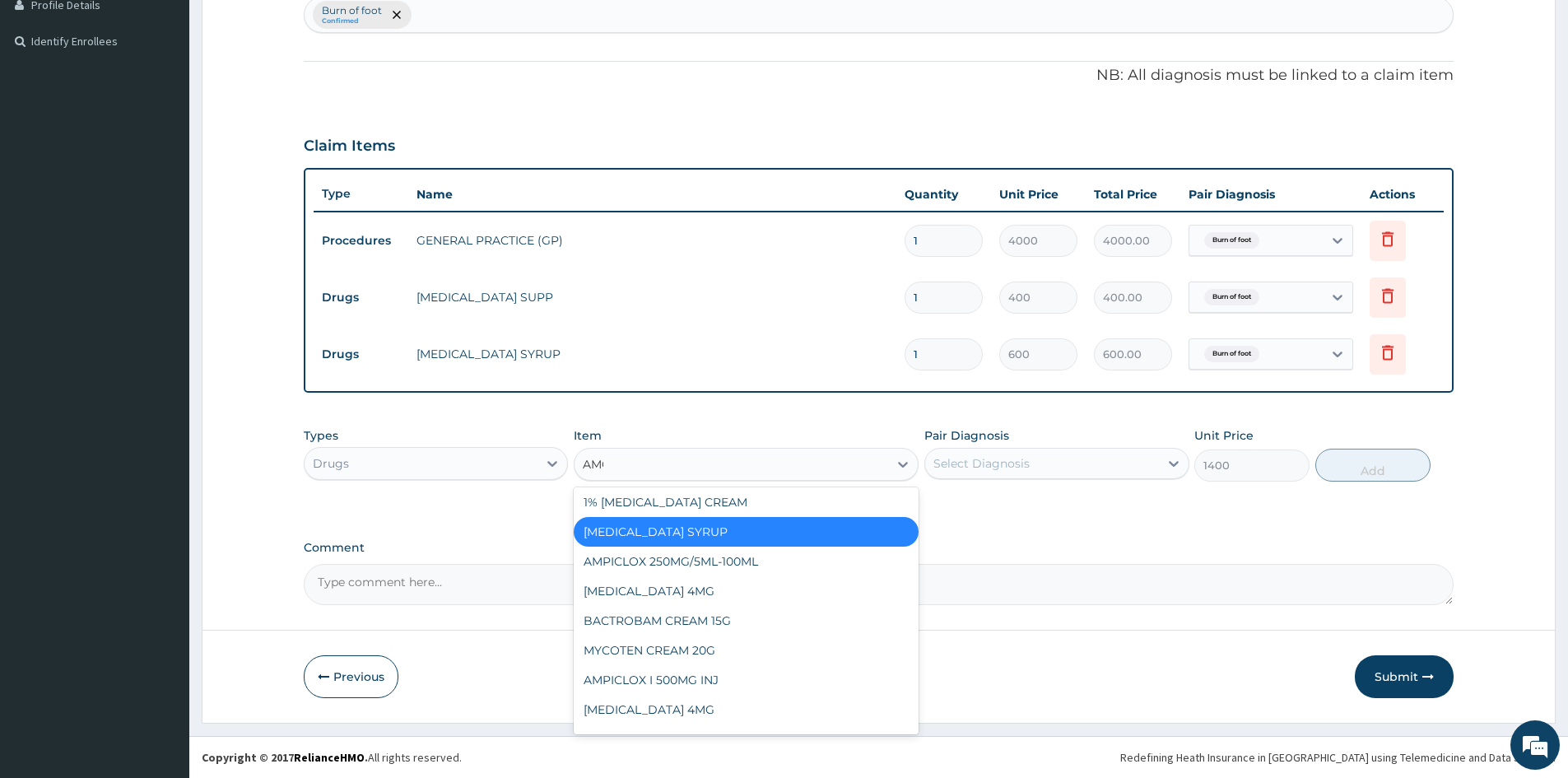
scroll to position [300, 0]
type input "AMOX"
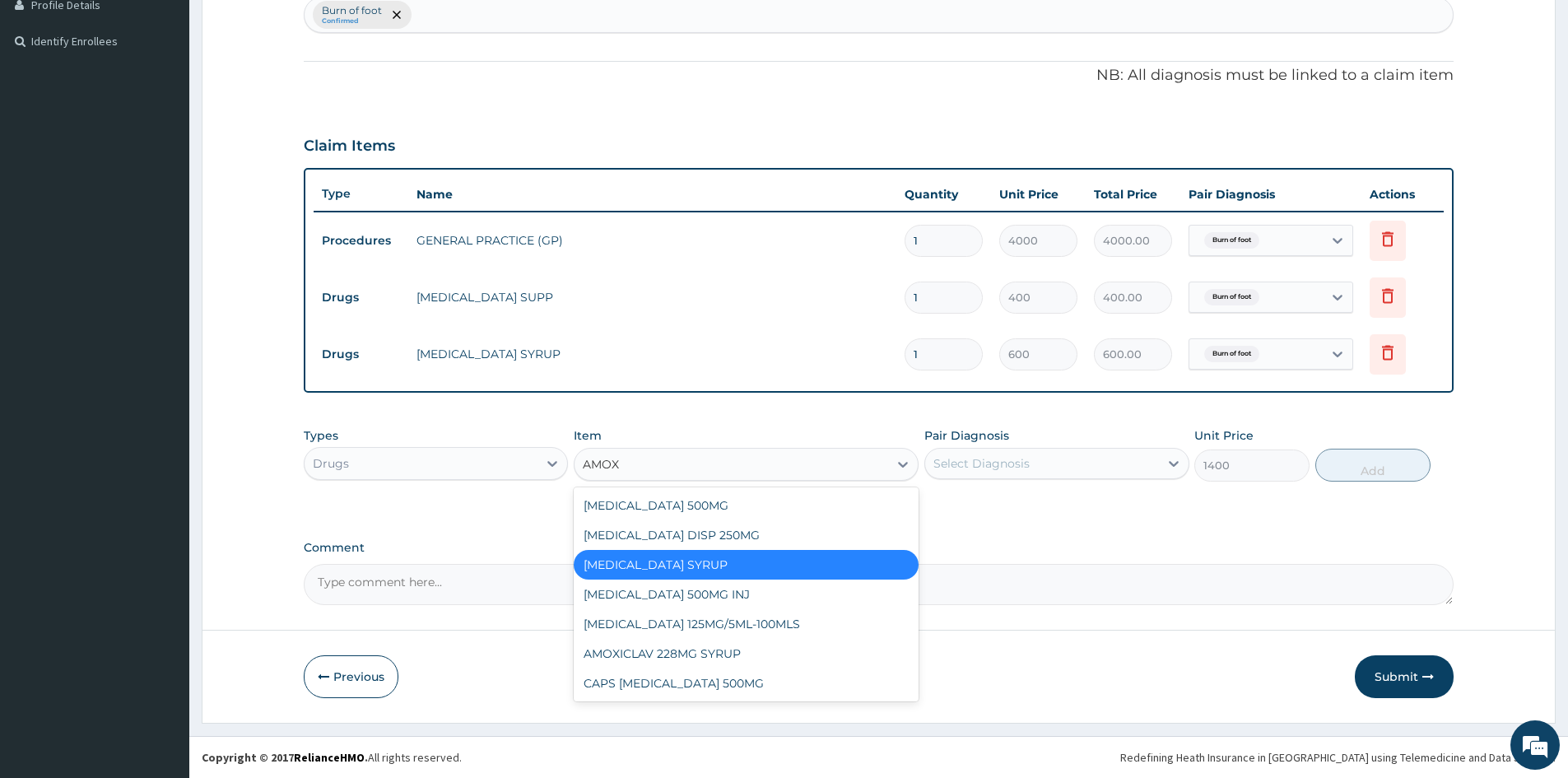
scroll to position [0, 0]
click at [775, 624] on div "AMOXYCILLIN 125MG/5ML-100MLS" at bounding box center [745, 623] width 345 height 29
type input "800"
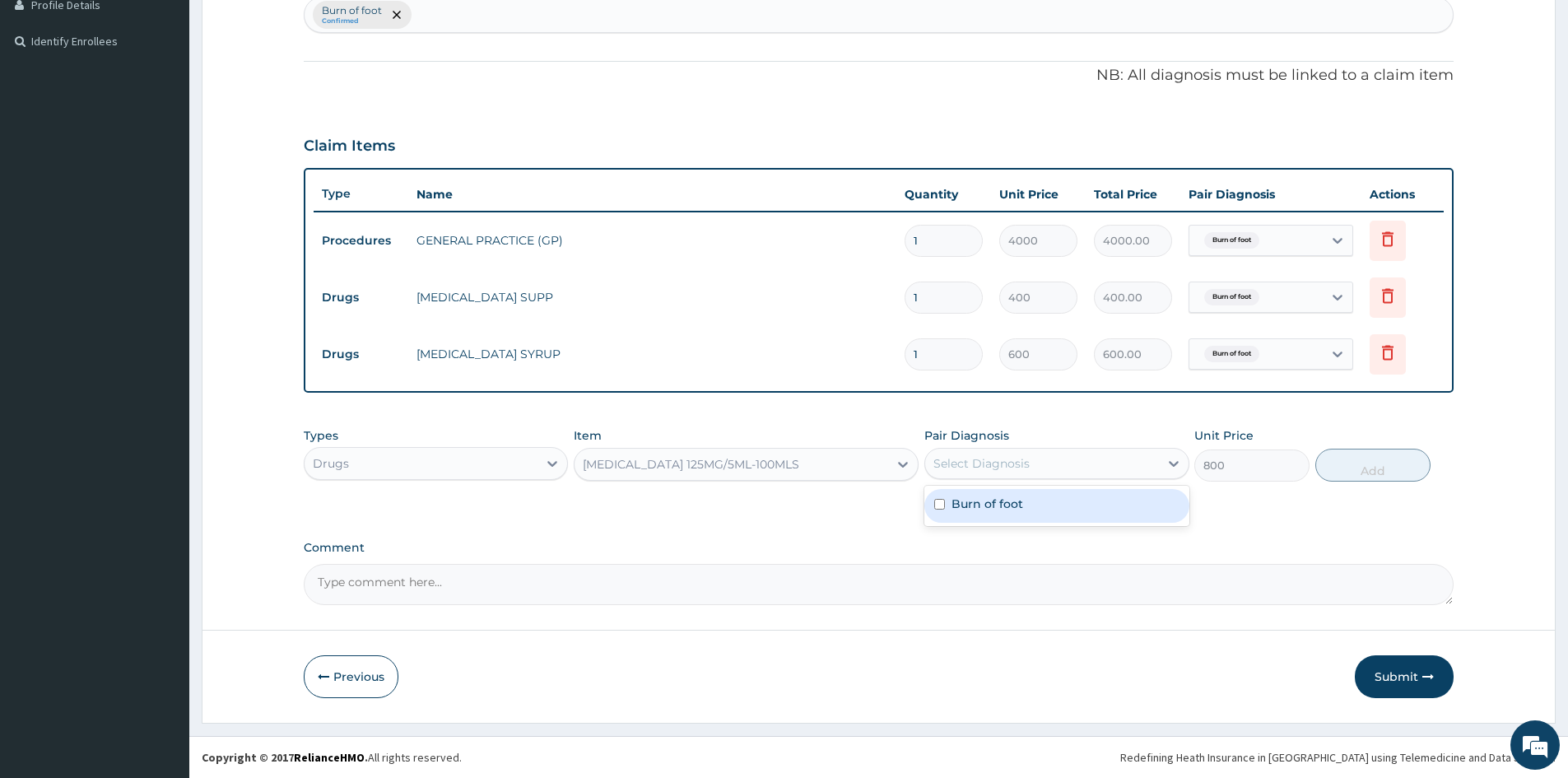
click at [969, 472] on div "Select Diagnosis" at bounding box center [1041, 463] width 233 height 27
click at [980, 506] on label "Burn of foot" at bounding box center [987, 504] width 71 height 16
checkbox input "true"
click at [1370, 472] on button "Add" at bounding box center [1373, 465] width 115 height 33
type input "0"
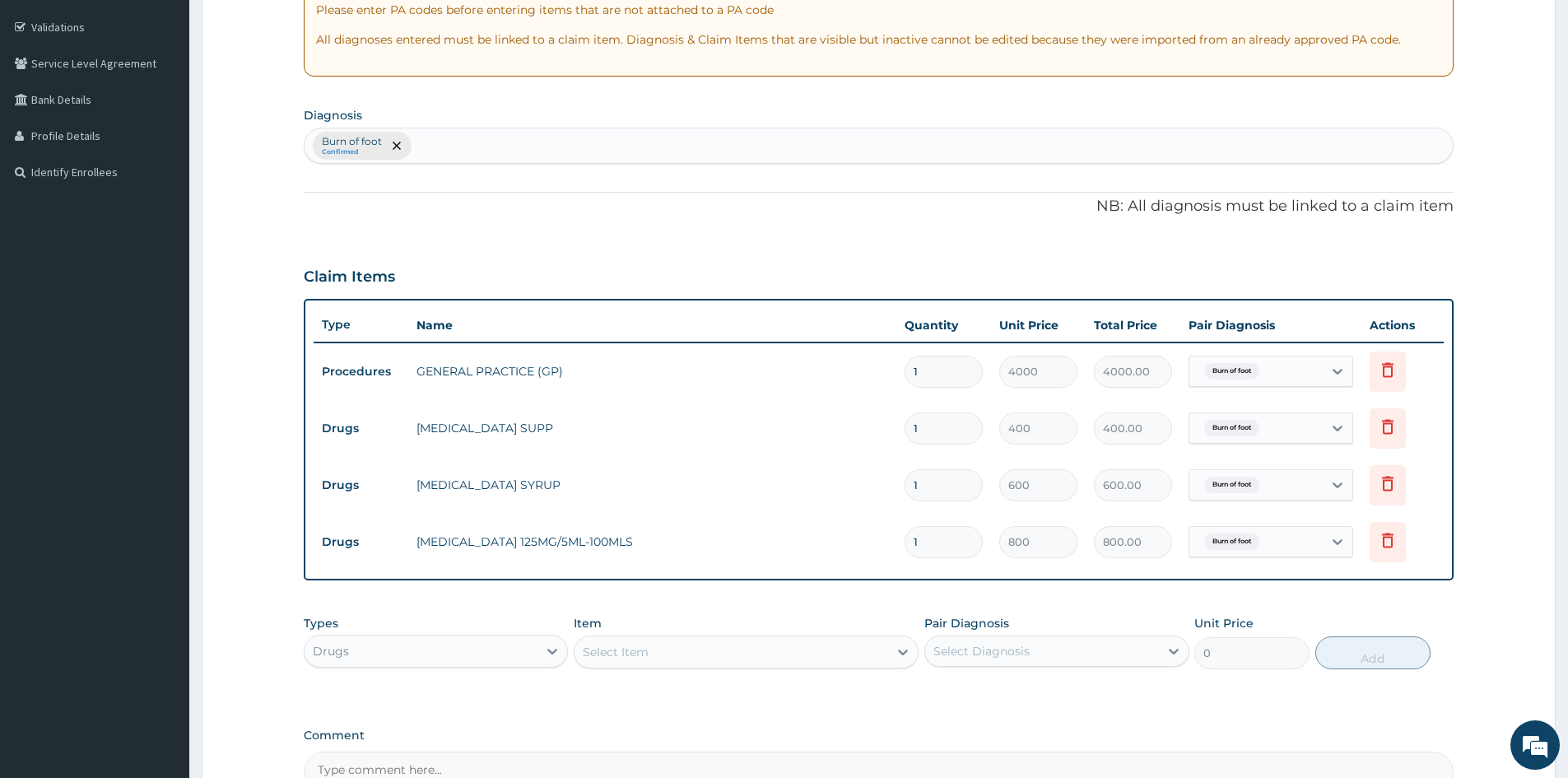
scroll to position [485, 0]
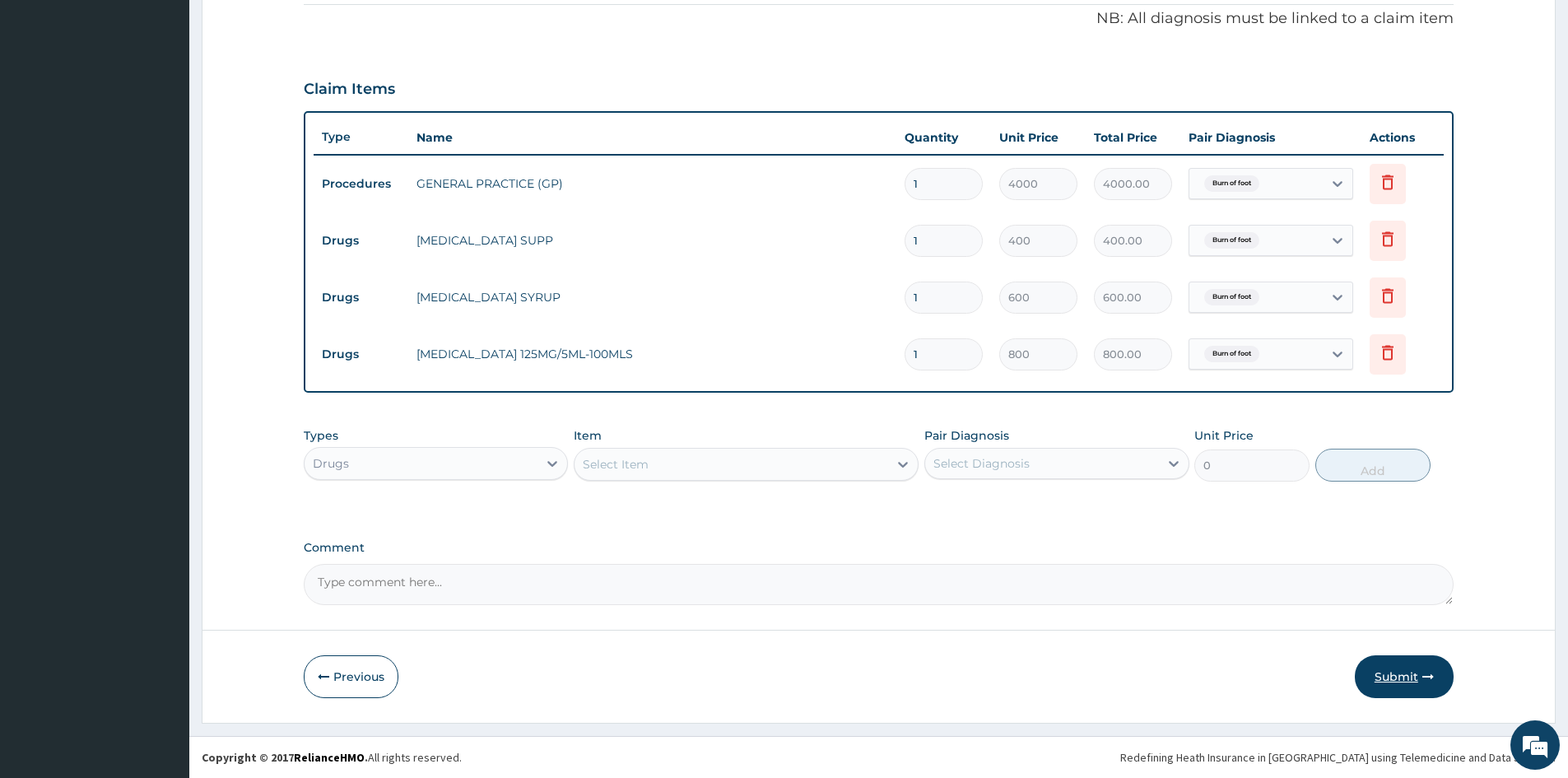
click at [1417, 681] on button "Submit" at bounding box center [1404, 677] width 99 height 43
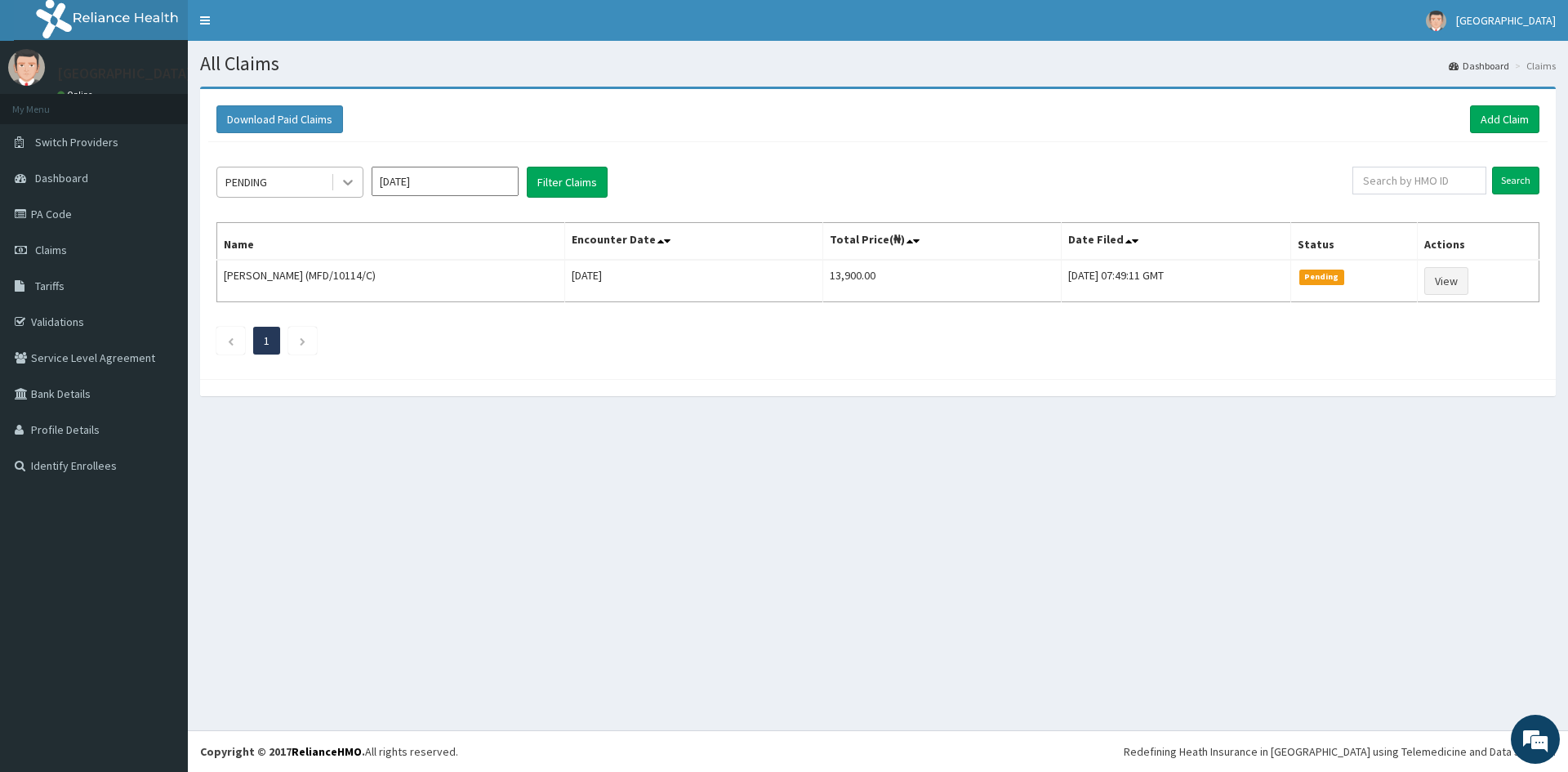
click at [352, 182] on icon at bounding box center [348, 183] width 10 height 5
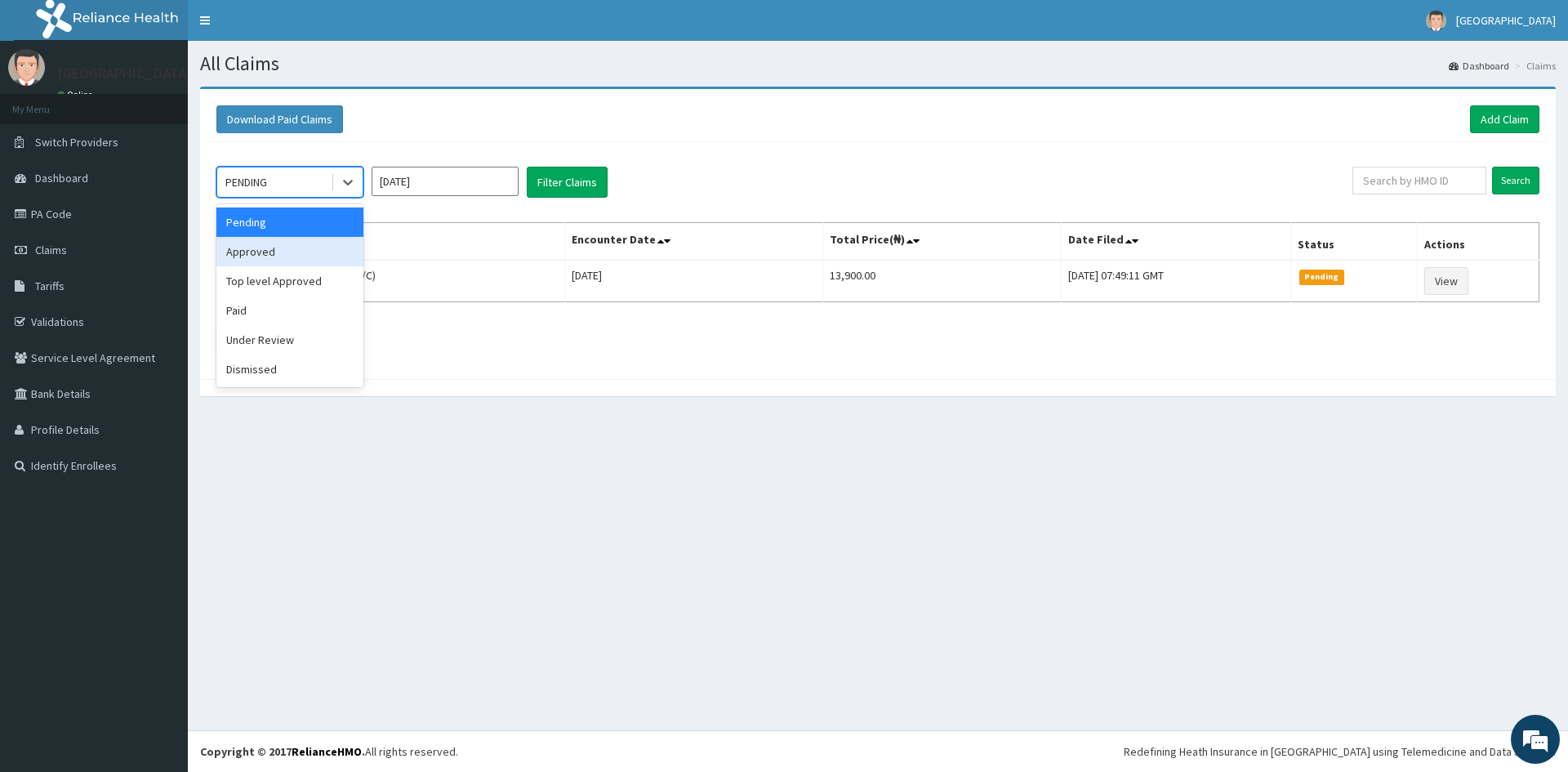
click at [292, 249] on div "Approved" at bounding box center [290, 251] width 147 height 29
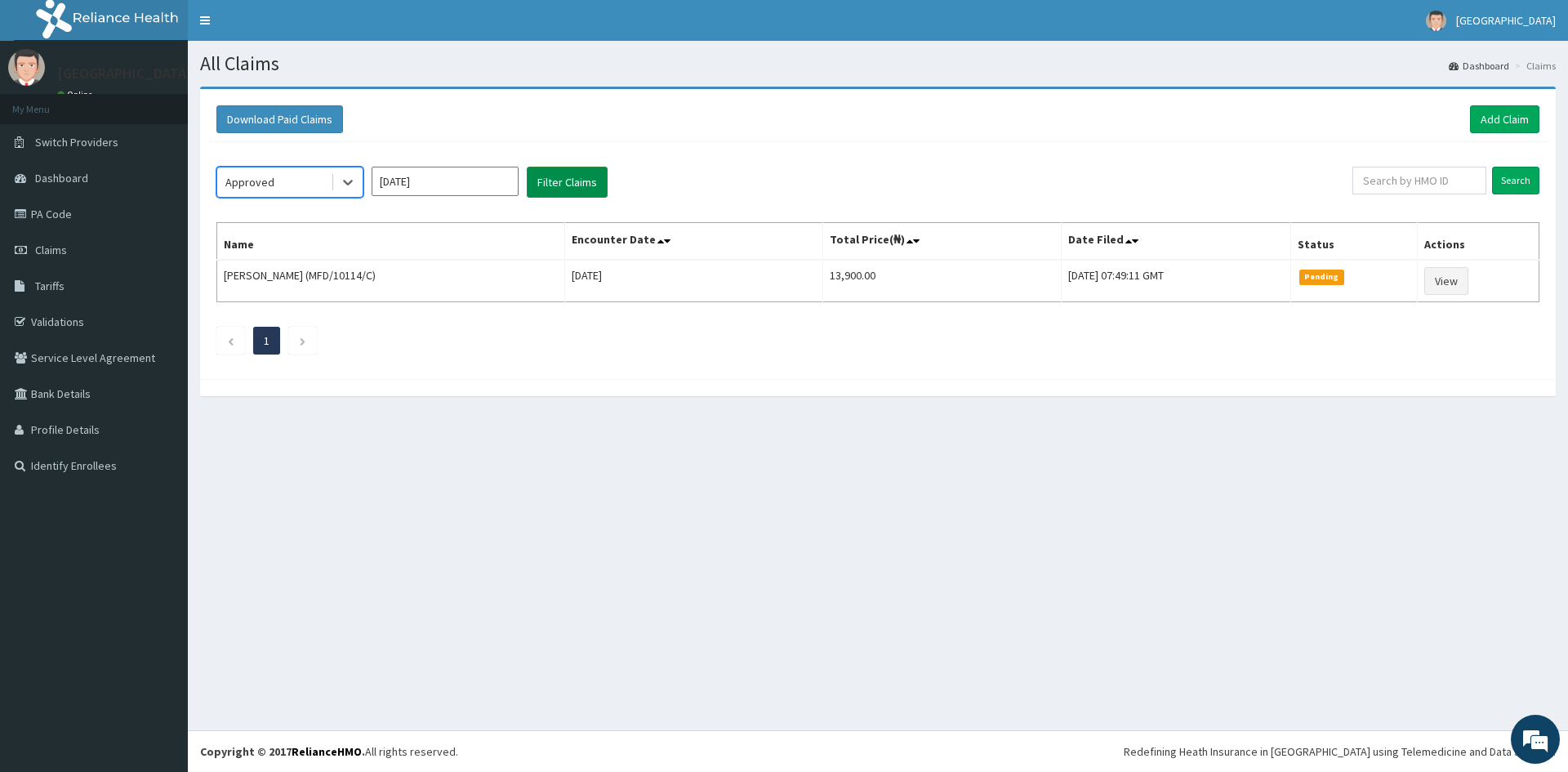
click at [570, 181] on button "Filter Claims" at bounding box center [567, 182] width 81 height 31
